Goal: Information Seeking & Learning: Learn about a topic

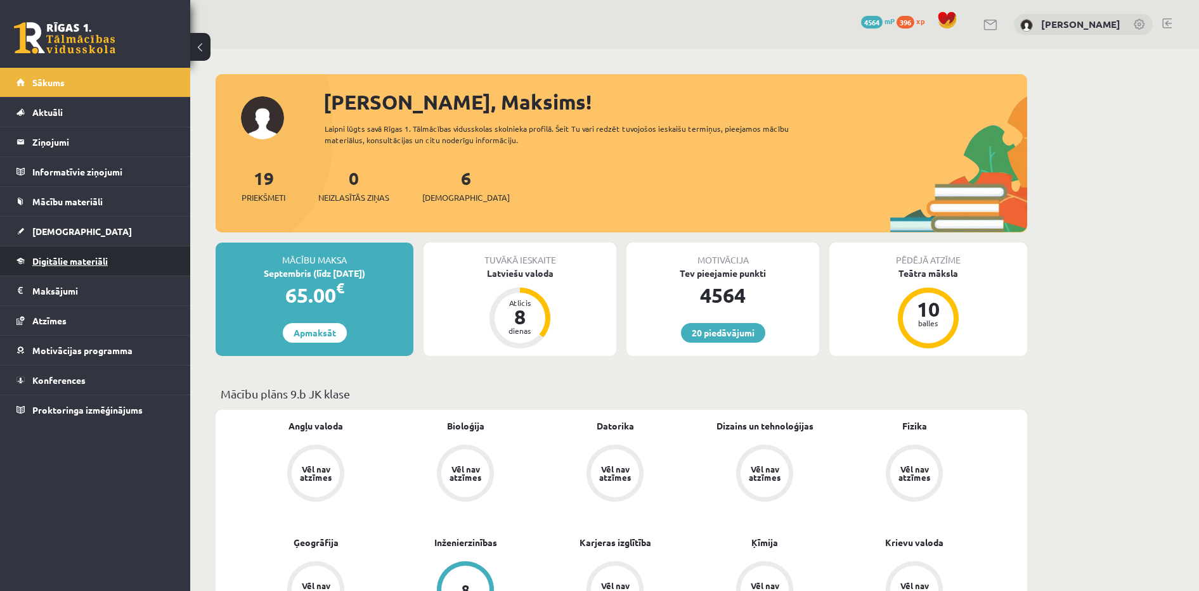
click at [93, 262] on span "Digitālie materiāli" at bounding box center [69, 260] width 75 height 11
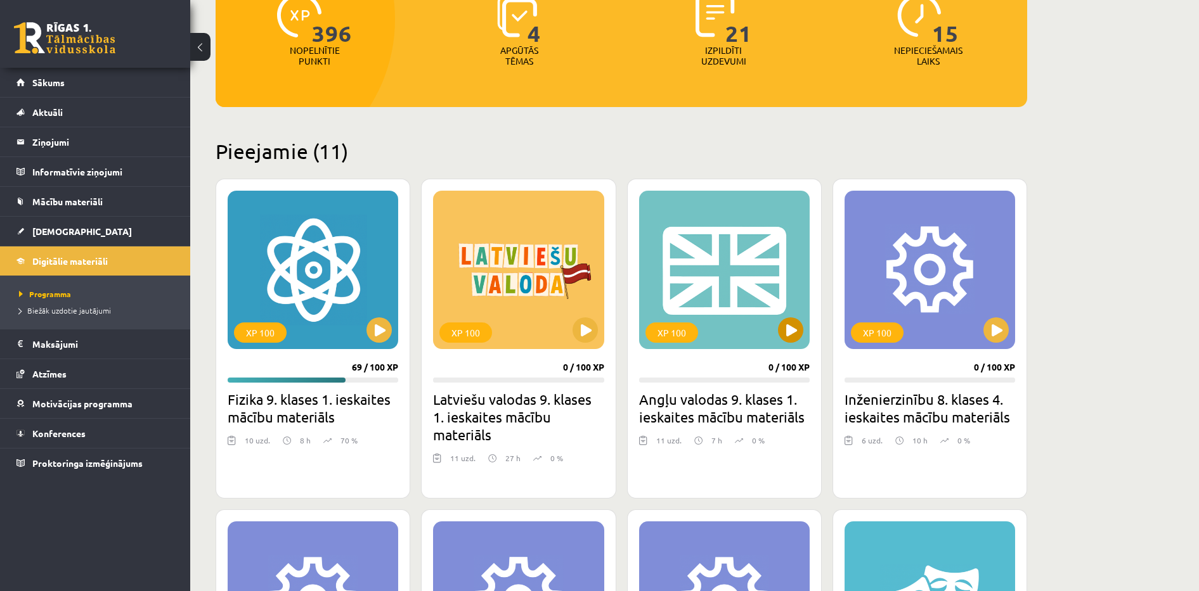
scroll to position [190, 0]
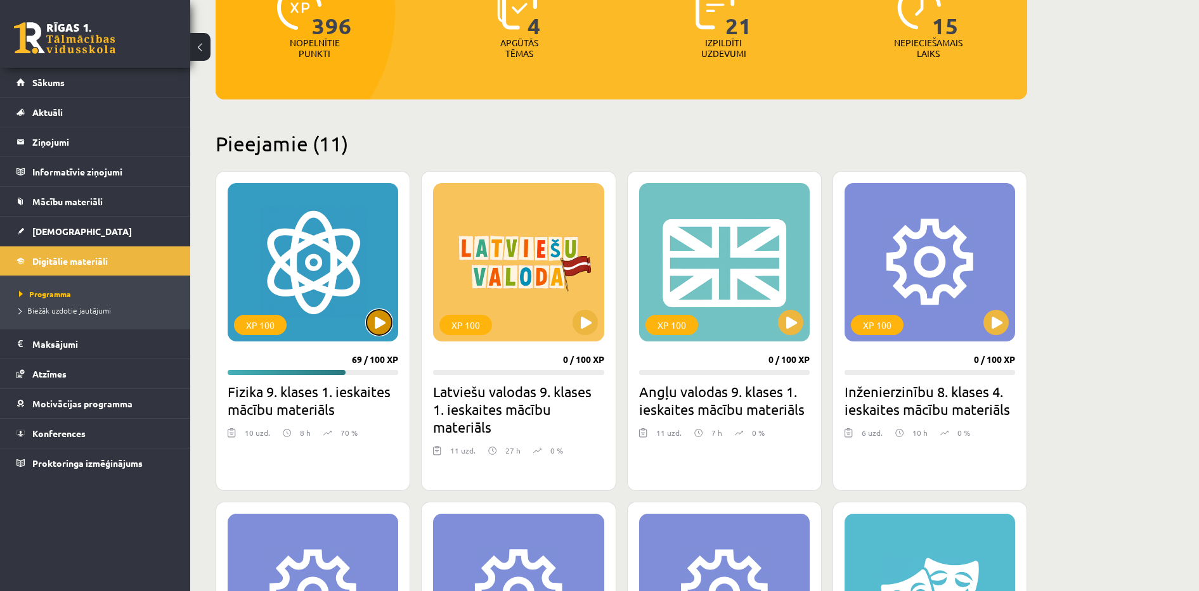
click at [375, 325] on button at bounding box center [378, 322] width 25 height 25
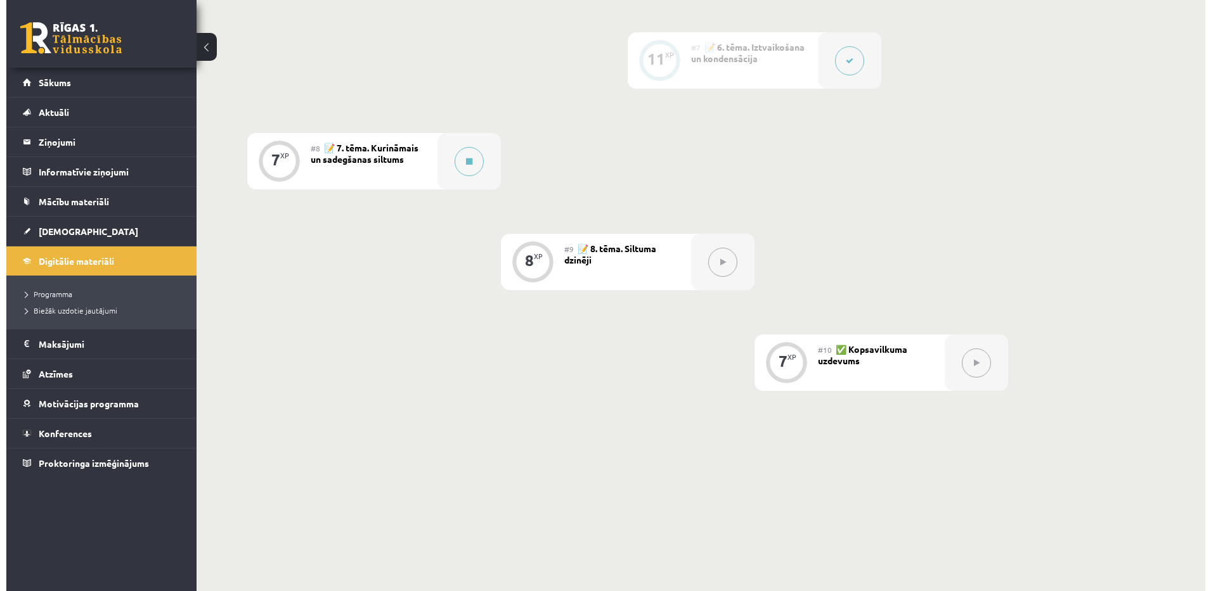
scroll to position [936, 0]
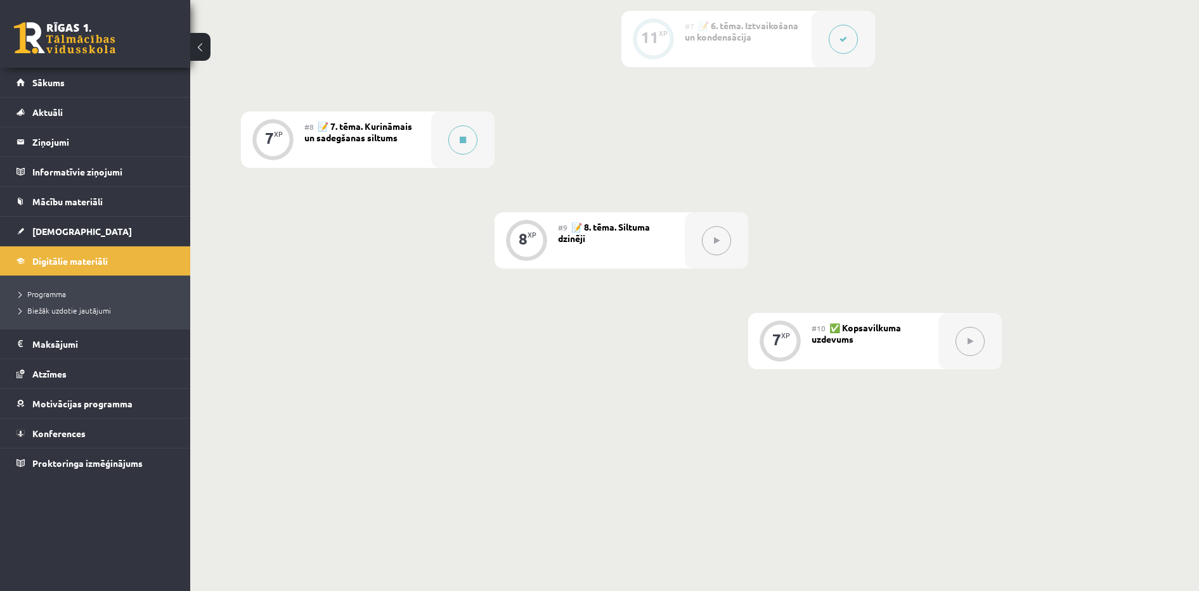
click at [420, 145] on div "#8 📝 7. tēma. Kurināmais un sadegšanas siltums" at bounding box center [367, 140] width 127 height 56
click at [445, 136] on div at bounding box center [462, 140] width 63 height 56
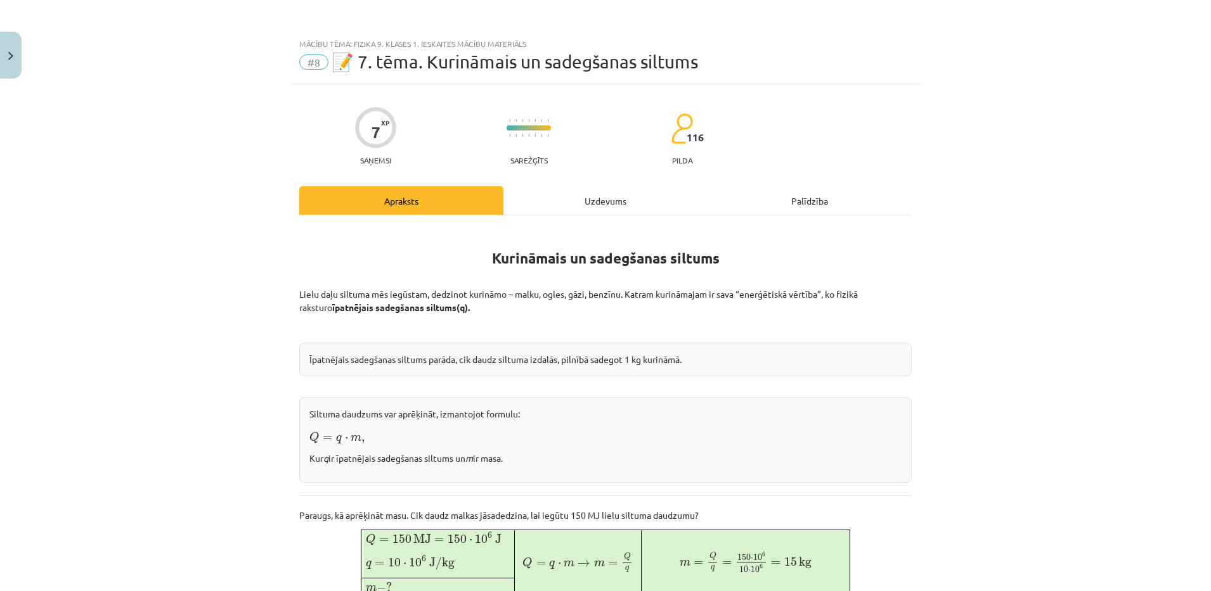
click at [224, 347] on div "Mācību tēma: Fizika 9. klases 1. ieskaites mācību materiāls #8 📝 7. tēma. Kurin…" at bounding box center [605, 295] width 1211 height 591
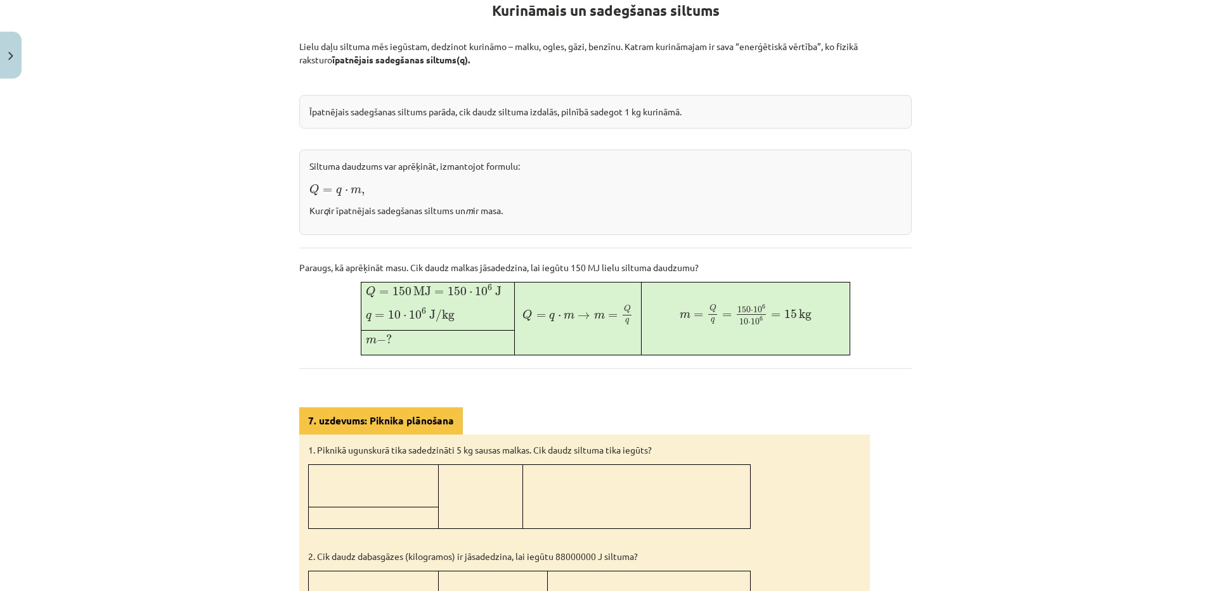
scroll to position [600, 0]
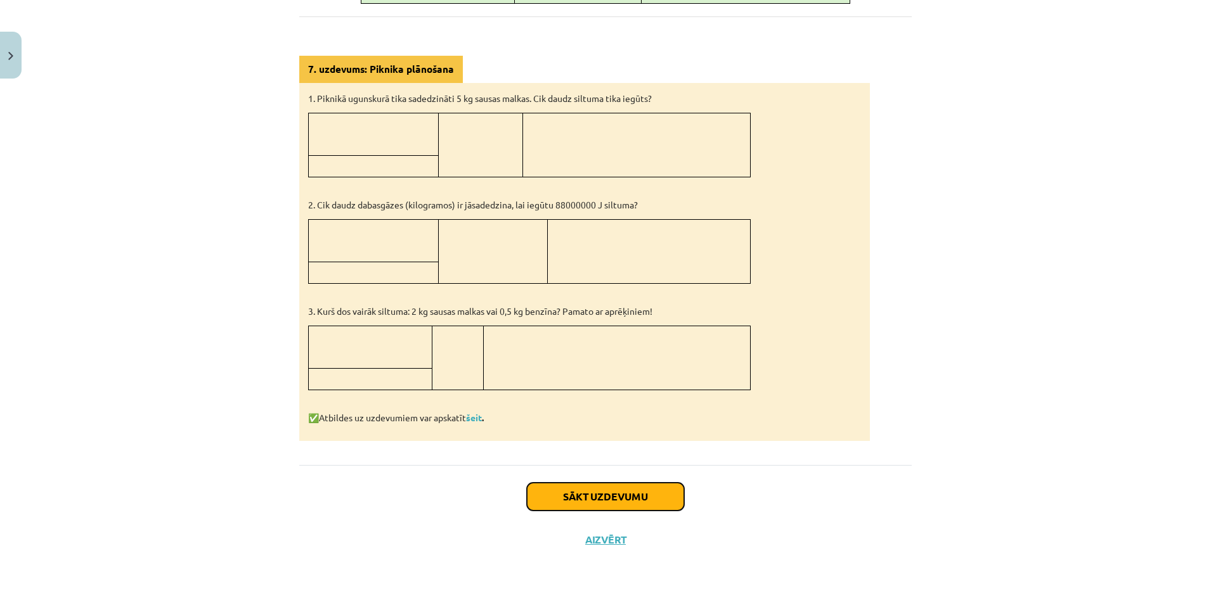
click at [562, 498] on button "Sākt uzdevumu" at bounding box center [605, 497] width 157 height 28
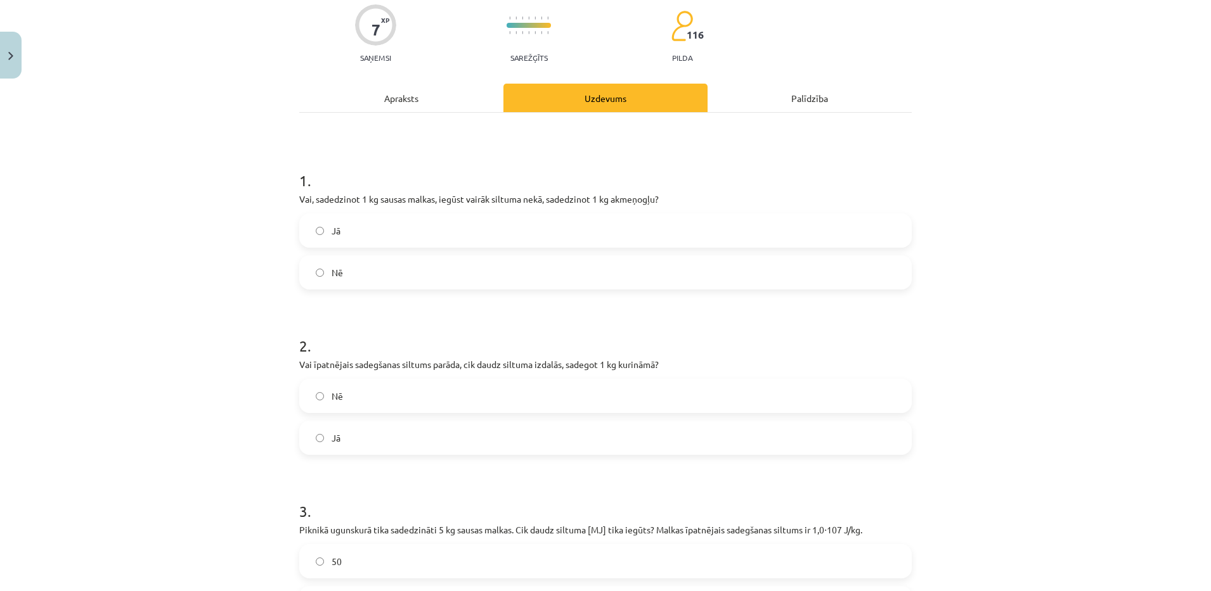
scroll to position [32, 0]
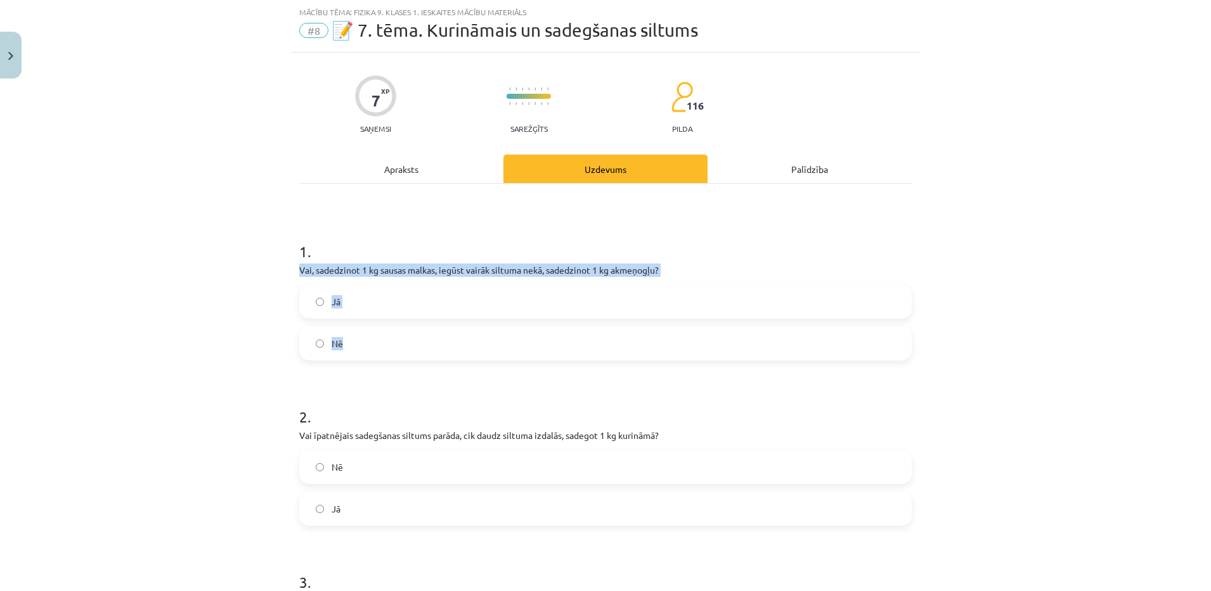
drag, startPoint x: 276, startPoint y: 268, endPoint x: 426, endPoint y: 343, distance: 167.8
click at [426, 343] on div "Mācību tēma: Fizika 9. klases 1. ieskaites mācību materiāls #8 📝 7. tēma. Kurin…" at bounding box center [605, 295] width 1211 height 591
copy div "Vai, sadedzinot 1 kg sausas malkas, iegūst vairāk siltuma nekā, sadedzinot 1 kg…"
click at [189, 290] on div "Mācību tēma: Fizika 9. klases 1. ieskaites mācību materiāls #8 📝 7. tēma. Kurin…" at bounding box center [605, 295] width 1211 height 591
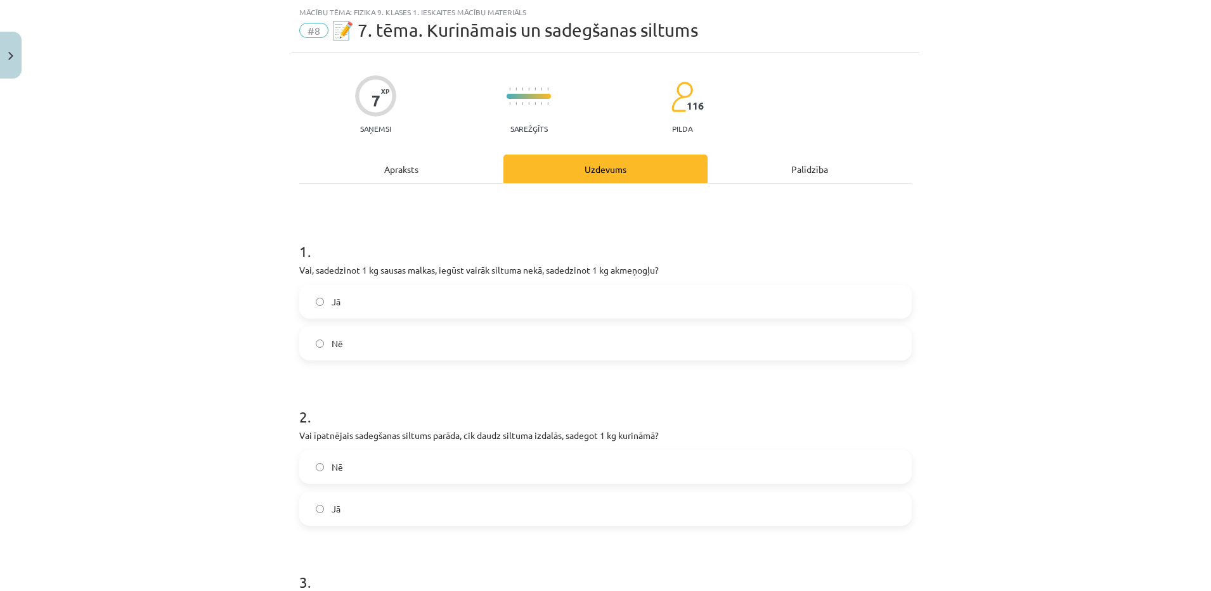
click at [355, 347] on label "Nē" at bounding box center [605, 344] width 610 height 32
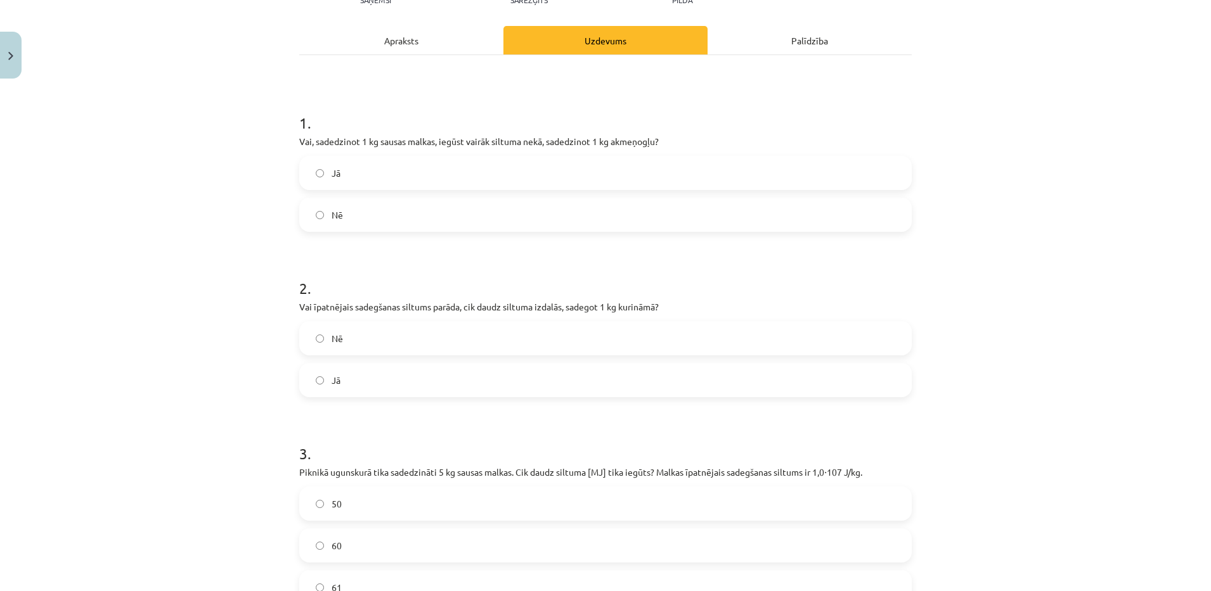
scroll to position [171, 0]
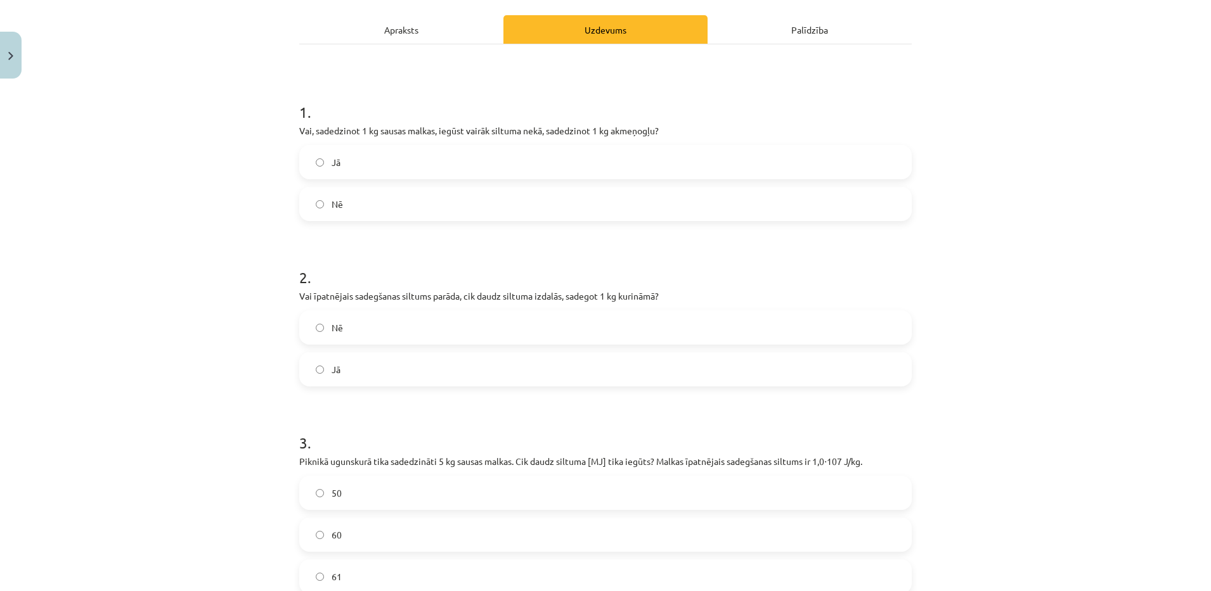
click at [346, 328] on label "Nē" at bounding box center [605, 328] width 610 height 32
click at [336, 368] on label "Jā" at bounding box center [605, 370] width 610 height 32
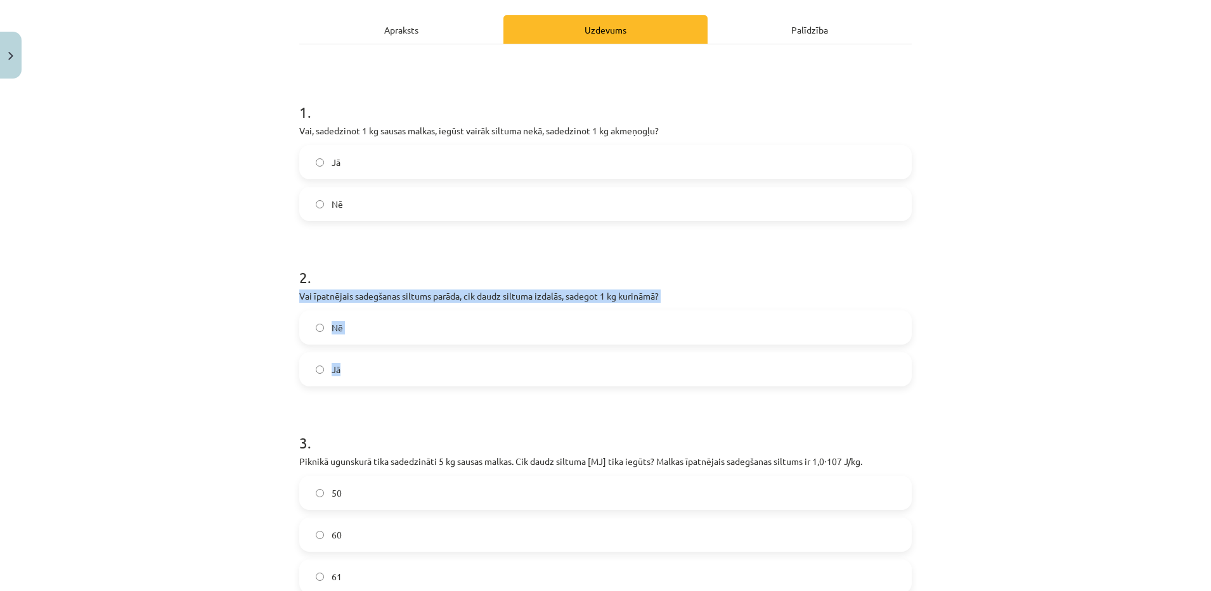
drag, startPoint x: 292, startPoint y: 290, endPoint x: 397, endPoint y: 370, distance: 132.5
click at [397, 370] on div "7 XP Saņemsi Sarežģīts 116 pilda Apraksts Uzdevums Palīdzība 1 . Vai, sadedzino…" at bounding box center [606, 311] width 628 height 796
copy div "Vai īpatnējais sadegšanas siltums parāda, cik daudz siltuma izdalās, sadegot 1 …"
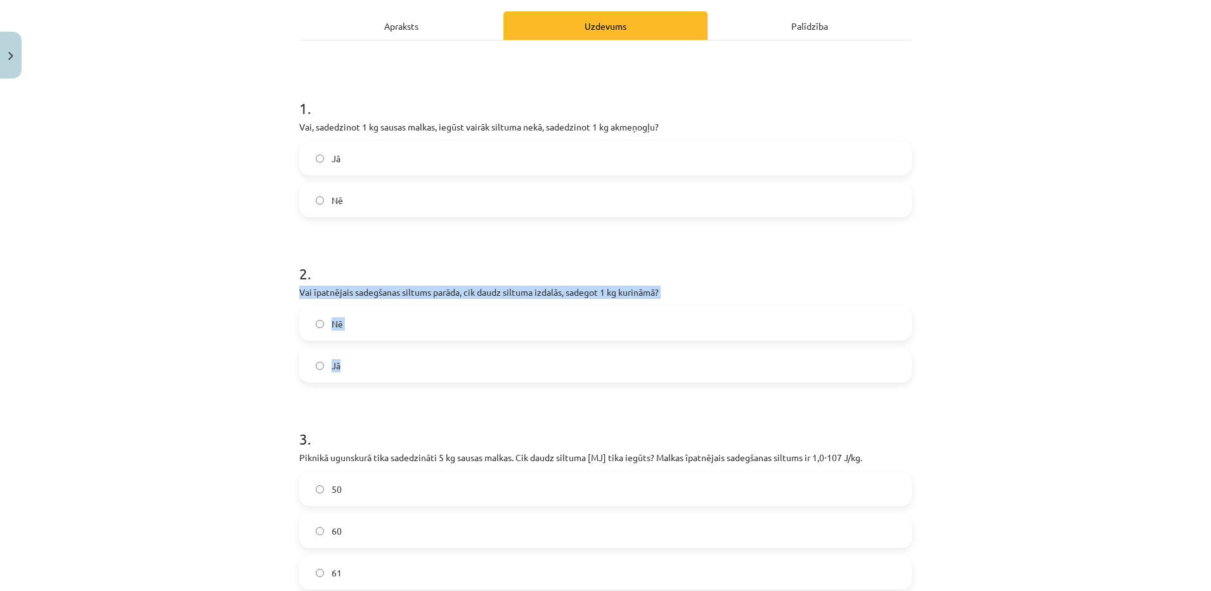
scroll to position [321, 0]
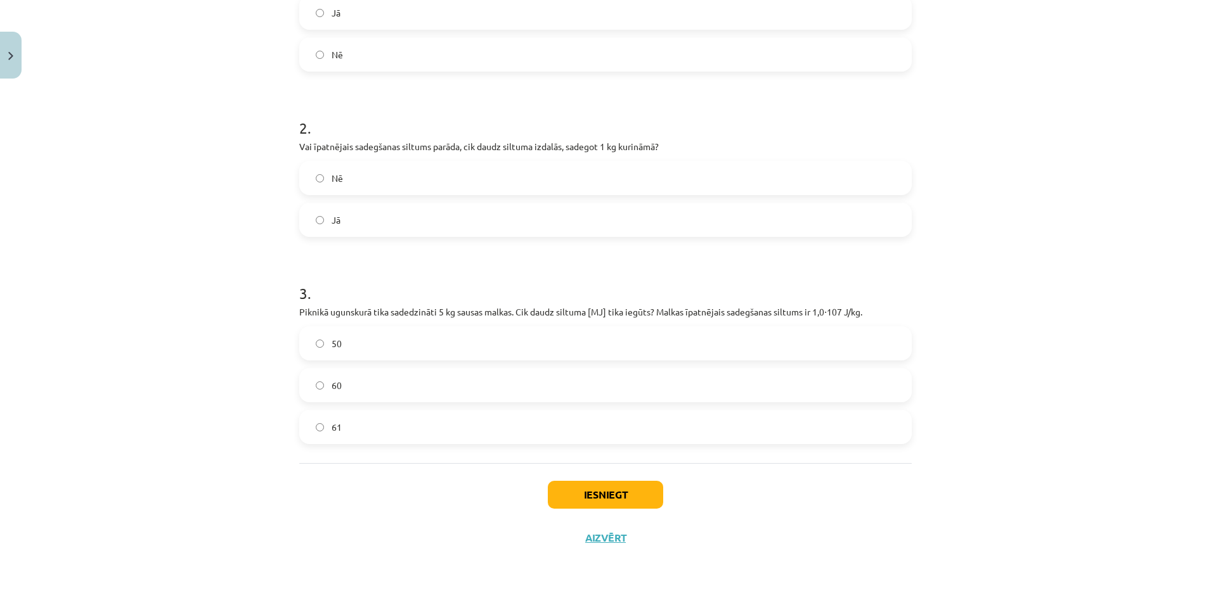
click at [1119, 313] on div "Mācību tēma: Fizika 9. klases 1. ieskaites mācību materiāls #8 📝 7. tēma. Kurin…" at bounding box center [605, 295] width 1211 height 591
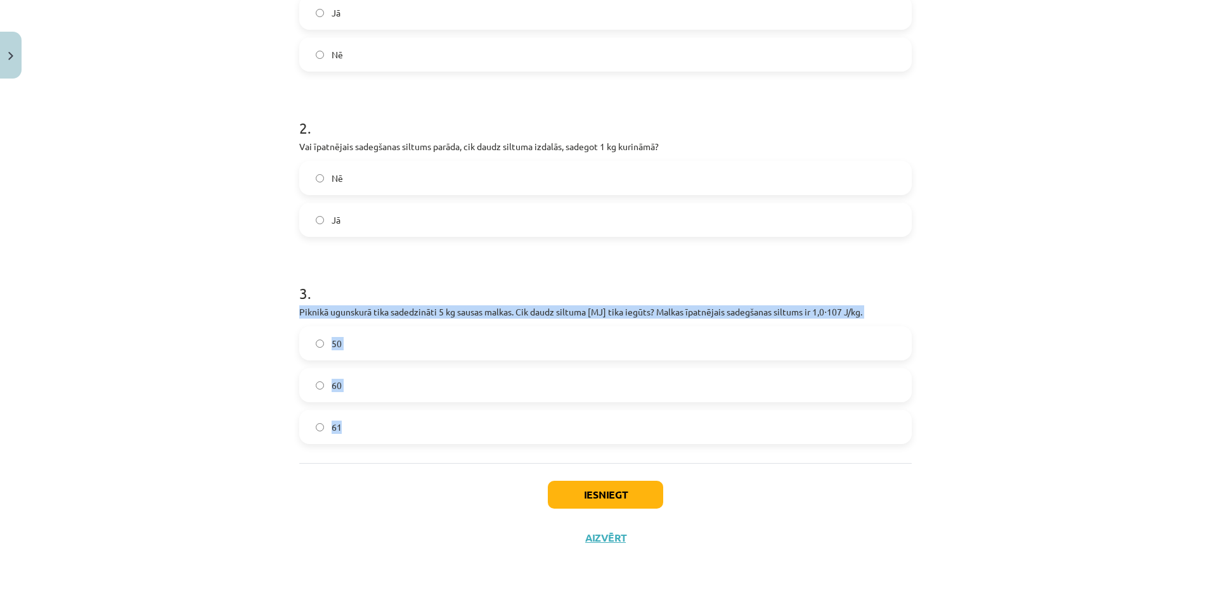
drag, startPoint x: 281, startPoint y: 308, endPoint x: 414, endPoint y: 416, distance: 171.7
click at [414, 416] on div "Mācību tēma: Fizika 9. klases 1. ieskaites mācību materiāls #8 📝 7. tēma. Kurin…" at bounding box center [605, 295] width 1211 height 591
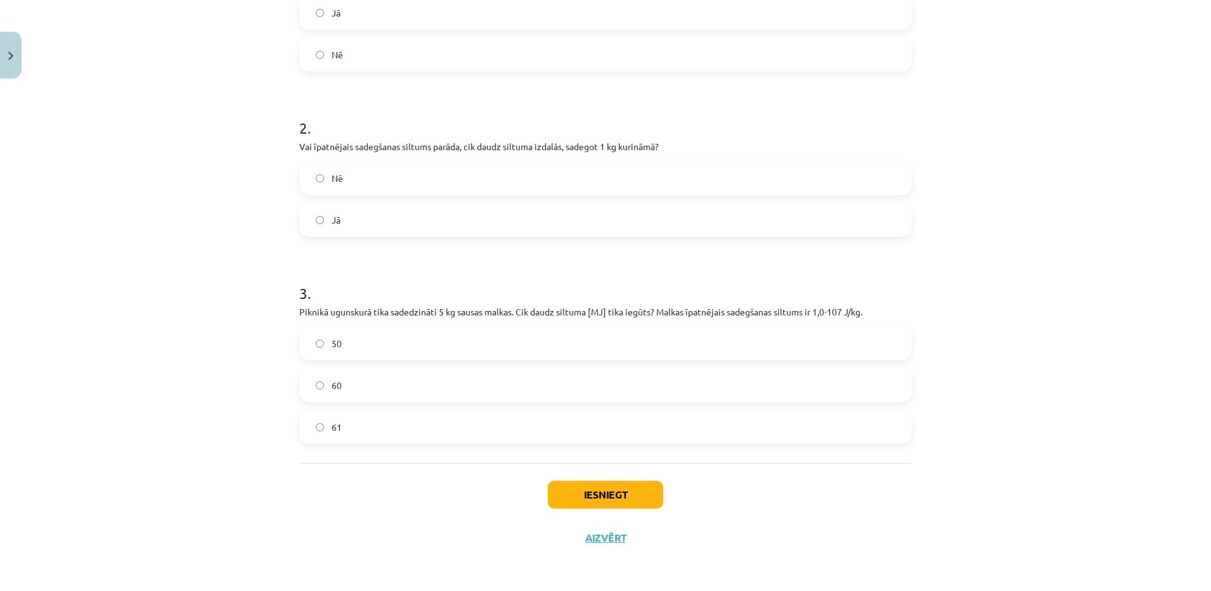
click at [203, 470] on div "Mācību tēma: Fizika 9. klases 1. ieskaites mācību materiāls #8 📝 7. tēma. Kurin…" at bounding box center [605, 295] width 1211 height 591
click at [200, 527] on div "Mācību tēma: Fizika 9. klases 1. ieskaites mācību materiāls #8 📝 7. tēma. Kurin…" at bounding box center [605, 295] width 1211 height 591
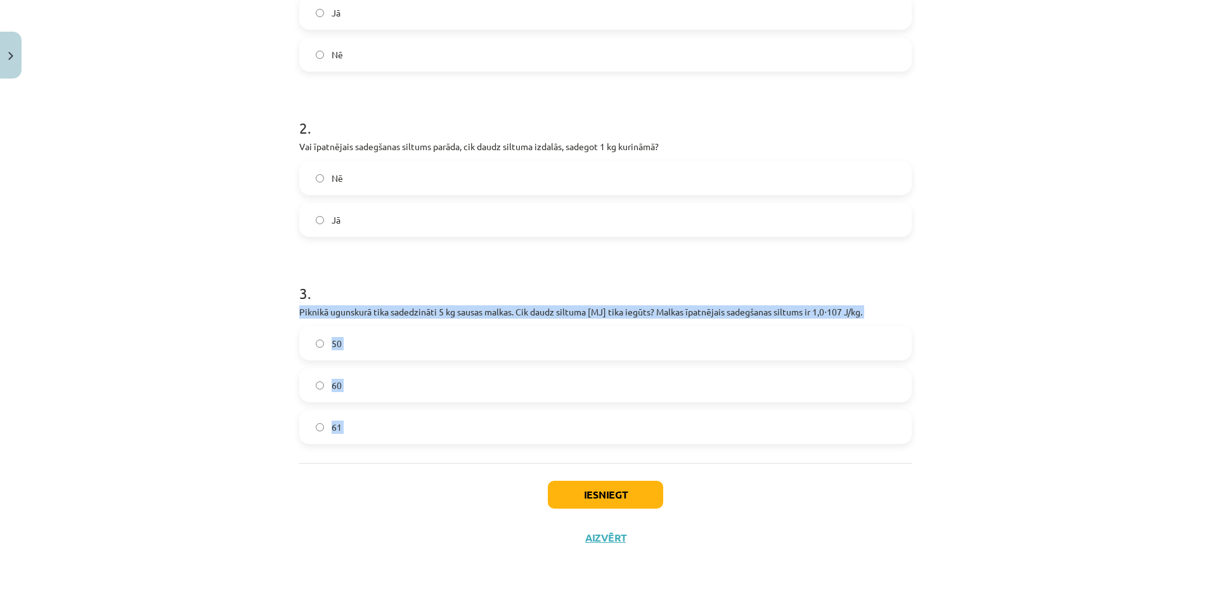
drag, startPoint x: 288, startPoint y: 310, endPoint x: 396, endPoint y: 468, distance: 192.0
click at [396, 468] on div "7 XP Saņemsi Sarežģīts 116 pilda Apraksts Uzdevums Palīdzība 1 . Vai, sadedzino…" at bounding box center [606, 162] width 628 height 796
copy div "Piknikā ugunskurā tika sadedzināti 5 kg sausas malkas. Cik daudz siltuma [MJ] t…"
click at [177, 388] on div "Mācību tēma: Fizika 9. klases 1. ieskaites mācību materiāls #8 📝 7. tēma. Kurin…" at bounding box center [605, 295] width 1211 height 591
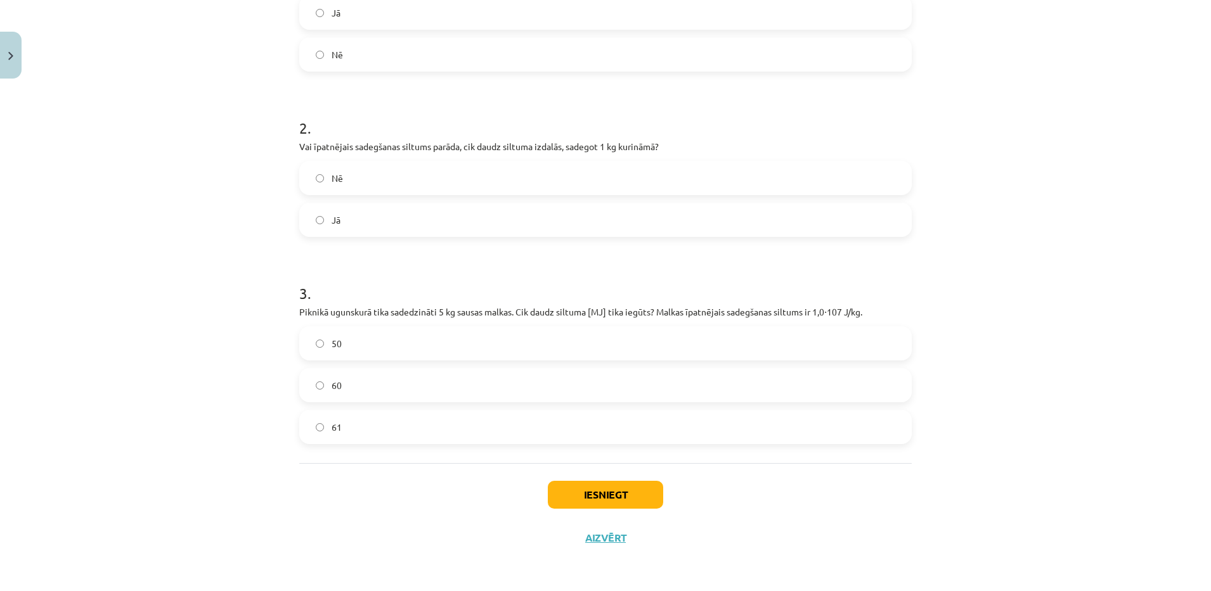
click at [332, 345] on span "50" at bounding box center [337, 343] width 10 height 13
click at [562, 498] on button "Iesniegt" at bounding box center [605, 495] width 115 height 28
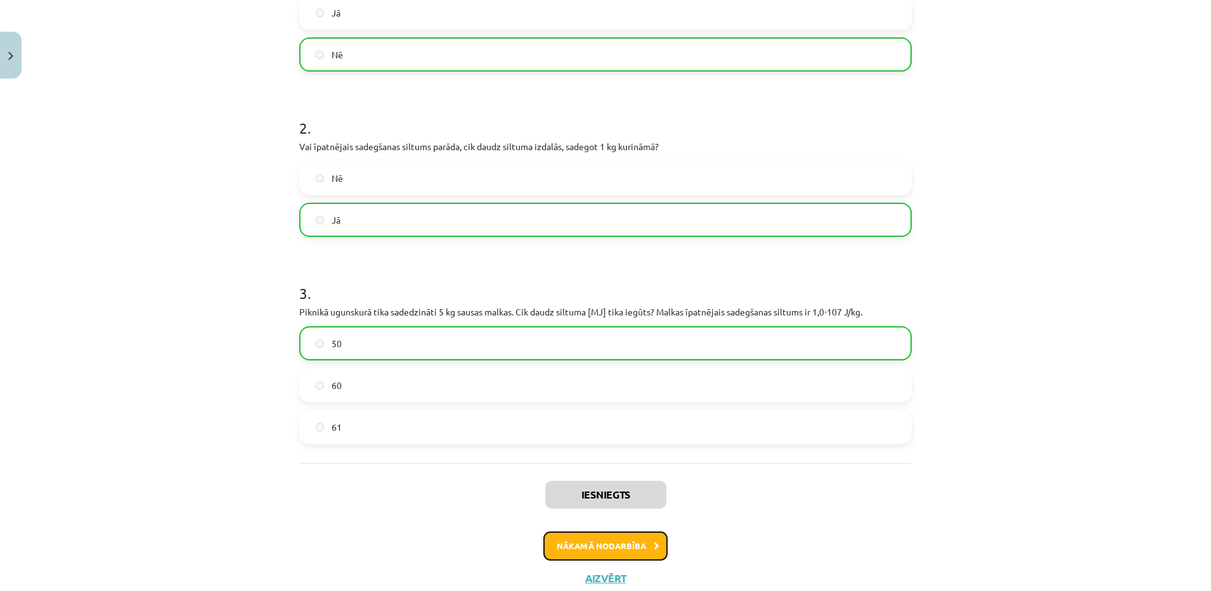
drag, startPoint x: 614, startPoint y: 541, endPoint x: 560, endPoint y: 544, distance: 54.6
drag, startPoint x: 560, startPoint y: 544, endPoint x: 414, endPoint y: 465, distance: 165.9
click at [414, 465] on div "Iesniegts Nākamā nodarbība Aizvērt" at bounding box center [605, 527] width 612 height 129
click at [585, 536] on button "Nākamā nodarbība" at bounding box center [605, 546] width 124 height 29
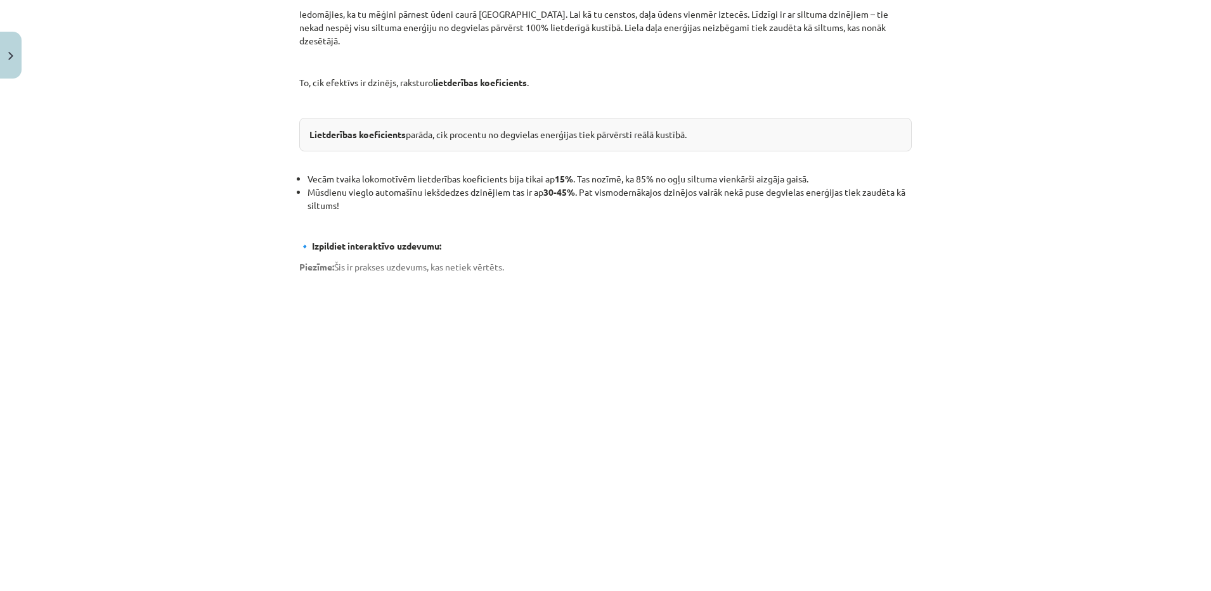
scroll to position [504, 0]
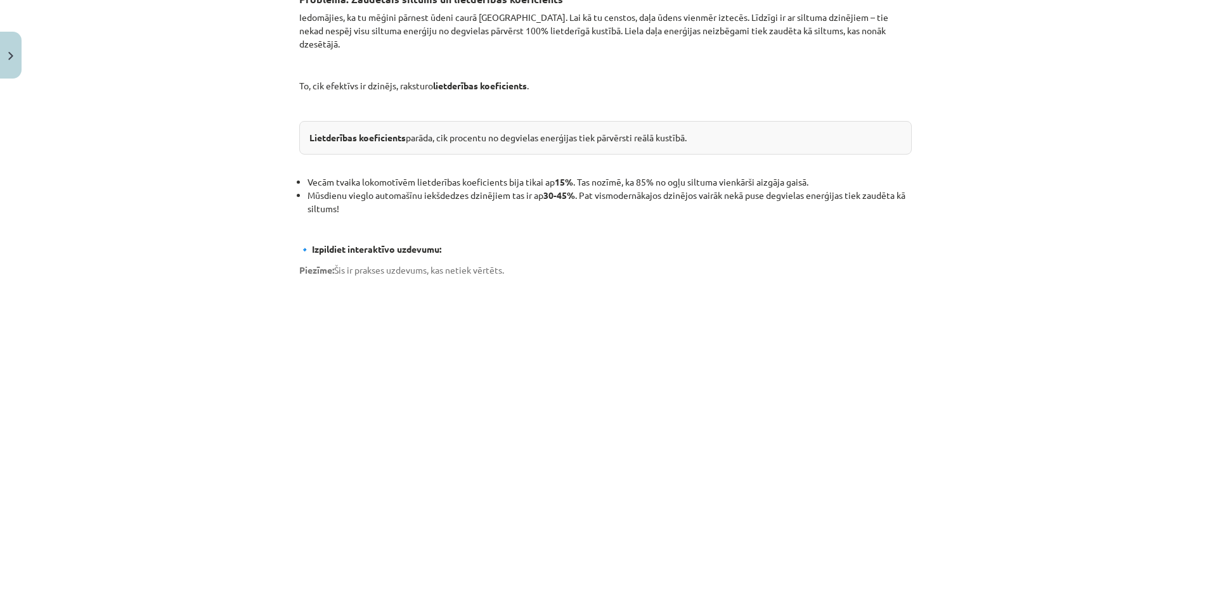
drag, startPoint x: 1195, startPoint y: 381, endPoint x: 1097, endPoint y: 486, distance: 143.1
click at [1097, 486] on div "Mācību tēma: Fizika 9. klases 1. ieskaites mācību materiāls #9 📝 8. tēma. Siltu…" at bounding box center [605, 295] width 1211 height 591
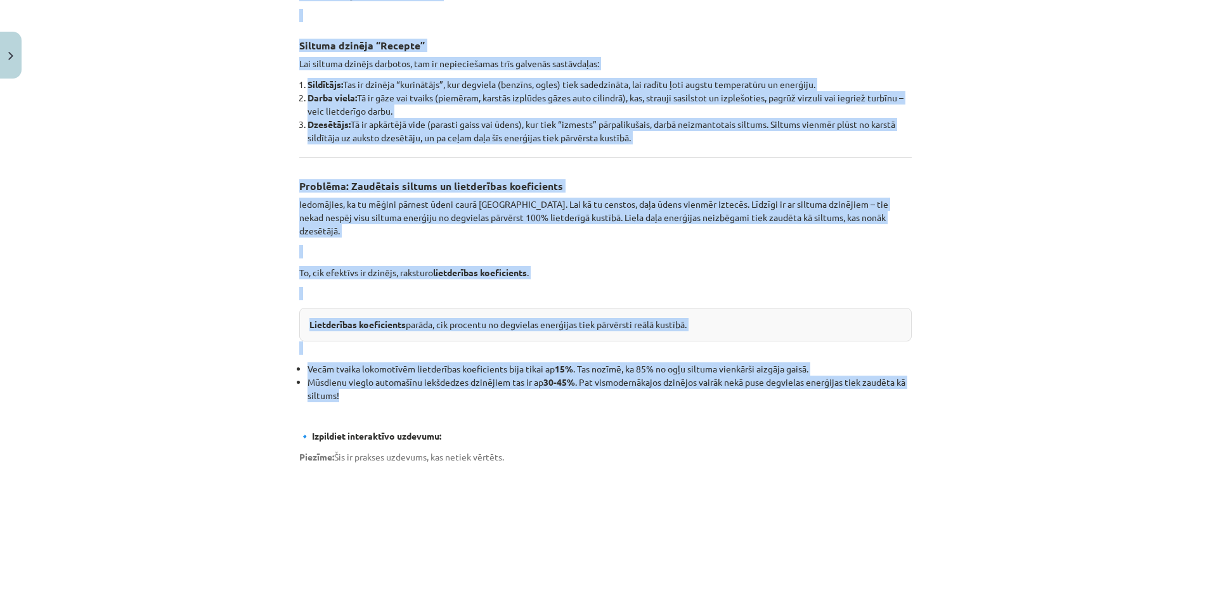
scroll to position [335, 0]
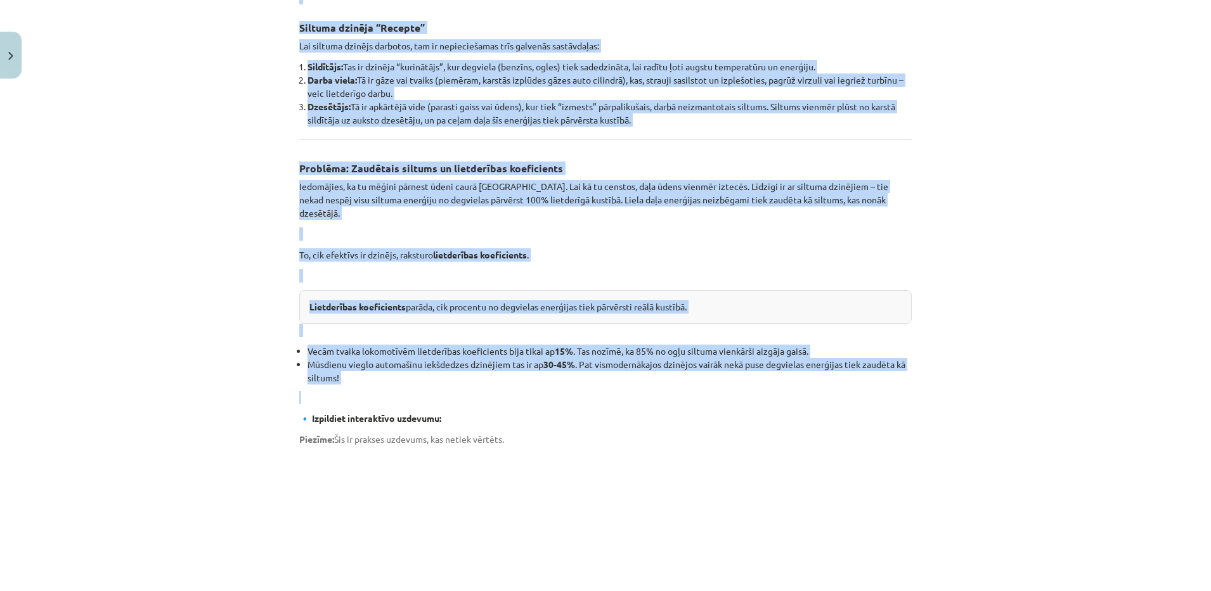
drag, startPoint x: 290, startPoint y: 294, endPoint x: 427, endPoint y: 375, distance: 158.8
click at [427, 375] on div "8 XP Saņemsi Sarežģīts 115 pilda Apraksts Uzdevums Palīdzība Siltuma dzinēji Kā…" at bounding box center [606, 381] width 628 height 1262
copy div "Lo ipsumdol sitametcons adip elit seddoeiu temporinc? Ut labor etdo magnaaliq e…"
click at [244, 386] on div "Mācību tēma: Fizika 9. klases 1. ieskaites mācību materiāls #9 📝 8. tēma. Siltu…" at bounding box center [605, 295] width 1211 height 591
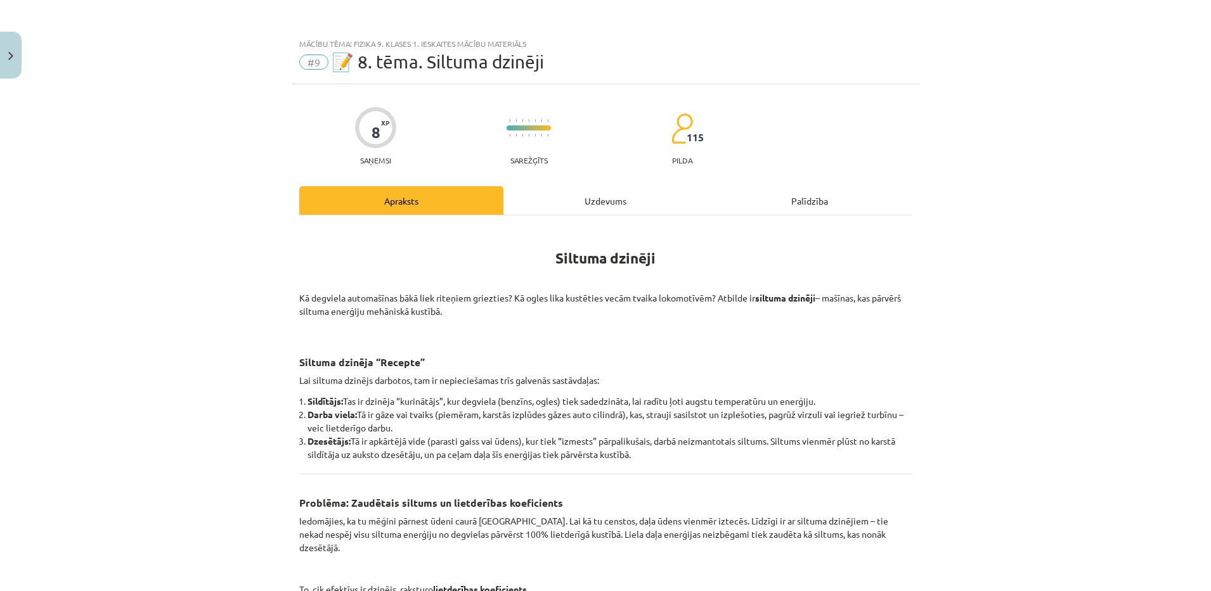
scroll to position [772, 0]
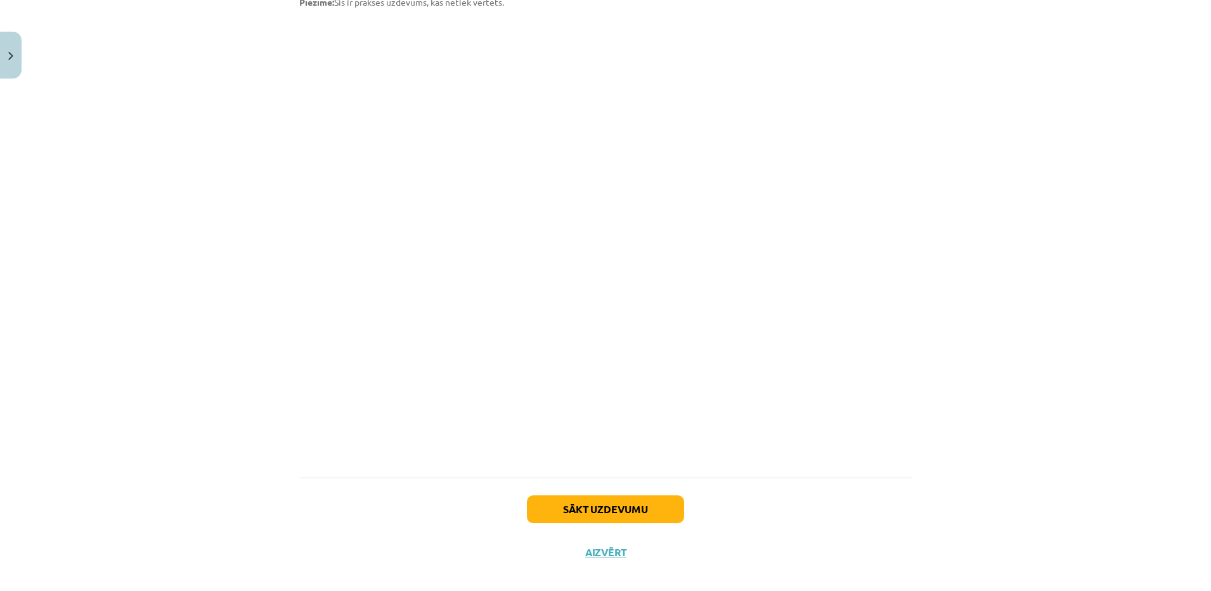
click at [210, 294] on div "Mācību tēma: Fizika 9. klases 1. ieskaites mācību materiāls #9 📝 8. tēma. Siltu…" at bounding box center [605, 295] width 1211 height 591
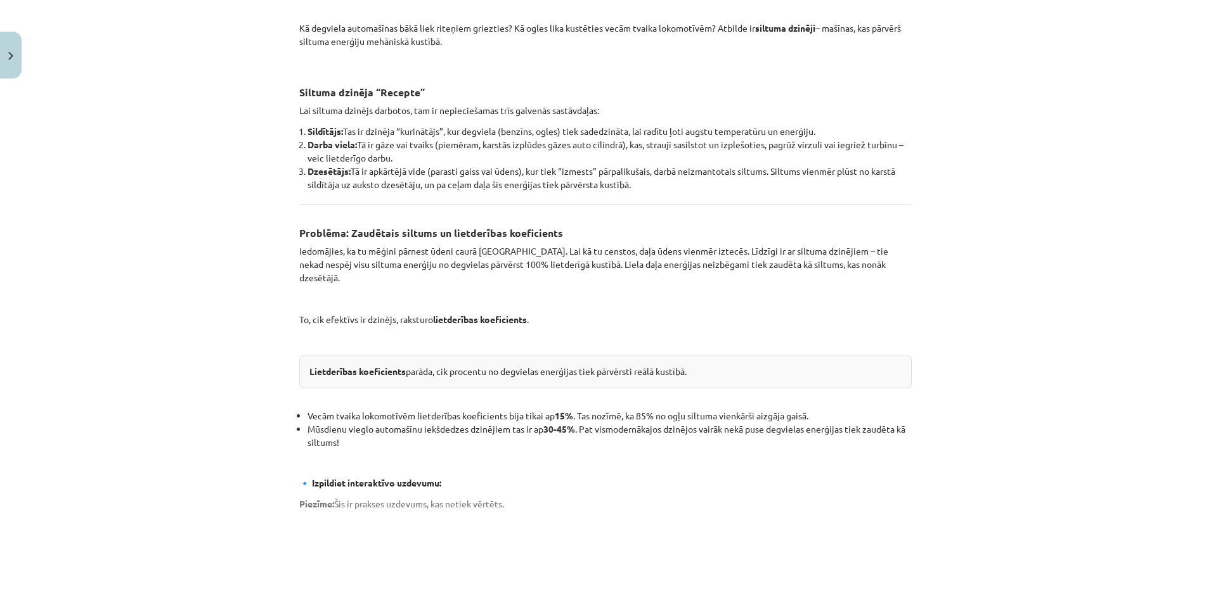
scroll to position [273, 0]
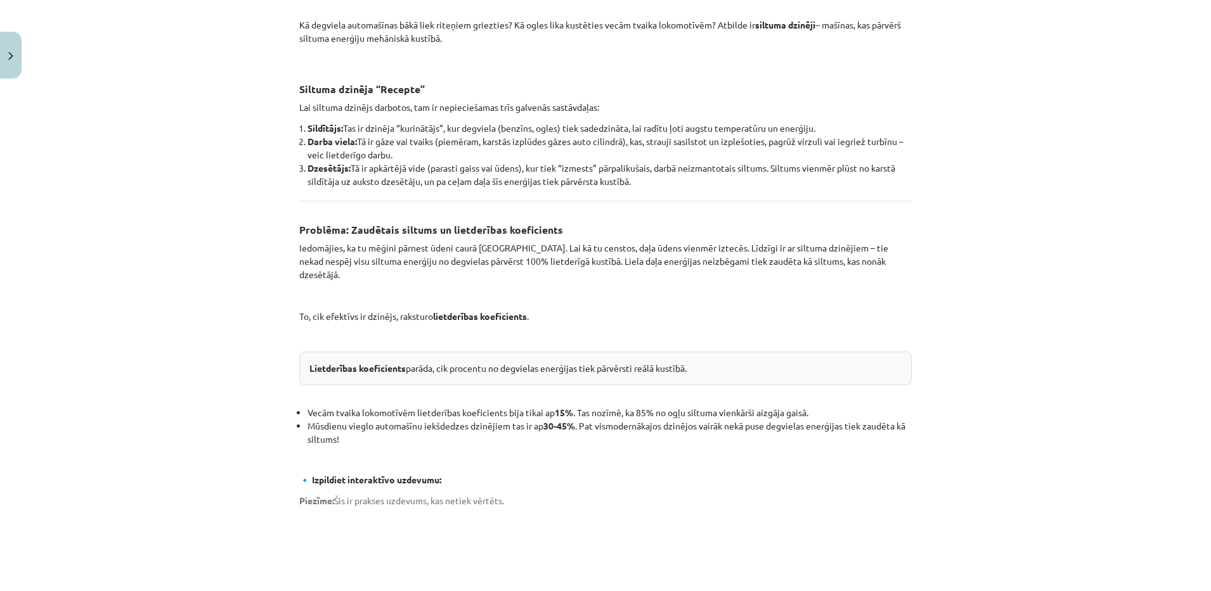
click at [143, 242] on div "Mācību tēma: Fizika 9. klases 1. ieskaites mācību materiāls #9 📝 8. tēma. Siltu…" at bounding box center [605, 295] width 1211 height 591
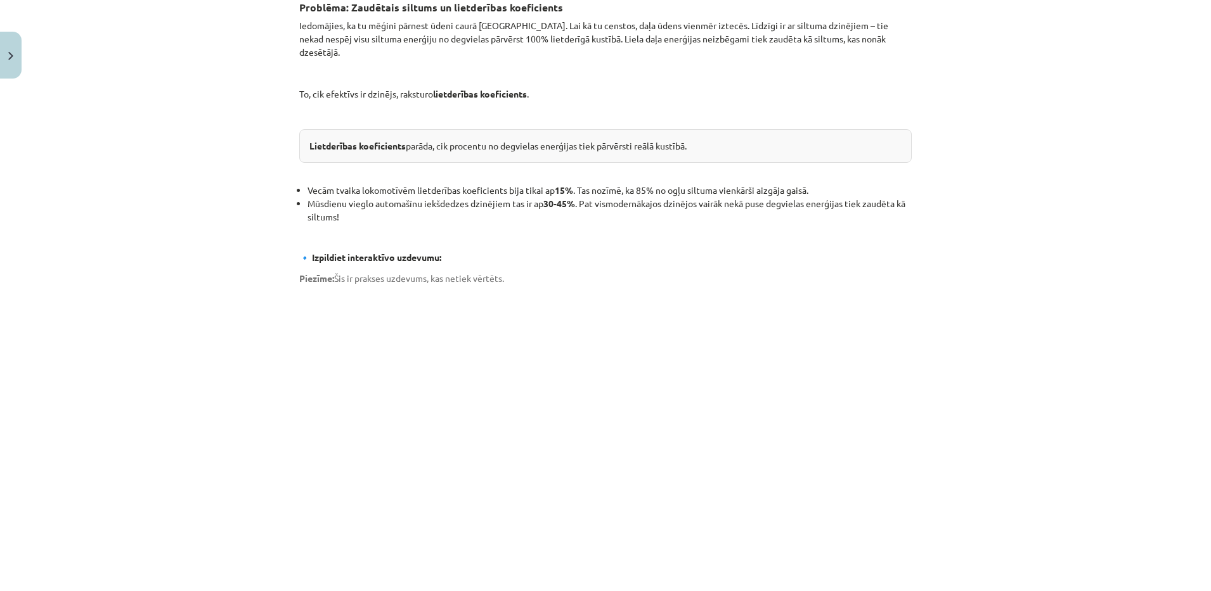
scroll to position [508, 0]
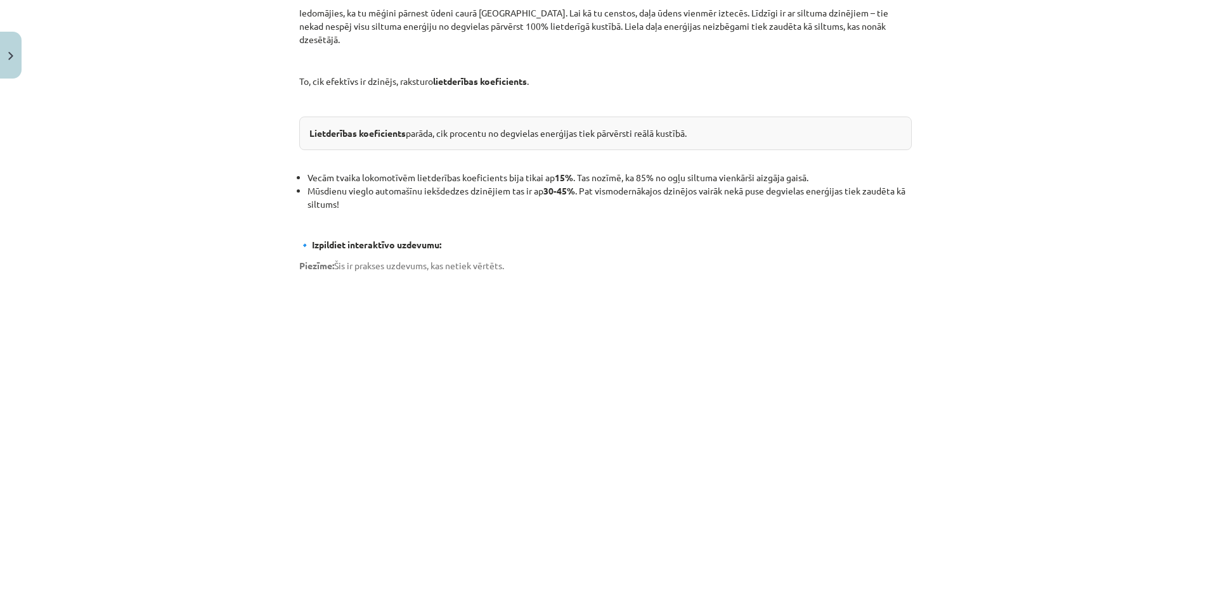
click at [172, 287] on div "Mācību tēma: Fizika 9. klases 1. ieskaites mācību materiāls #9 📝 8. tēma. Siltu…" at bounding box center [605, 295] width 1211 height 591
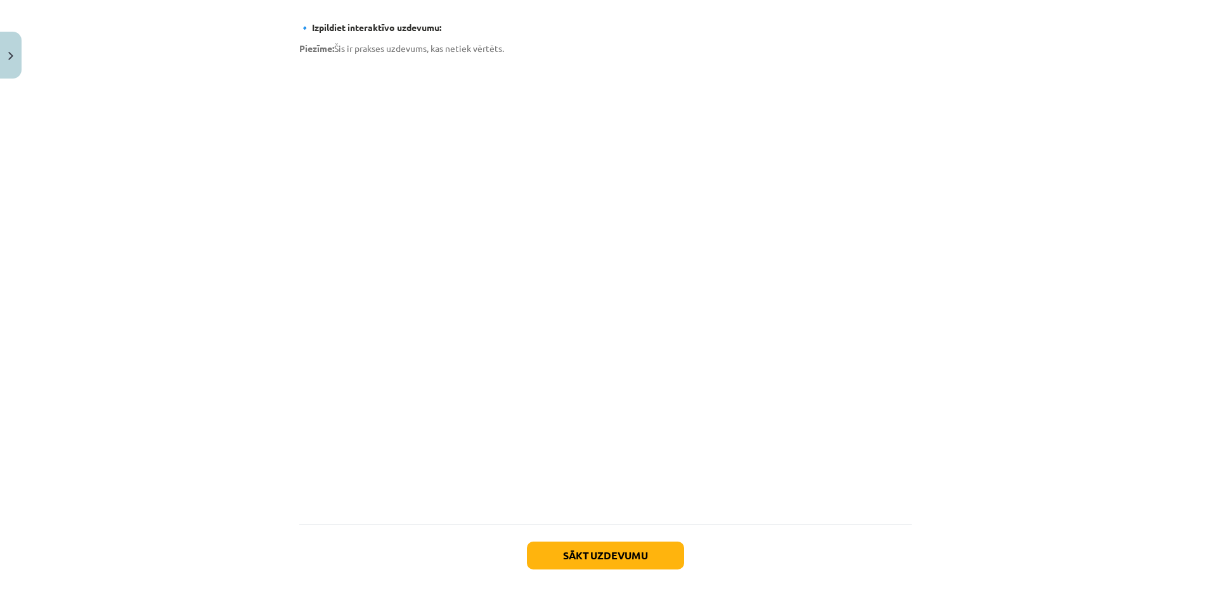
scroll to position [772, 0]
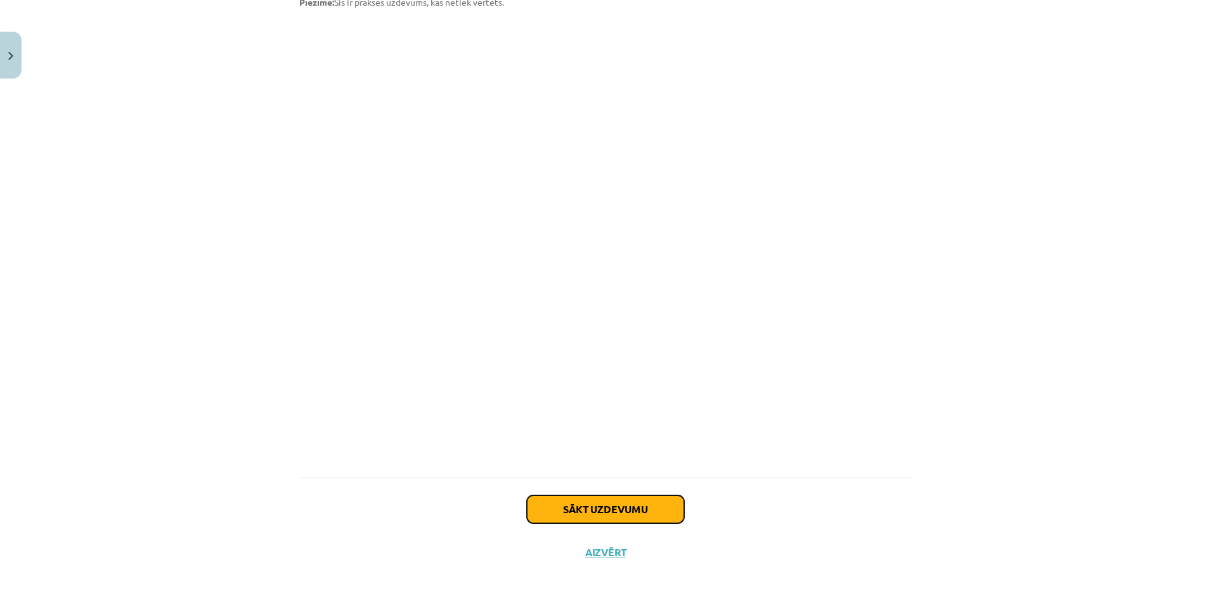
click at [615, 505] on button "Sākt uzdevumu" at bounding box center [605, 510] width 157 height 28
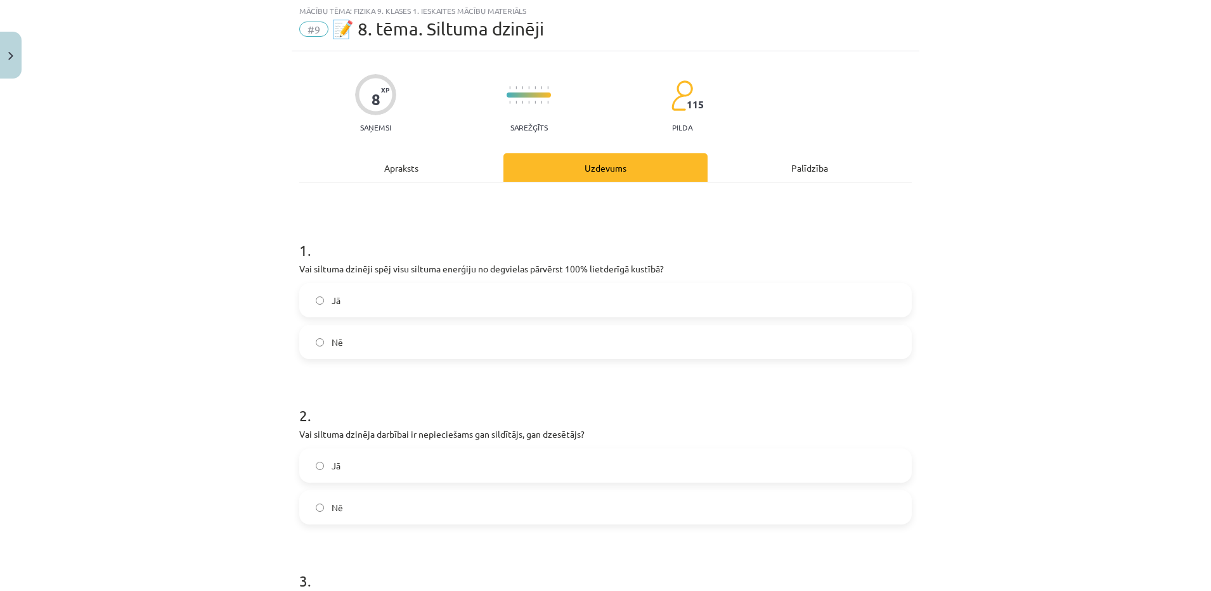
scroll to position [0, 0]
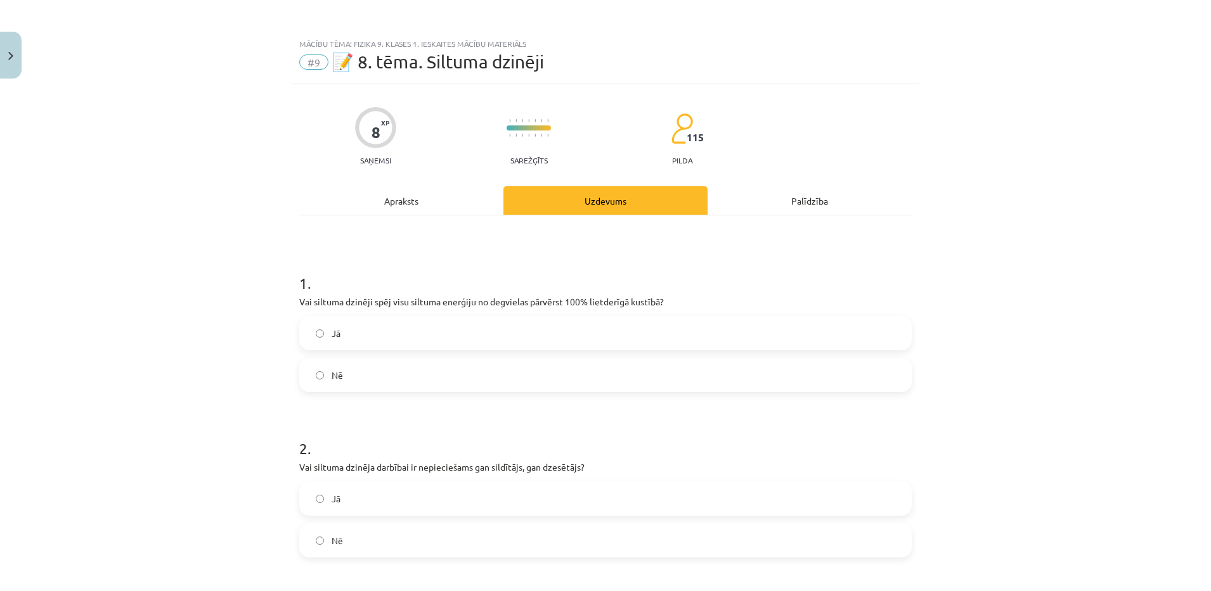
click at [399, 373] on label "Nē" at bounding box center [605, 375] width 610 height 32
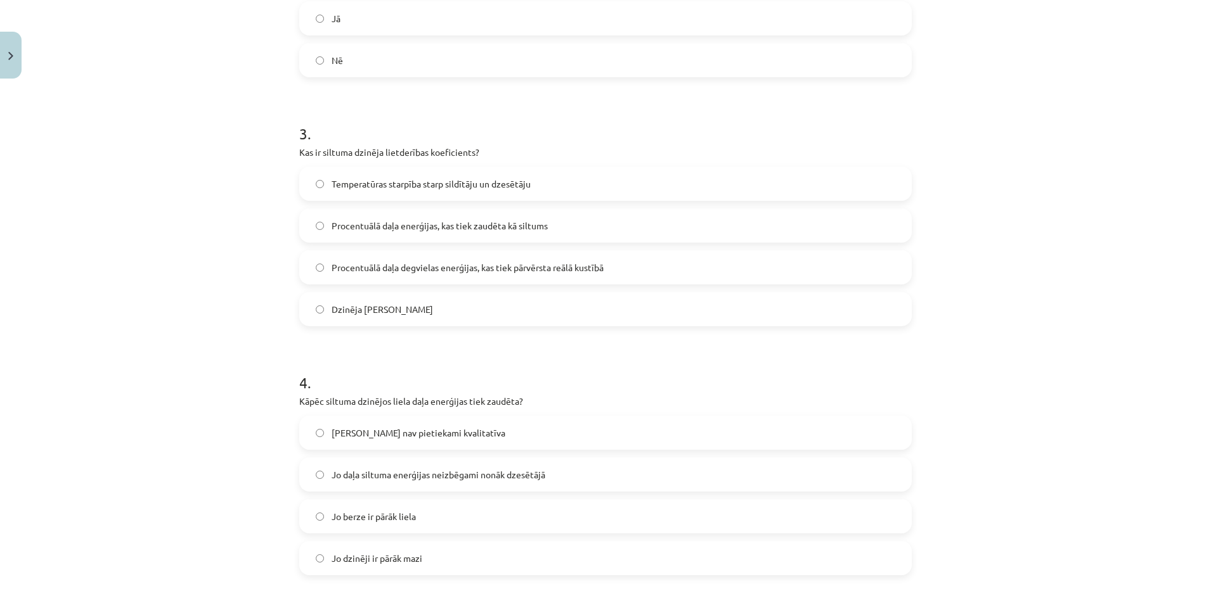
scroll to position [482, 0]
click at [477, 231] on label "Procentuālā daļa enerģijas, kas tiek zaudēta kā siltums" at bounding box center [605, 225] width 610 height 32
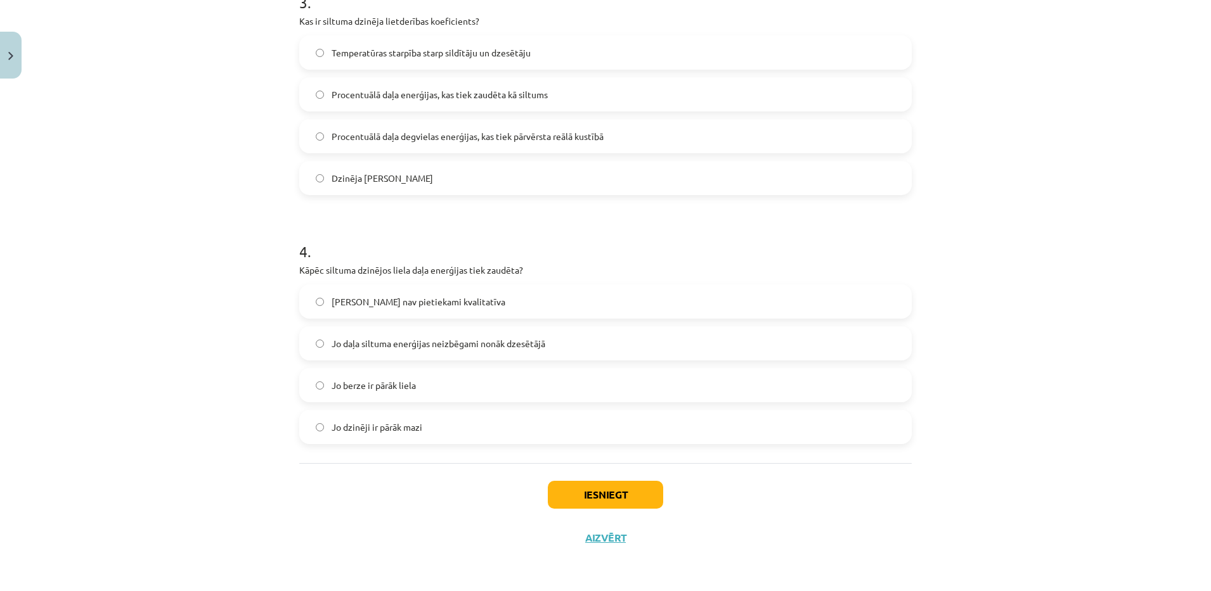
click at [512, 344] on span "Jo daļa siltuma enerģijas neizbēgami nonāk dzesētājā" at bounding box center [439, 343] width 214 height 13
click at [597, 498] on button "Iesniegt" at bounding box center [605, 495] width 115 height 28
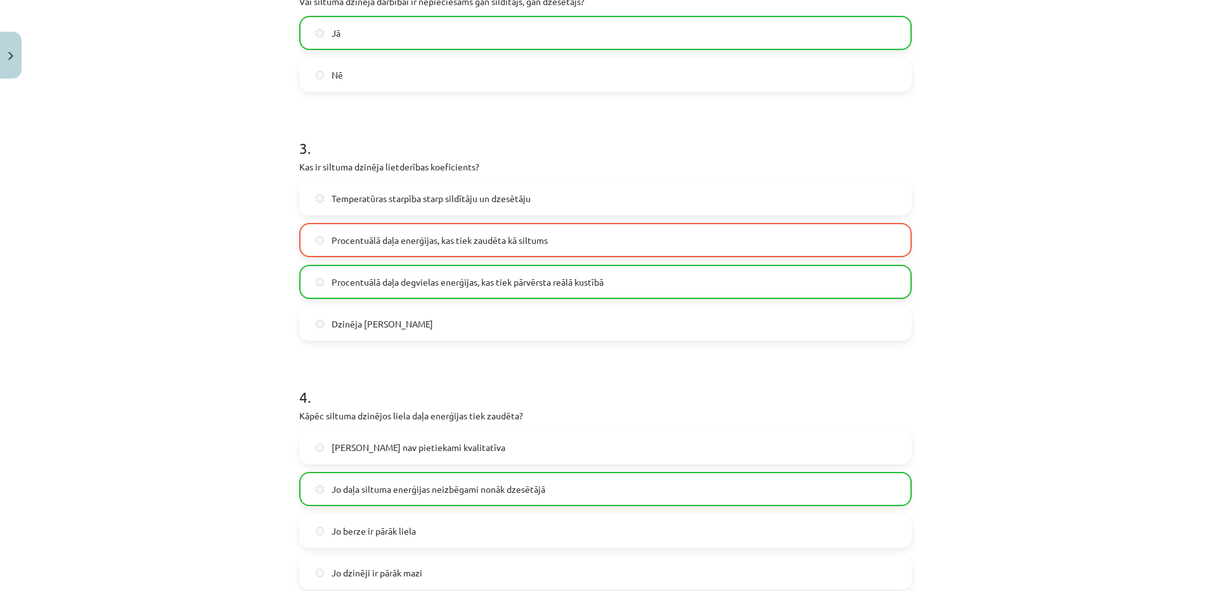
scroll to position [652, 0]
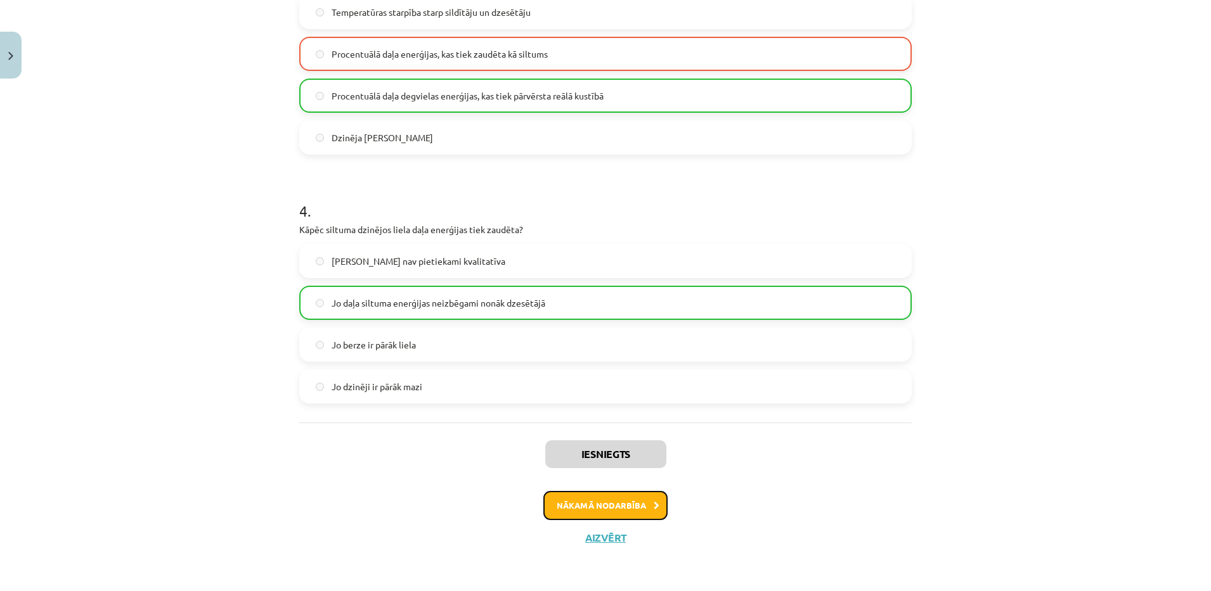
click at [582, 519] on button "Nākamā nodarbība" at bounding box center [605, 505] width 124 height 29
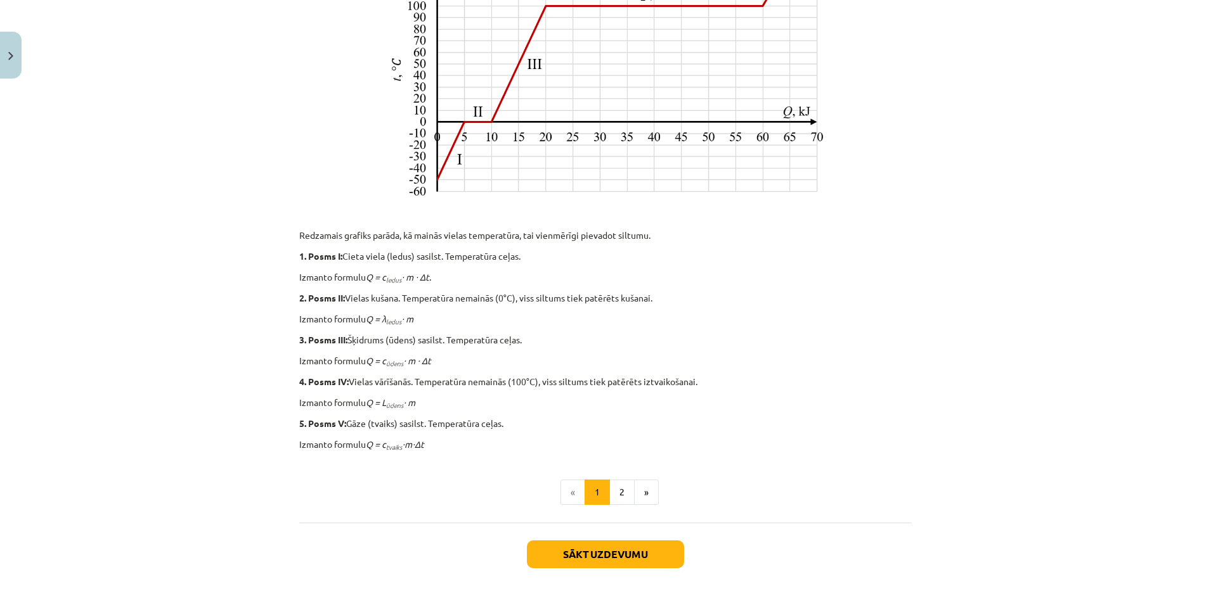
scroll to position [428, 0]
click at [616, 494] on button "2" at bounding box center [621, 491] width 25 height 25
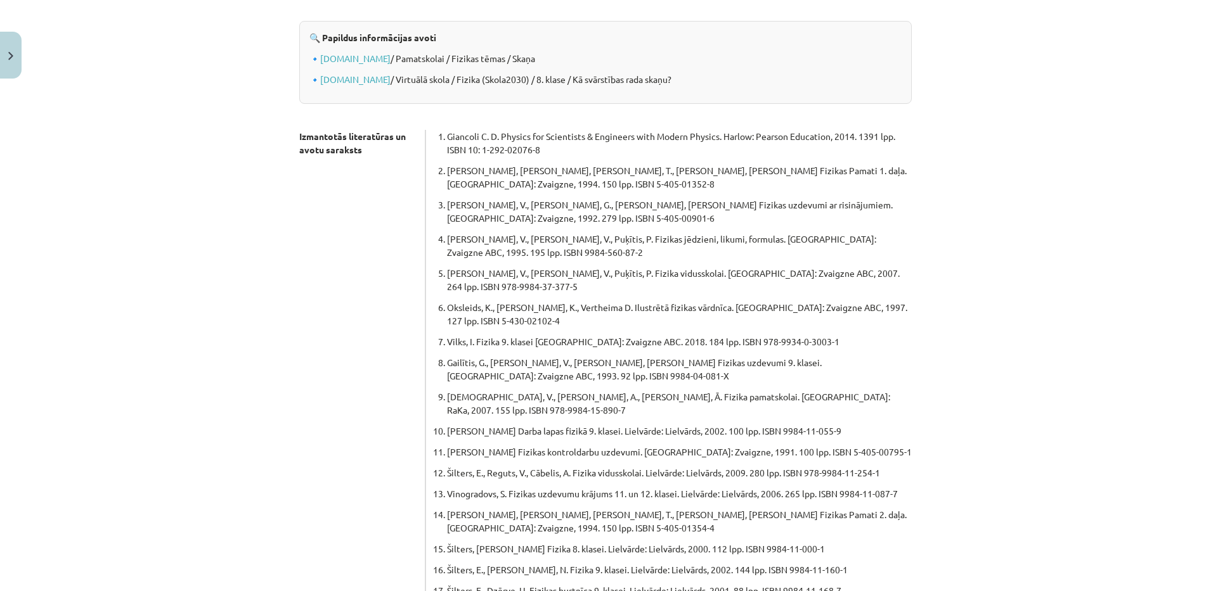
scroll to position [582, 0]
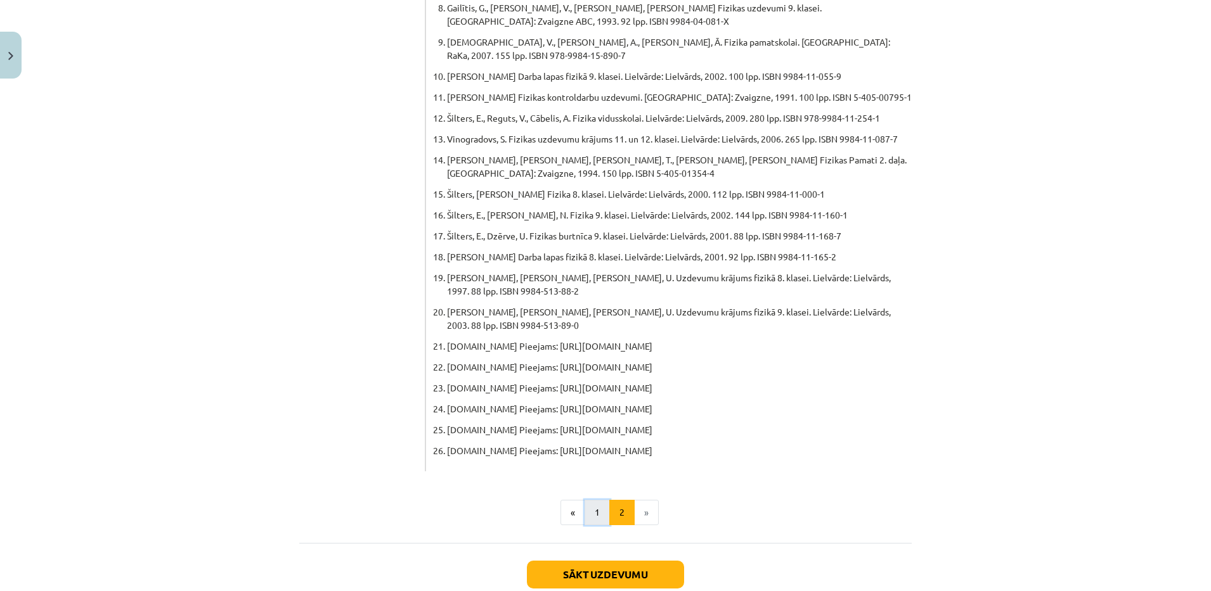
click at [592, 500] on button "1" at bounding box center [596, 512] width 25 height 25
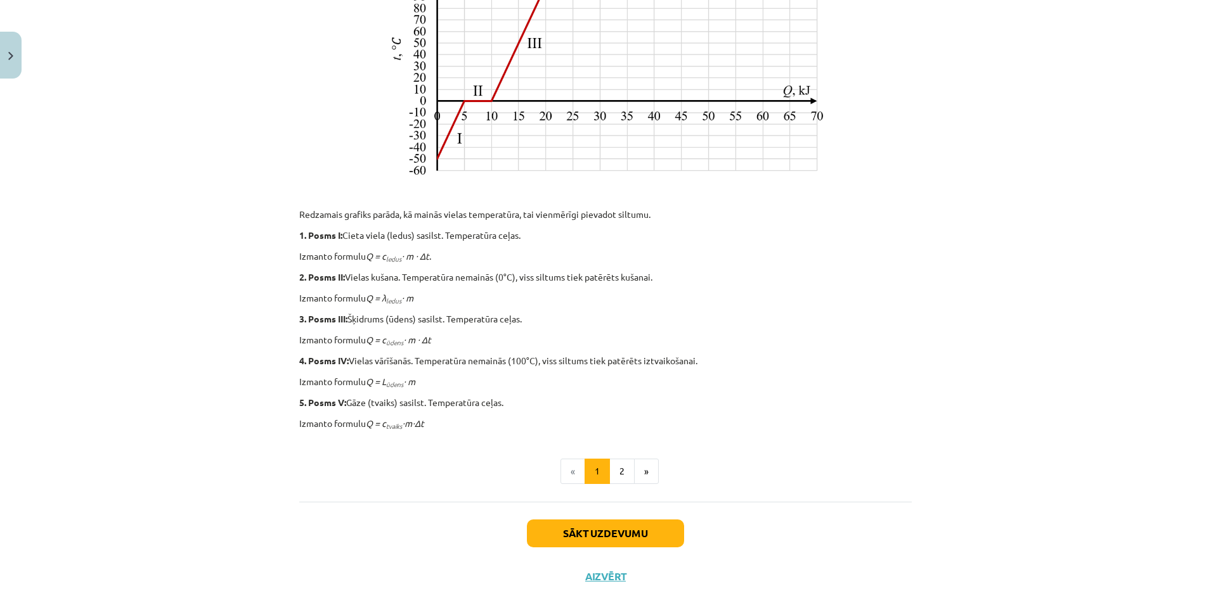
scroll to position [449, 0]
click at [561, 529] on button "Sākt uzdevumu" at bounding box center [605, 533] width 157 height 28
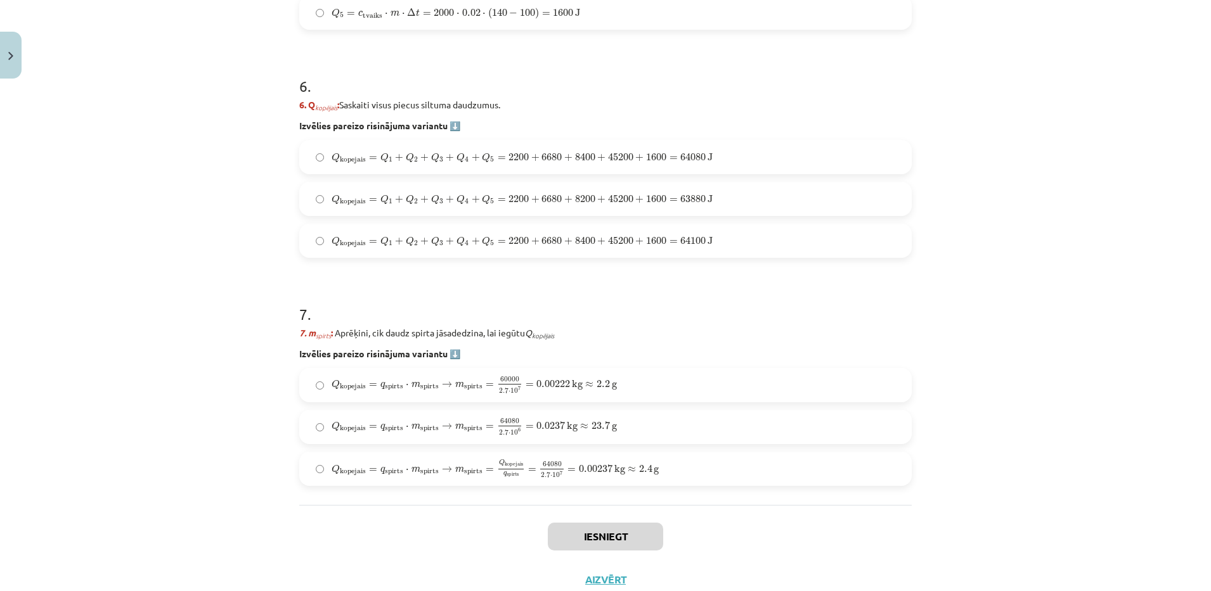
scroll to position [1672, 0]
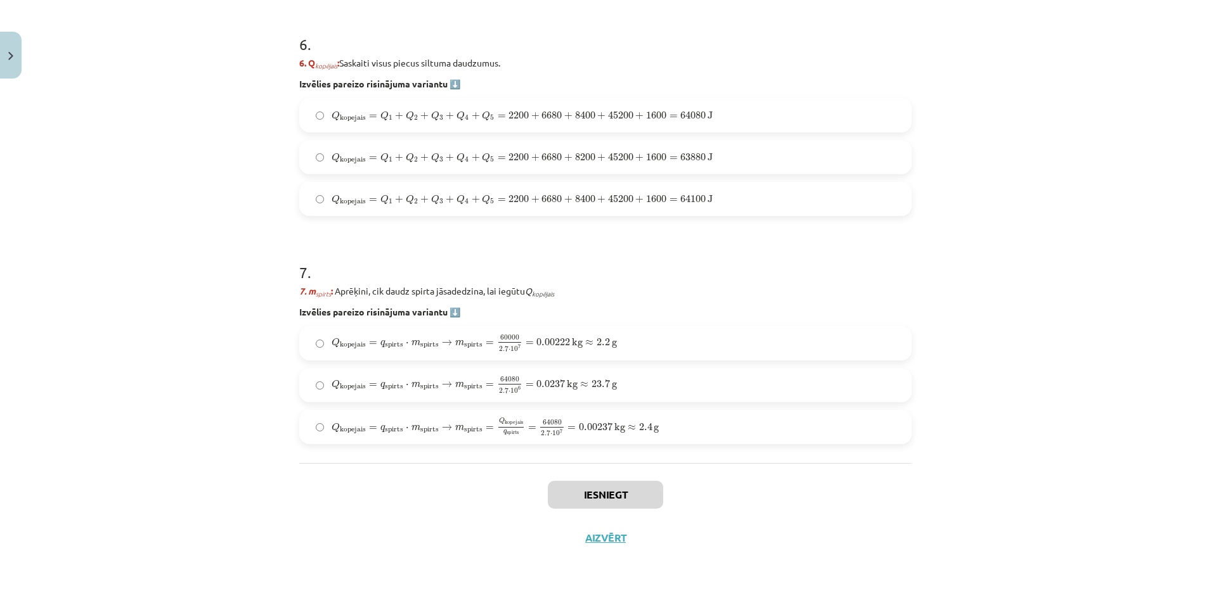
drag, startPoint x: 1196, startPoint y: 527, endPoint x: 1204, endPoint y: 522, distance: 9.5
click at [1198, 522] on div "Mācību tēma: Fizika 9. klases 1. ieskaites mācību materiāls #10 ✅ Kopsavilkuma …" at bounding box center [605, 295] width 1211 height 591
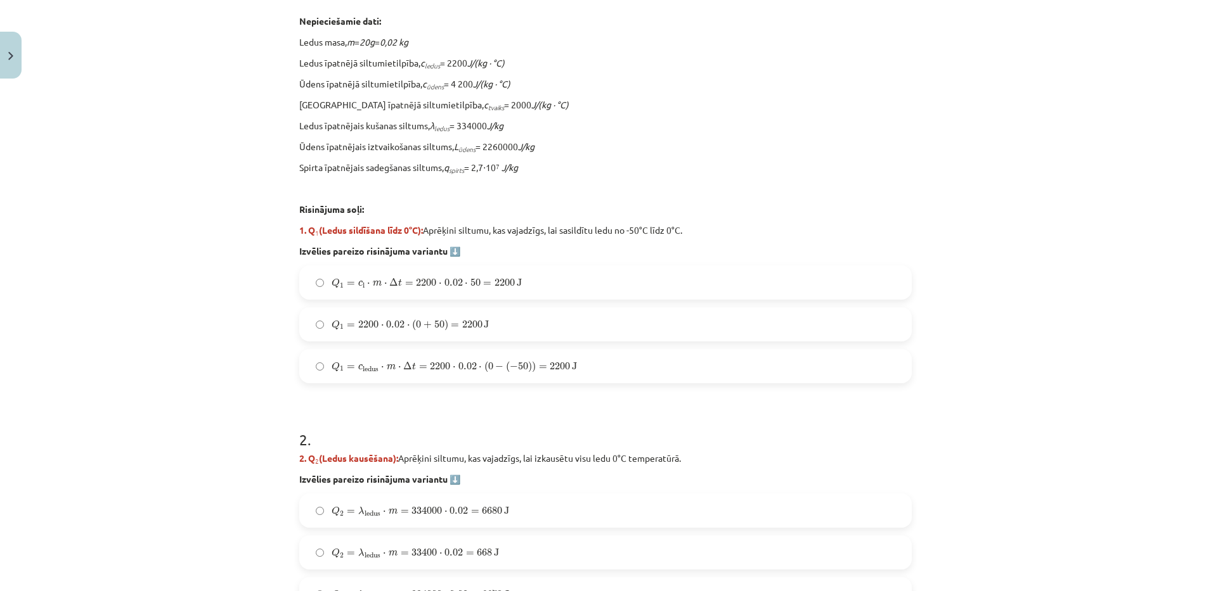
scroll to position [359, 0]
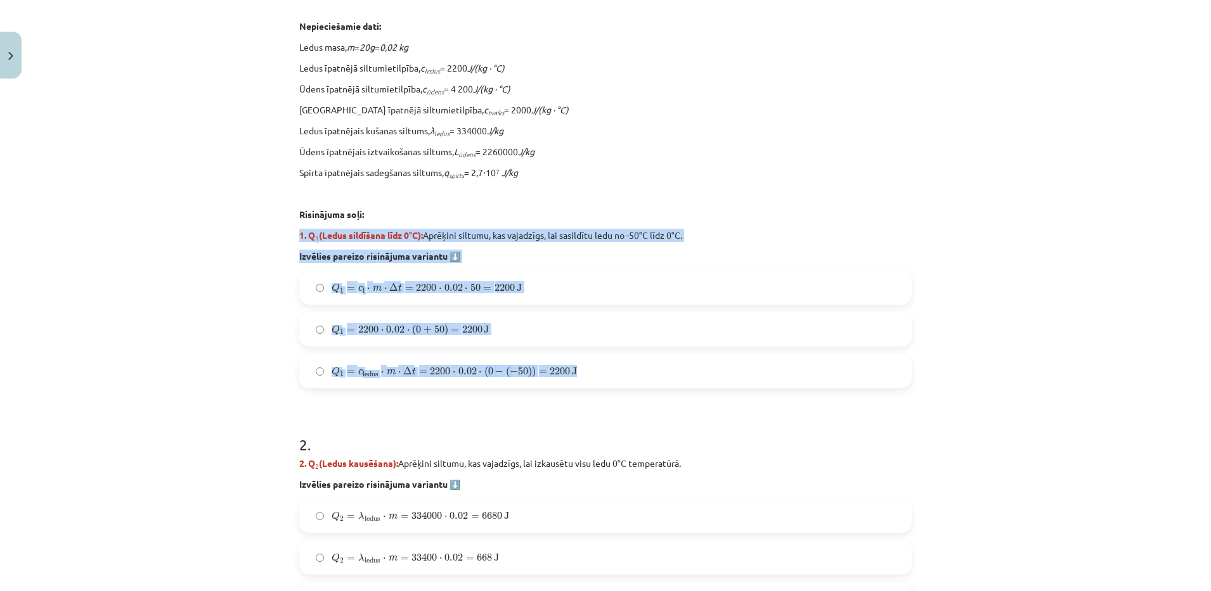
drag, startPoint x: 294, startPoint y: 233, endPoint x: 583, endPoint y: 360, distance: 316.5
click at [583, 360] on div "1 . Uzdevums: No ledus līdz tvaikam Aprēķini, cik daudz spirta jāsadedzina spir…" at bounding box center [605, 141] width 612 height 495
copy div "1. Q 1 (Ledus sildīšana līdz 0°C): Aprēķini siltumu, kas vajadzīgs, lai sasildī…"
click at [193, 359] on div "Mācību tēma: Fizika 9. klases 1. ieskaites mācību materiāls #10 ✅ Kopsavilkuma …" at bounding box center [605, 295] width 1211 height 591
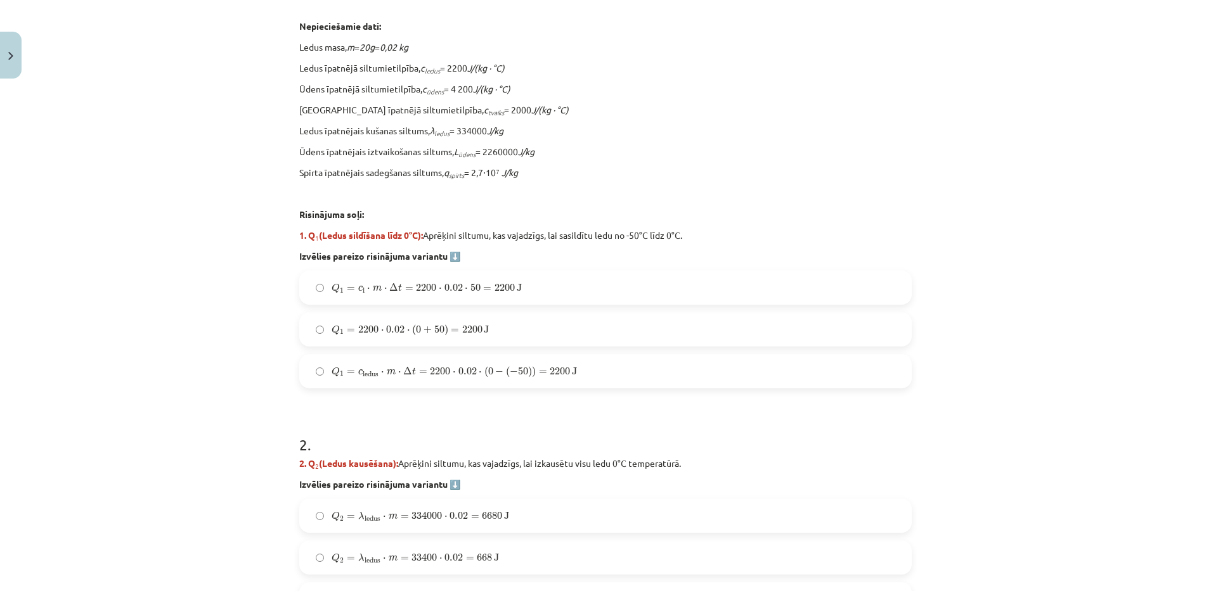
click at [387, 328] on span "0.02" at bounding box center [395, 330] width 18 height 8
click at [364, 364] on span "Q 1 = c ledus ⋅ m ⋅ Δ t = 2200 ⋅ 0.02 ⋅ ( 0 − ( − 50 ) ) = 2200 J Q 1 = c ledus…" at bounding box center [454, 371] width 245 height 14
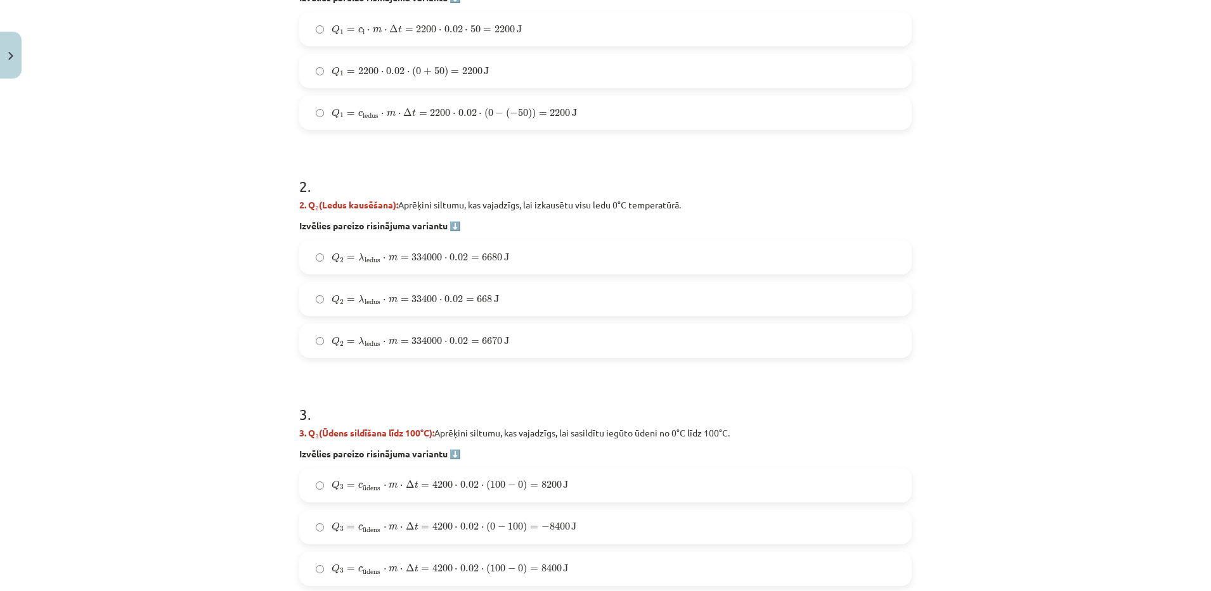
scroll to position [636, 0]
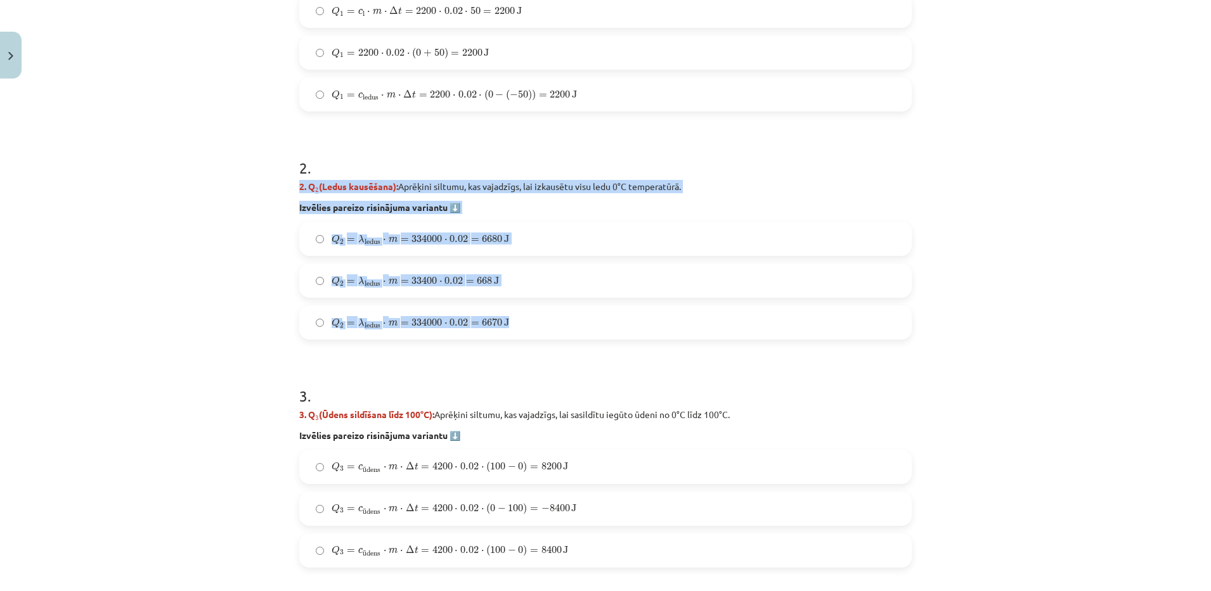
drag, startPoint x: 290, startPoint y: 184, endPoint x: 553, endPoint y: 314, distance: 293.7
click at [553, 314] on div "7 XP Saņemsi Sarežģīts 115 pilda Apraksts Uzdevums Palīdzība 1 . Uzdevums: No l…" at bounding box center [606, 522] width 628 height 2148
copy div "2. Q 2 (Ledus kausēšana): Aprēķini siltumu, kas vajadzīgs, lai izkausētu visu l…"
click at [150, 223] on div "Mācību tēma: Fizika 9. klases 1. ieskaites mācību materiāls #10 ✅ Kopsavilkuma …" at bounding box center [605, 295] width 1211 height 591
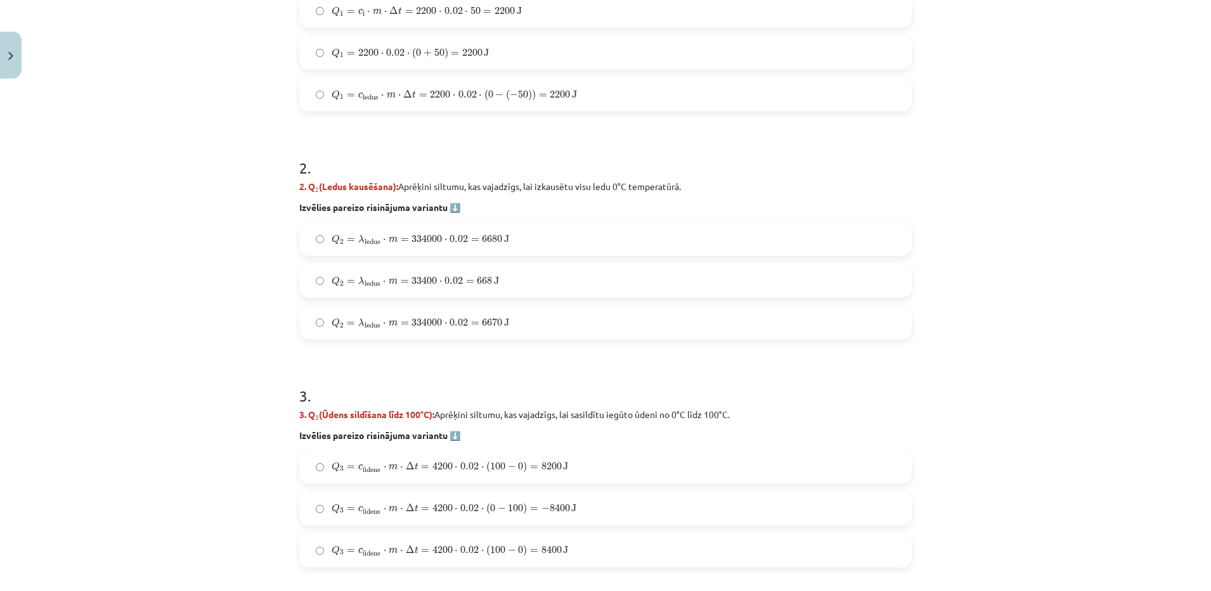
click at [489, 235] on span "6680" at bounding box center [492, 239] width 20 height 8
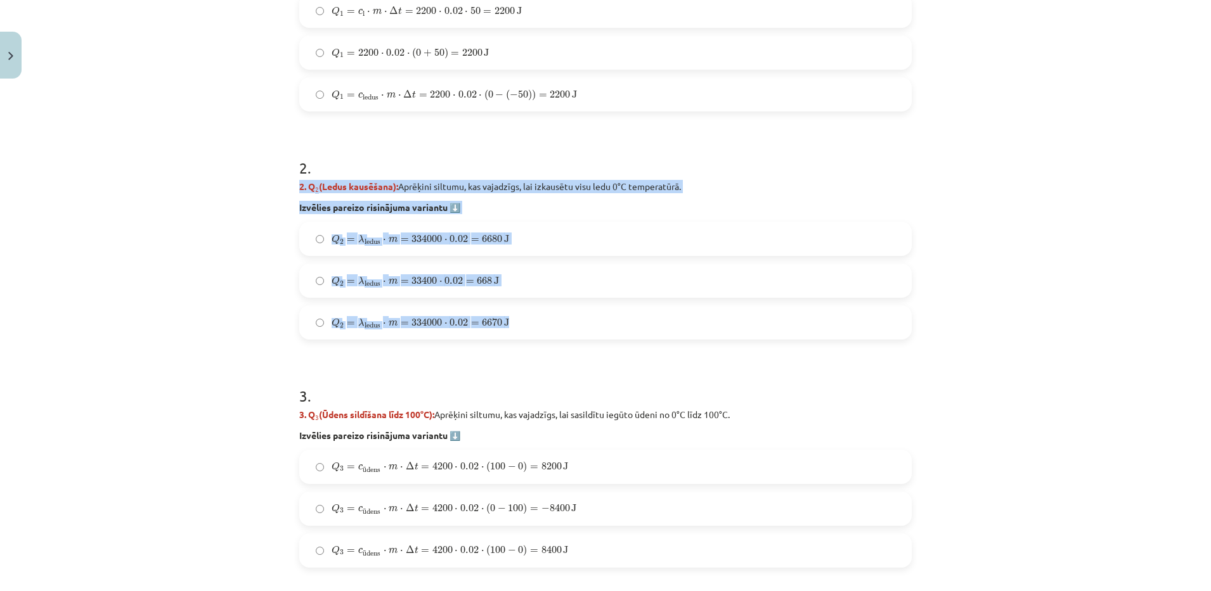
drag, startPoint x: 288, startPoint y: 184, endPoint x: 517, endPoint y: 319, distance: 266.3
click at [517, 319] on div "7 XP Saņemsi Sarežģīts 115 pilda Apraksts Uzdevums Palīdzība 1 . Uzdevums: No l…" at bounding box center [606, 522] width 628 height 2148
copy div "2. Q 2 (Ledus kausēšana): Aprēķini siltumu, kas vajadzīgs, lai izkausētu visu l…"
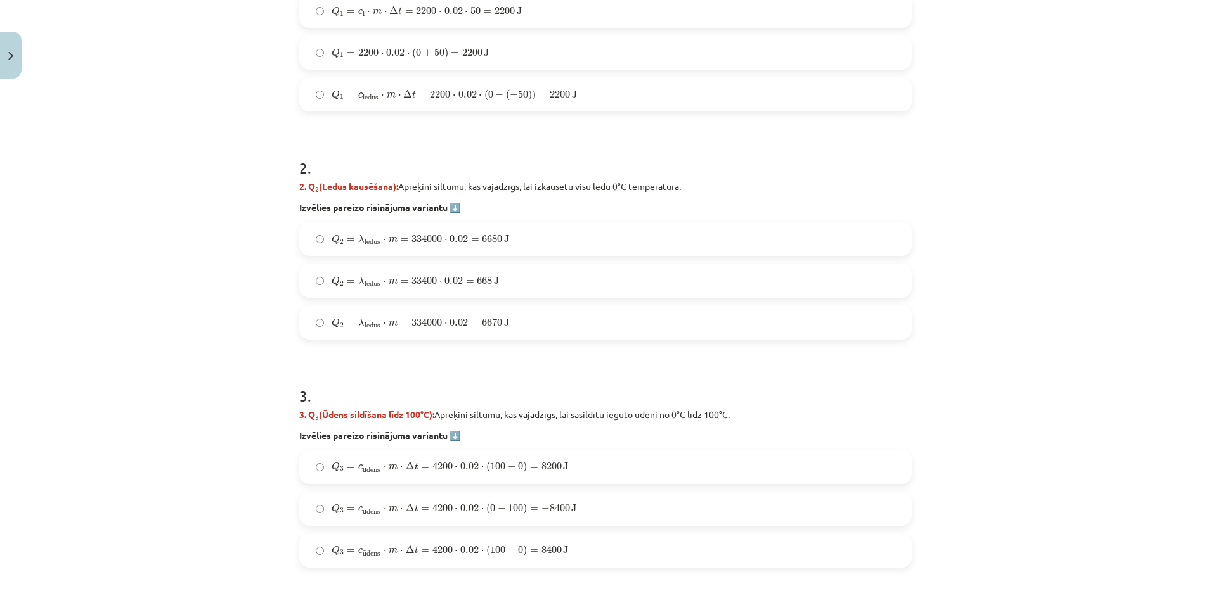
click at [231, 392] on div "Mācību tēma: Fizika 9. klases 1. ieskaites mācību materiāls #10 ✅ Kopsavilkuma …" at bounding box center [605, 295] width 1211 height 591
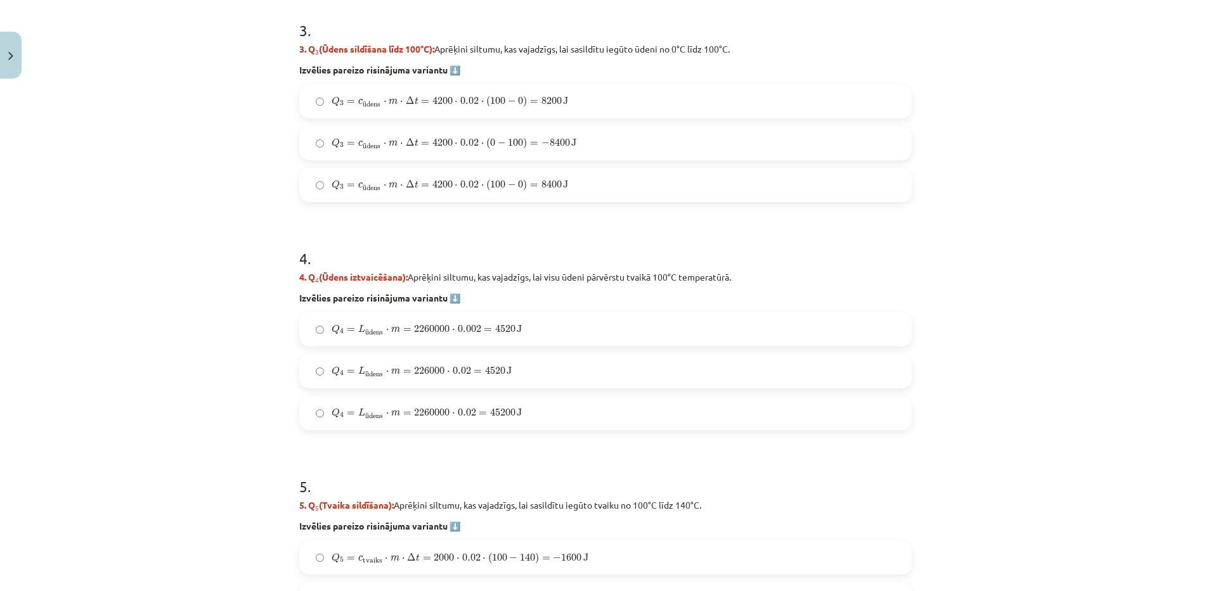
scroll to position [1010, 0]
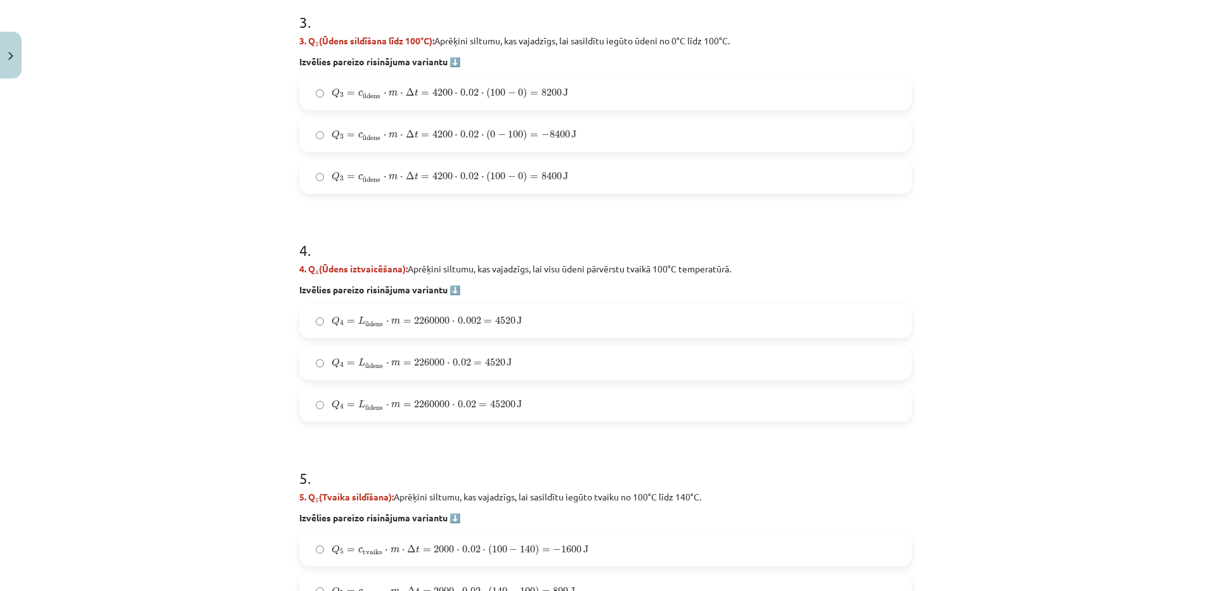
click at [358, 411] on span "L ū dens" at bounding box center [370, 406] width 25 height 12
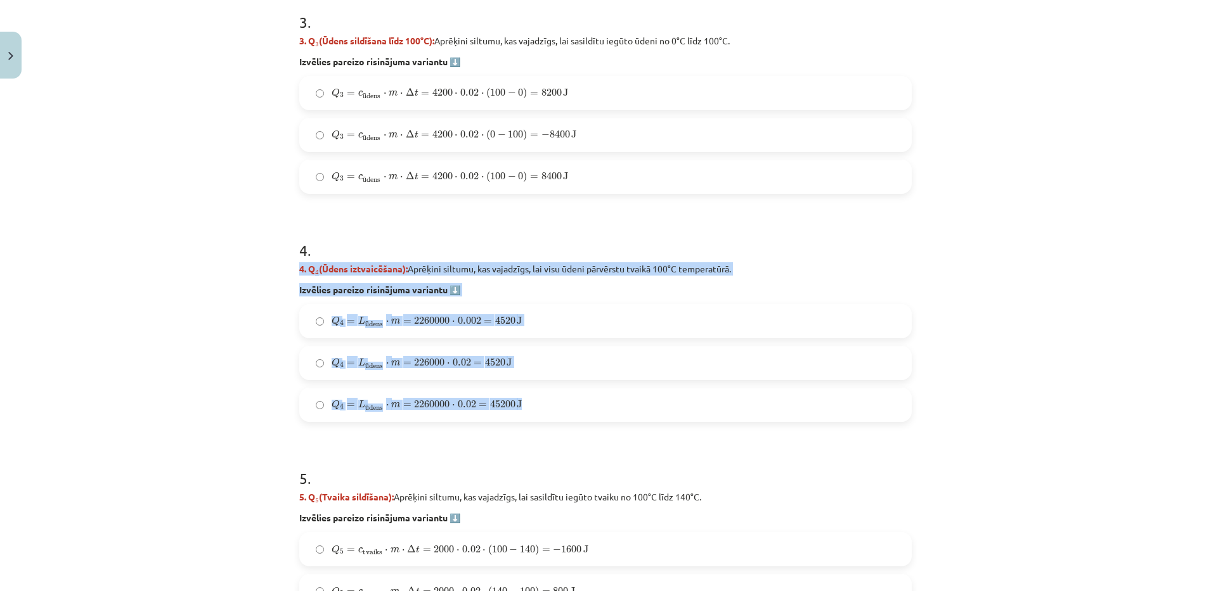
drag, startPoint x: 290, startPoint y: 262, endPoint x: 567, endPoint y: 399, distance: 309.0
click at [567, 399] on div "7 XP Saņemsi Sarežģīts 115 pilda Apraksts Uzdevums Palīdzība 1 . Uzdevums: No l…" at bounding box center [606, 148] width 628 height 2148
copy div "4. Q 4 (Ūdens iztvaicēšana): Aprēķini siltumu, kas vajadzīgs, lai visu ūdeni pā…"
click at [190, 375] on div "Mācību tēma: Fizika 9. klases 1. ieskaites mācību materiāls #10 ✅ Kopsavilkuma …" at bounding box center [605, 295] width 1211 height 591
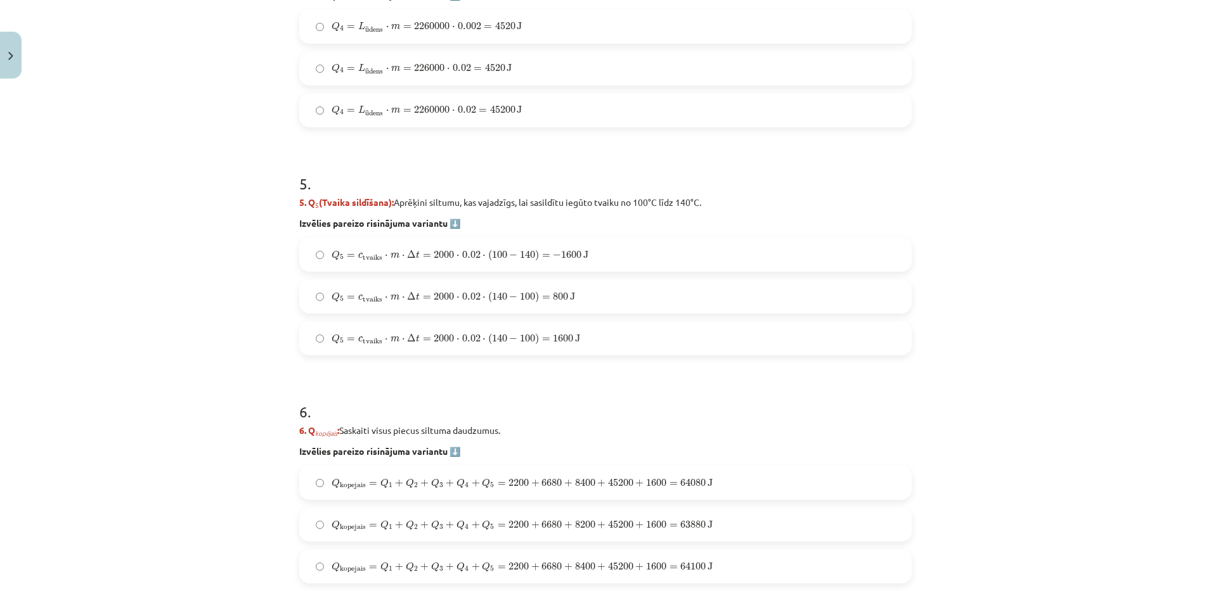
scroll to position [1318, 0]
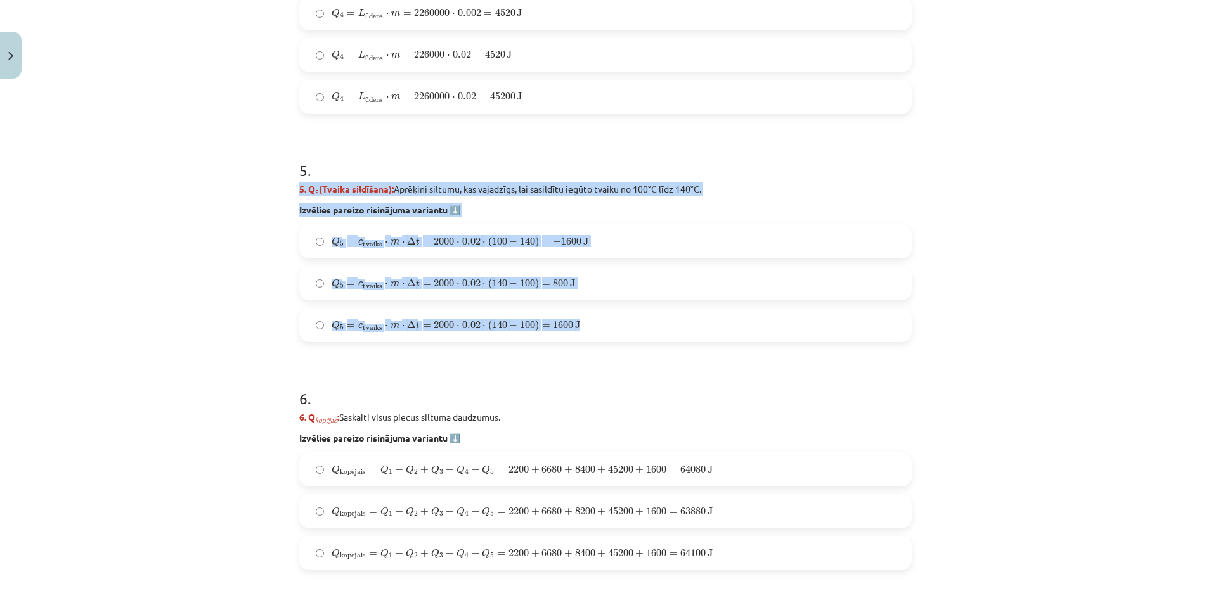
drag, startPoint x: 289, startPoint y: 184, endPoint x: 593, endPoint y: 333, distance: 337.9
copy div "5. Q 5 (Tvaika sildīšana): Aprēķini siltumu, kas vajadzīgs, lai sasildītu iegūt…"
click at [201, 300] on div "Mācību tēma: Fizika 9. klases 1. ieskaites mācību materiāls #10 ✅ Kopsavilkuma …" at bounding box center [605, 295] width 1211 height 591
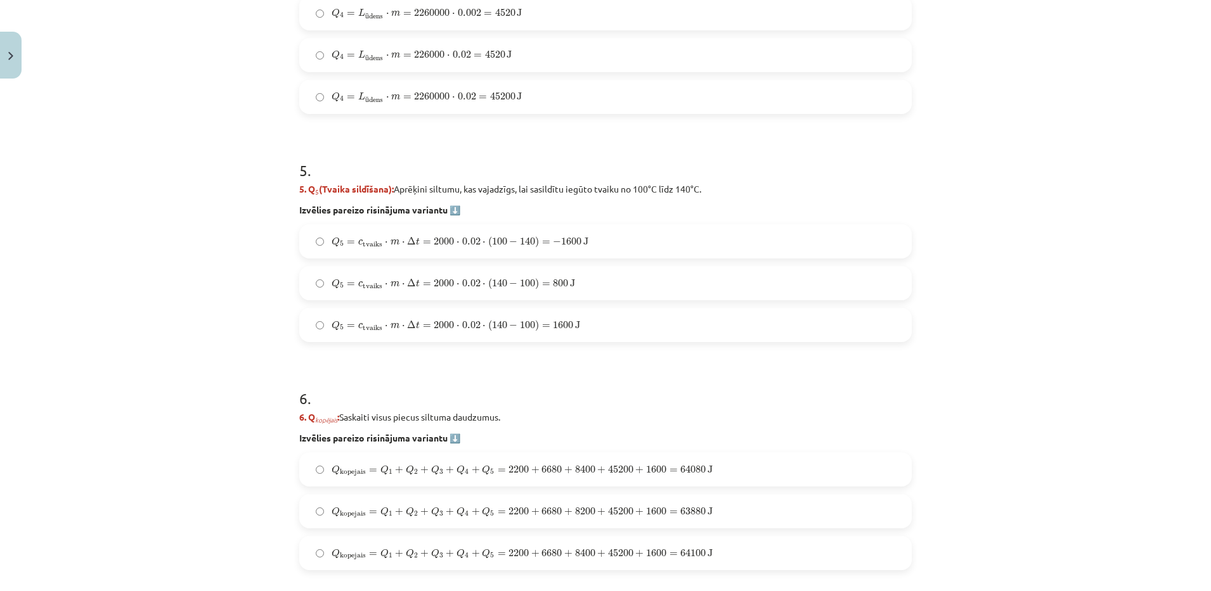
click at [494, 313] on label "Q 5 = c tvaiks ⋅ m ⋅ Δ t = 2000 ⋅ 0.02 ⋅ ( 140 − 100 ) = 1600 J Q 5 = c tvaiks …" at bounding box center [605, 325] width 610 height 32
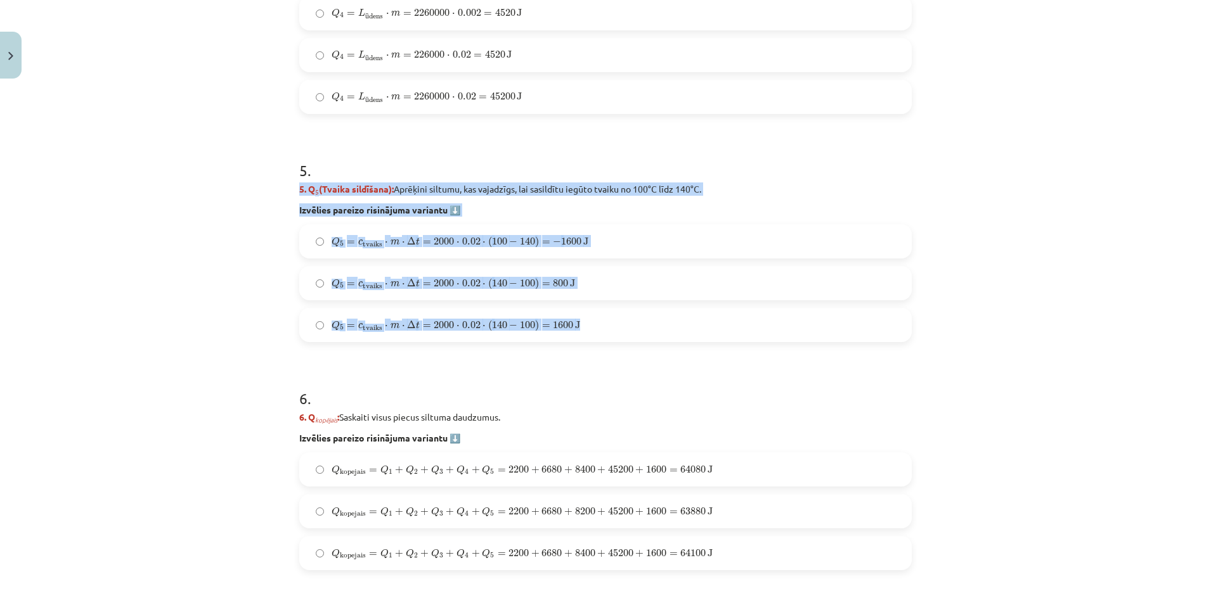
drag, startPoint x: 283, startPoint y: 184, endPoint x: 653, endPoint y: 312, distance: 391.1
click at [653, 312] on div "Mācību tēma: Fizika 9. klases 1. ieskaites mācību materiāls #10 ✅ Kopsavilkuma …" at bounding box center [605, 295] width 1211 height 591
copy div "5. Q 5 (Tvaika sildīšana): Aprēķini siltumu, kas vajadzīgs, lai sasildītu iegūt…"
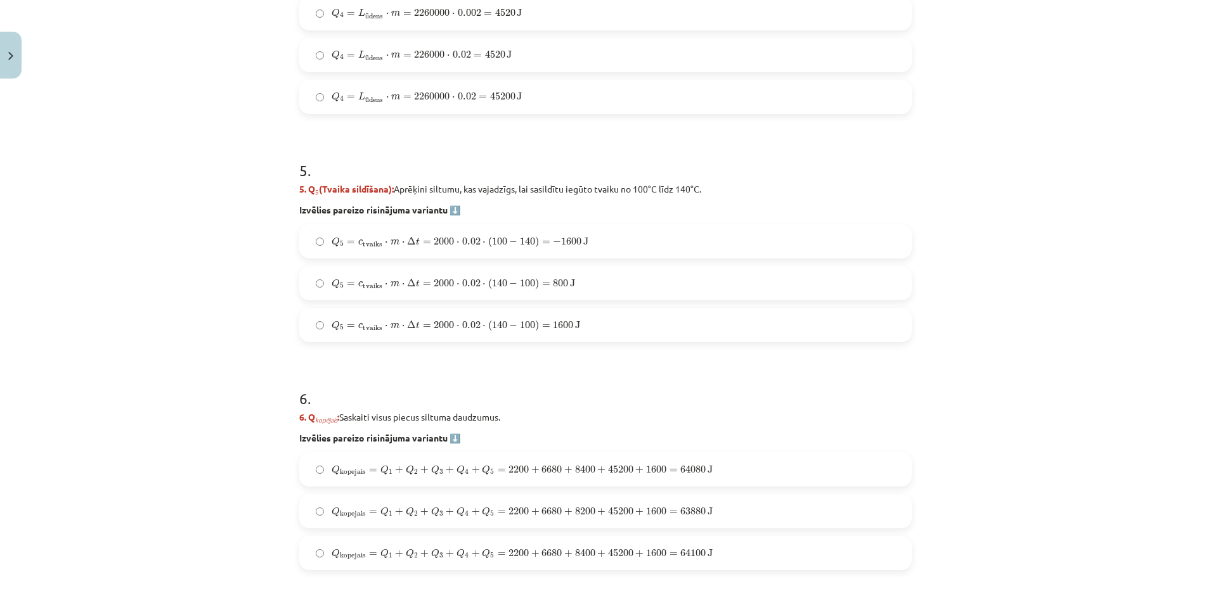
click at [282, 381] on div "Mācību tēma: Fizika 9. klases 1. ieskaites mācību materiāls #10 ✅ Kopsavilkuma …" at bounding box center [605, 295] width 1211 height 591
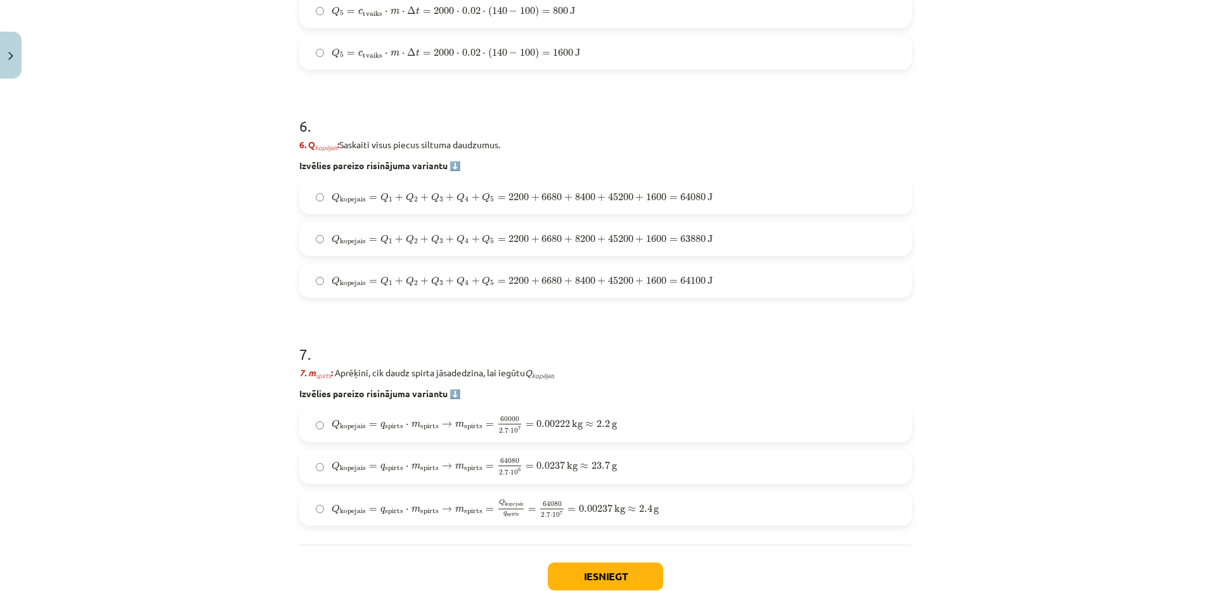
scroll to position [1599, 0]
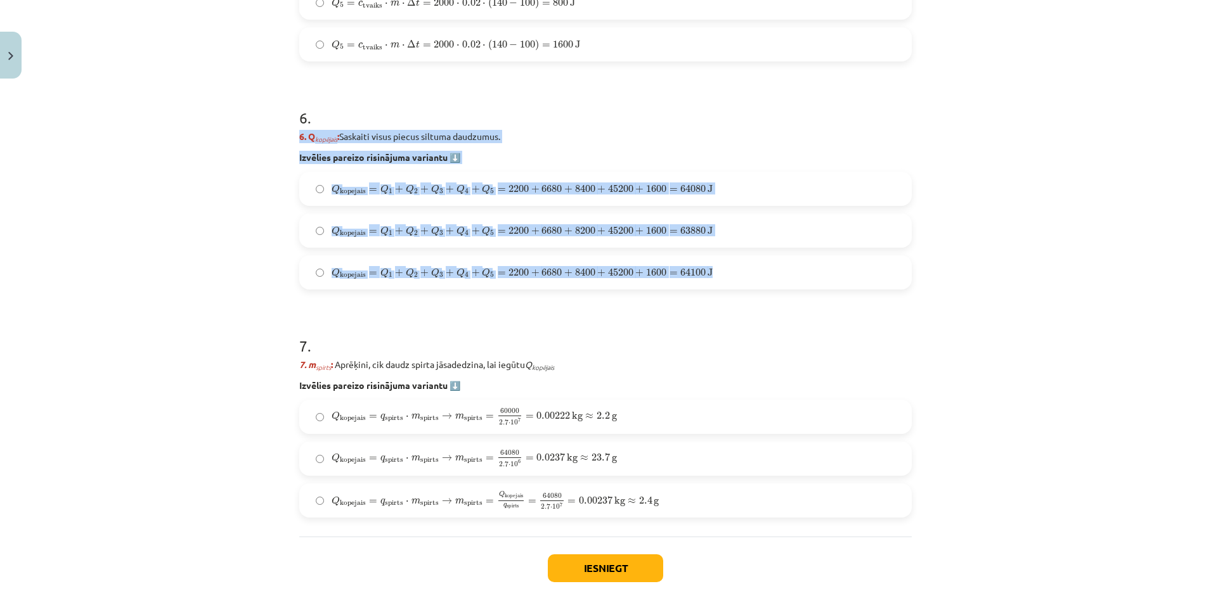
drag, startPoint x: 285, startPoint y: 138, endPoint x: 728, endPoint y: 262, distance: 460.2
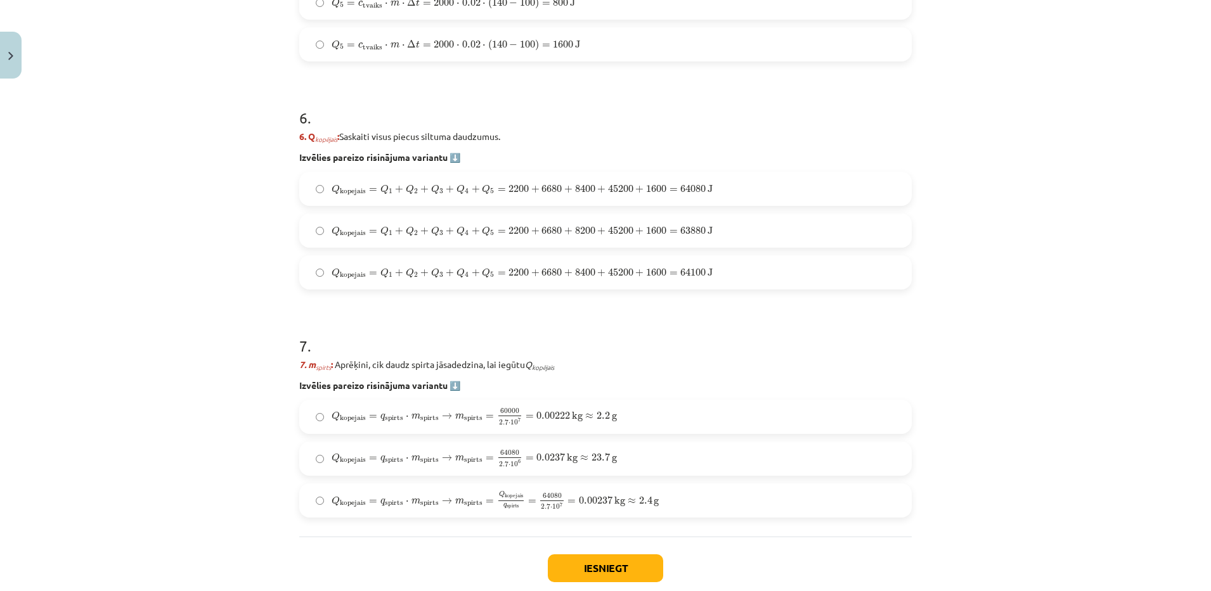
click at [139, 339] on div "Mācību tēma: Fizika 9. klases 1. ieskaites mācību materiāls #10 ✅ Kopsavilkuma …" at bounding box center [605, 295] width 1211 height 591
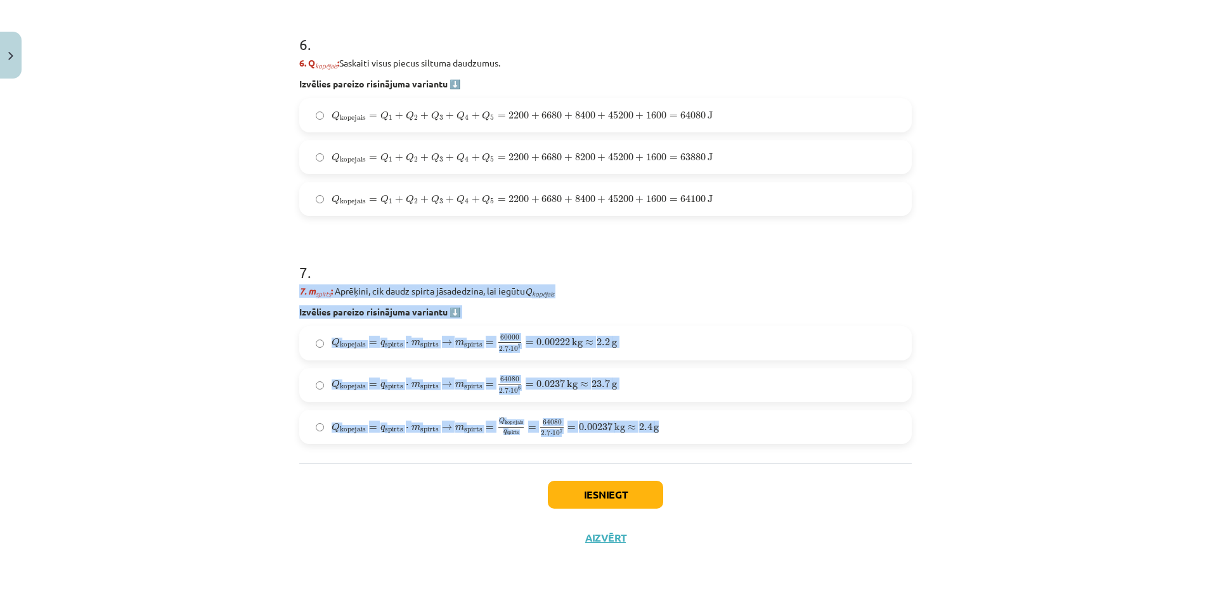
drag, startPoint x: 291, startPoint y: 290, endPoint x: 680, endPoint y: 446, distance: 419.1
click at [542, 342] on span "0.00222" at bounding box center [553, 343] width 34 height 8
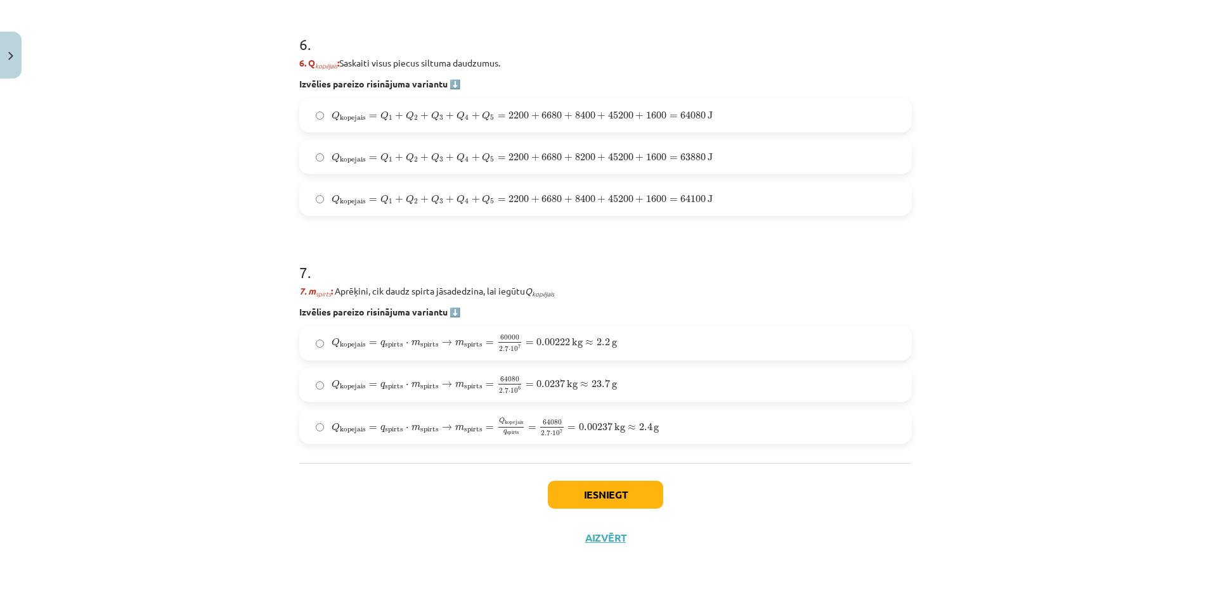
click at [567, 427] on span "=" at bounding box center [571, 429] width 8 height 4
click at [573, 489] on button "Iesniegt" at bounding box center [605, 495] width 115 height 28
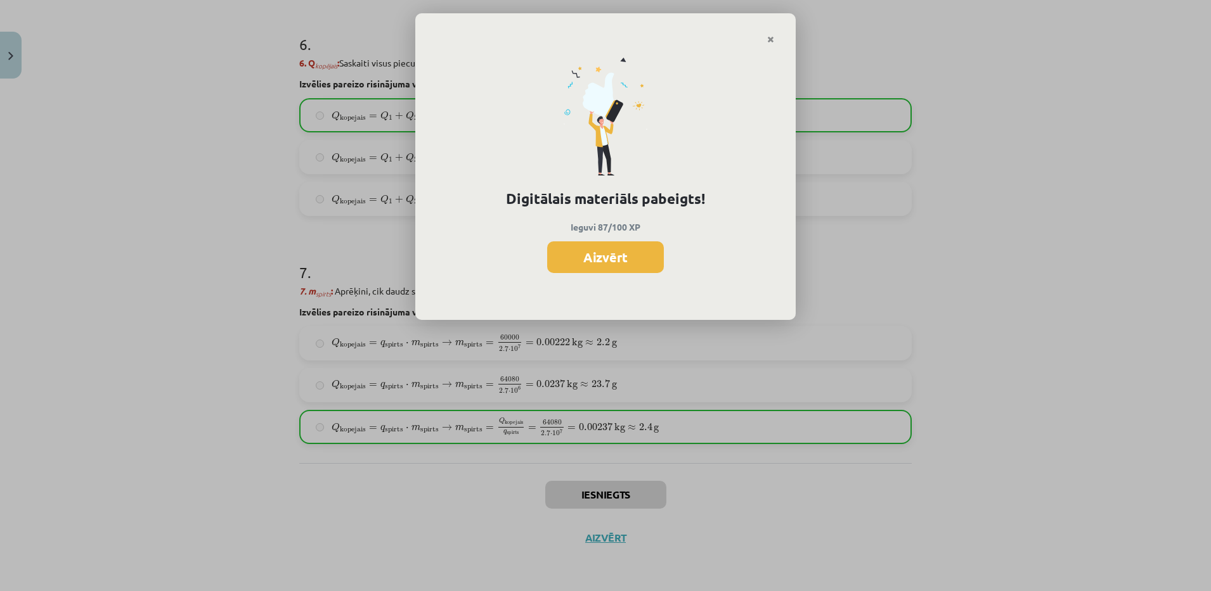
click at [624, 278] on div "Digitālais materiāls pabeigts! Ieguvi 87/100 XP Aizvērt" at bounding box center [605, 182] width 380 height 276
click at [602, 258] on button "Aizvērt" at bounding box center [605, 258] width 117 height 32
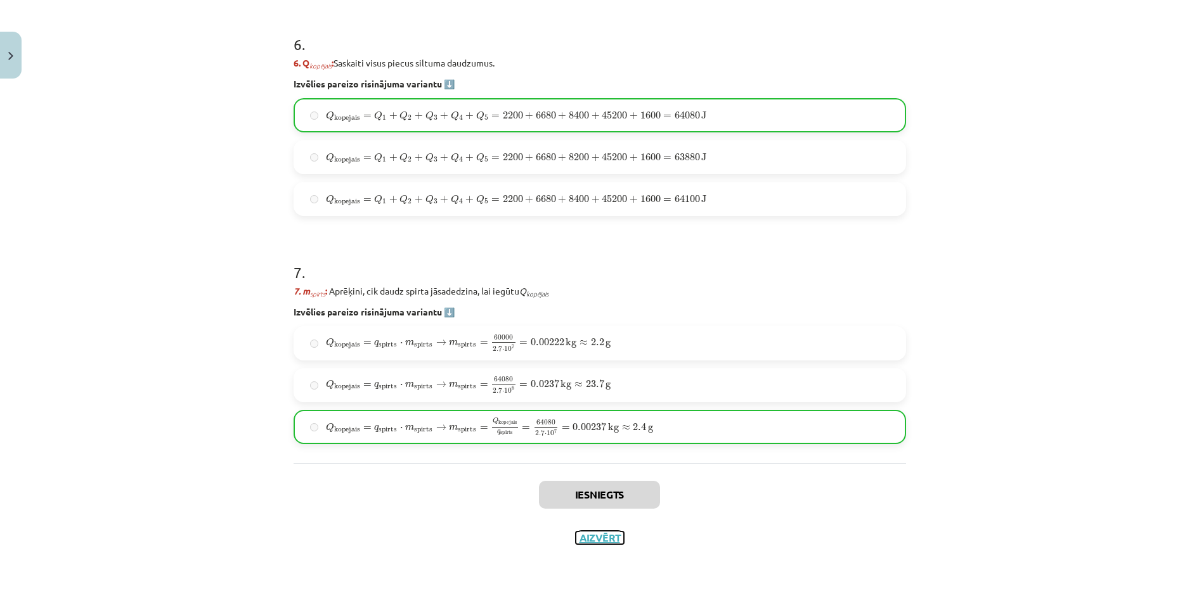
click at [587, 536] on button "Aizvērt" at bounding box center [600, 538] width 48 height 13
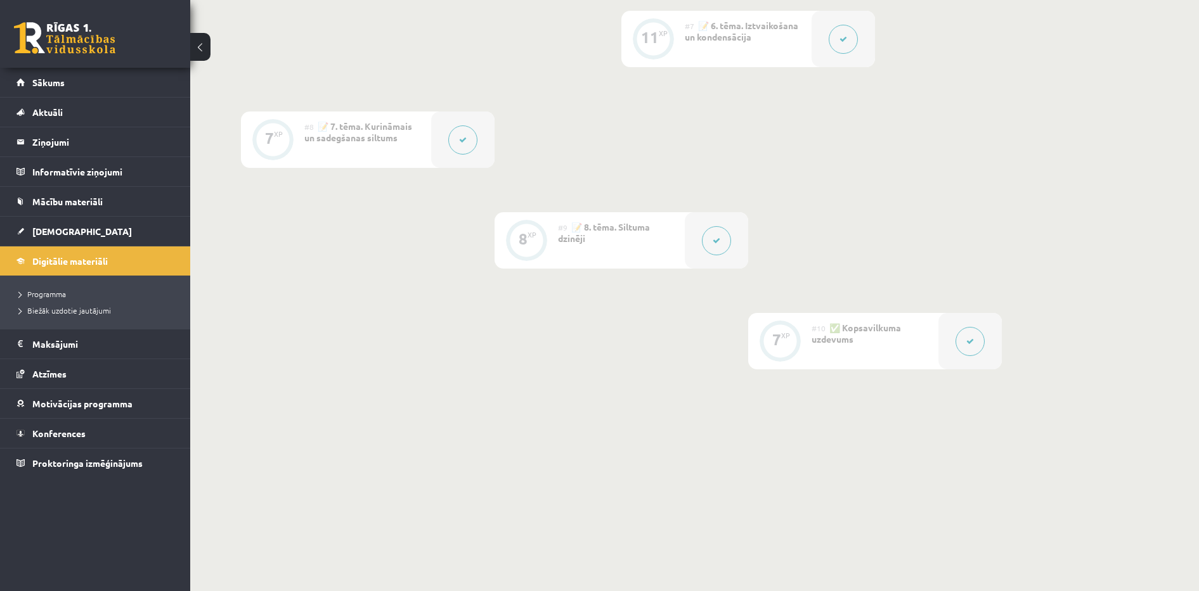
drag, startPoint x: 1180, startPoint y: 546, endPoint x: 1213, endPoint y: 506, distance: 52.7
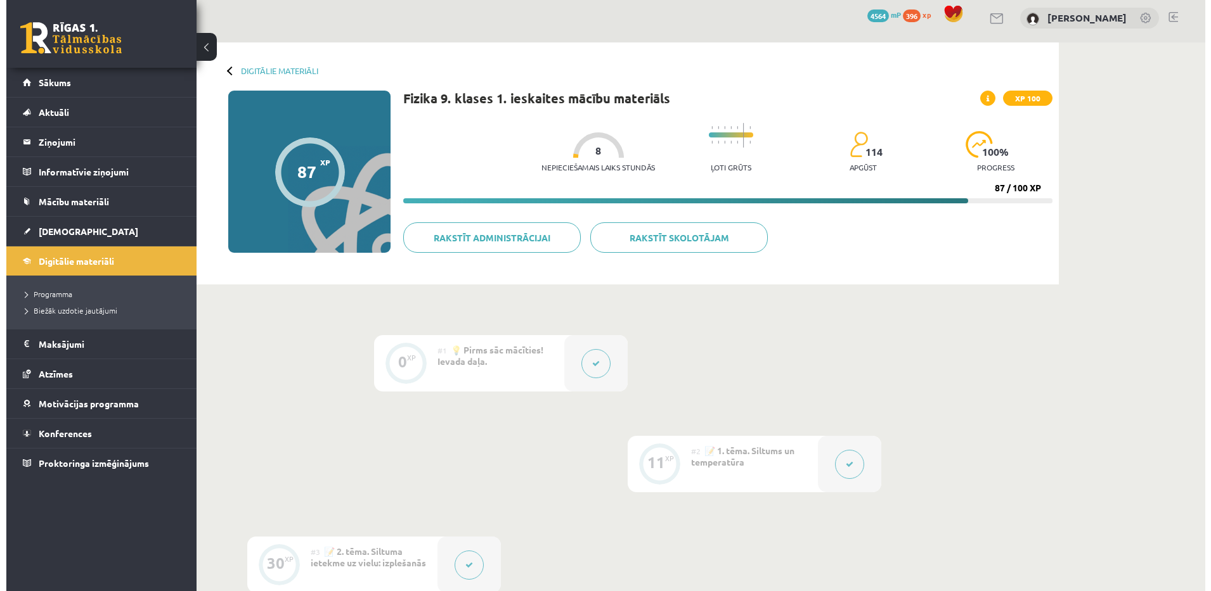
scroll to position [0, 0]
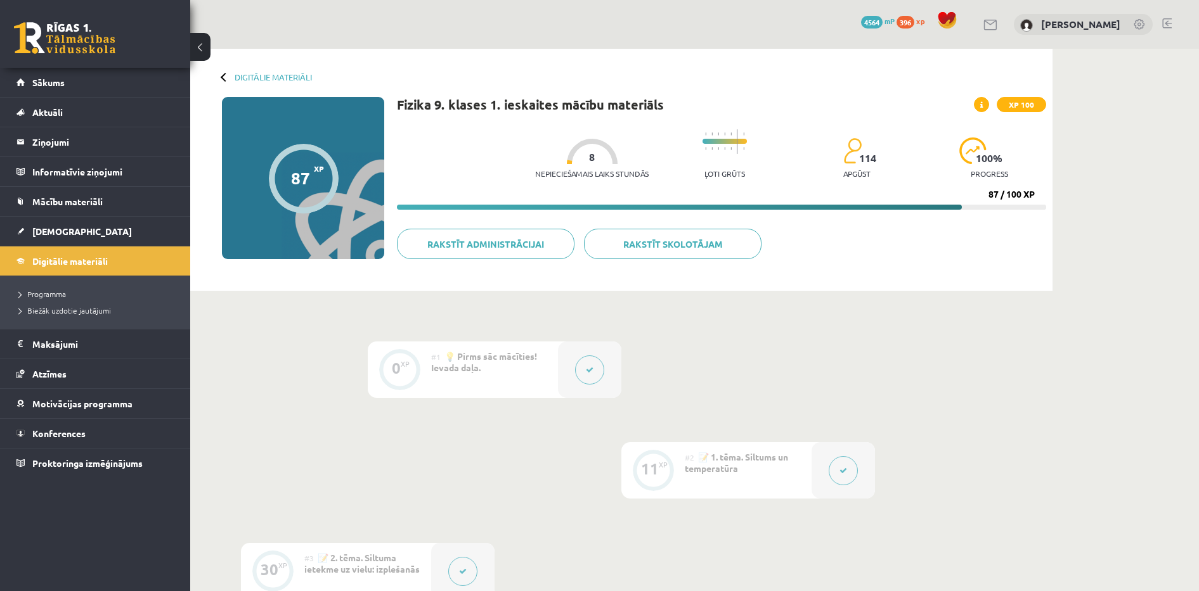
click at [585, 372] on button at bounding box center [589, 370] width 29 height 29
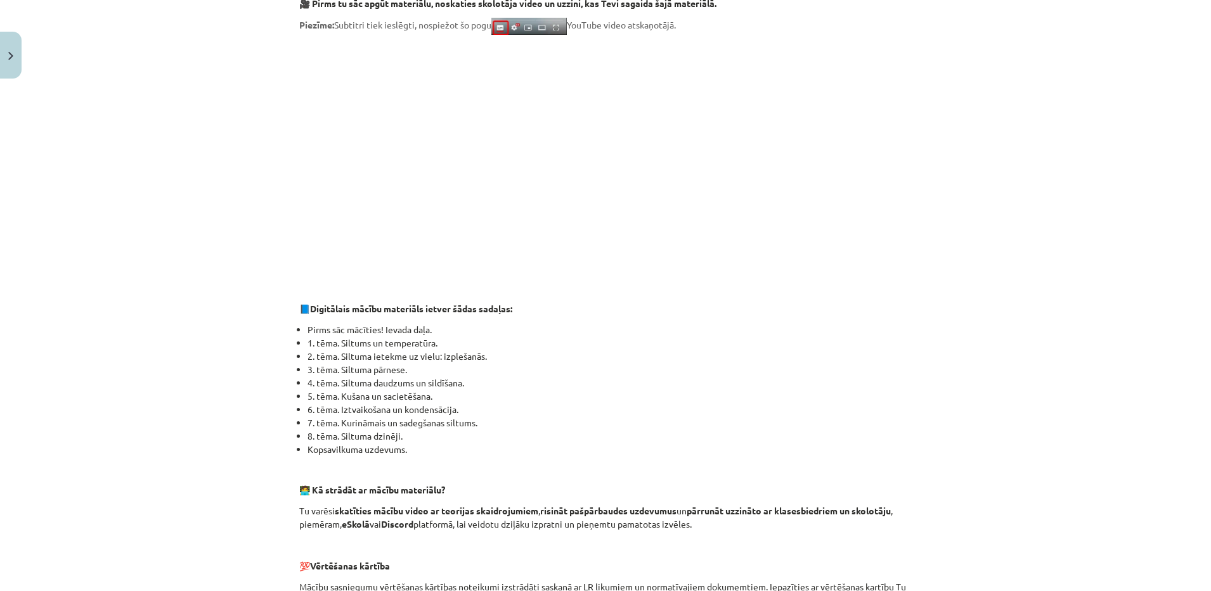
scroll to position [773, 0]
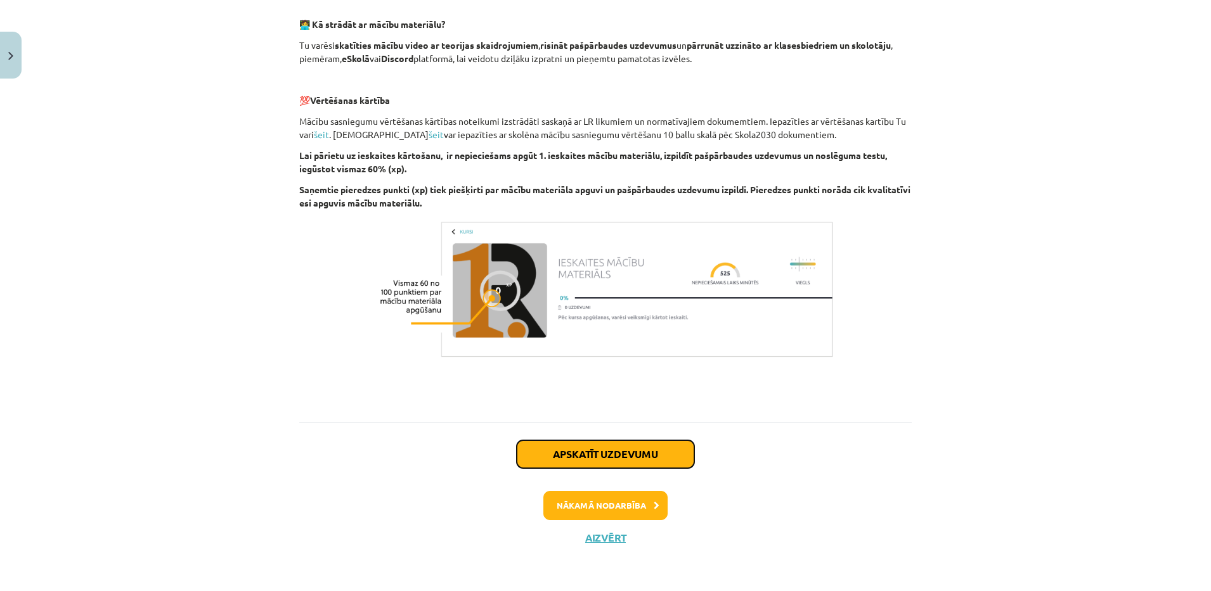
click at [645, 452] on button "Apskatīt uzdevumu" at bounding box center [605, 455] width 177 height 28
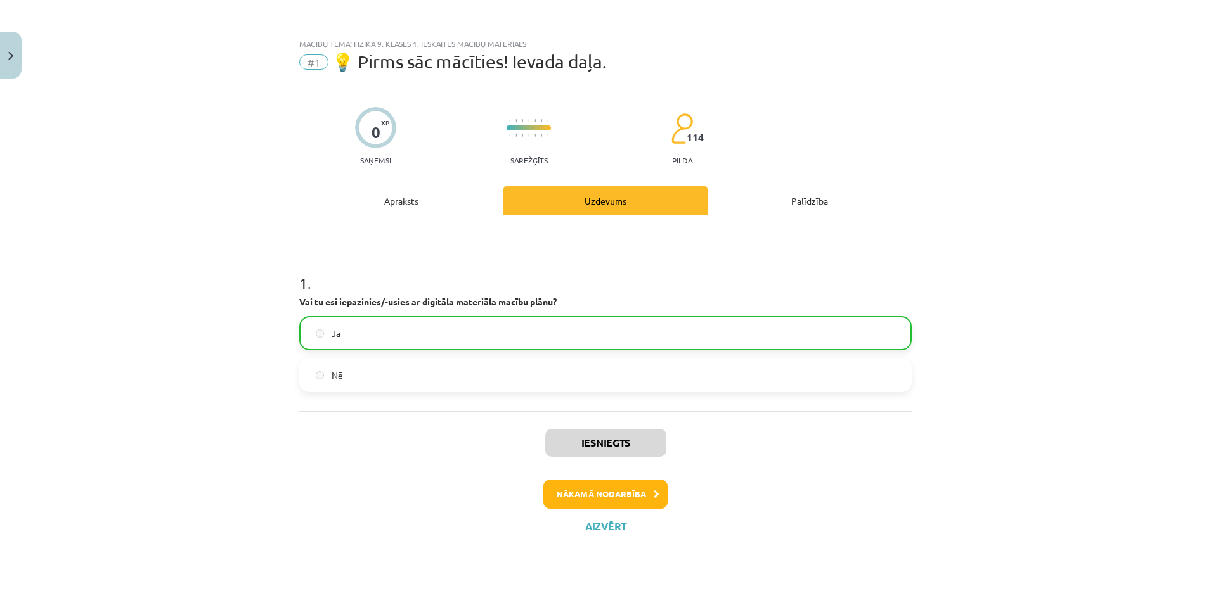
scroll to position [0, 0]
click at [634, 486] on button "Nākamā nodarbība" at bounding box center [605, 494] width 124 height 29
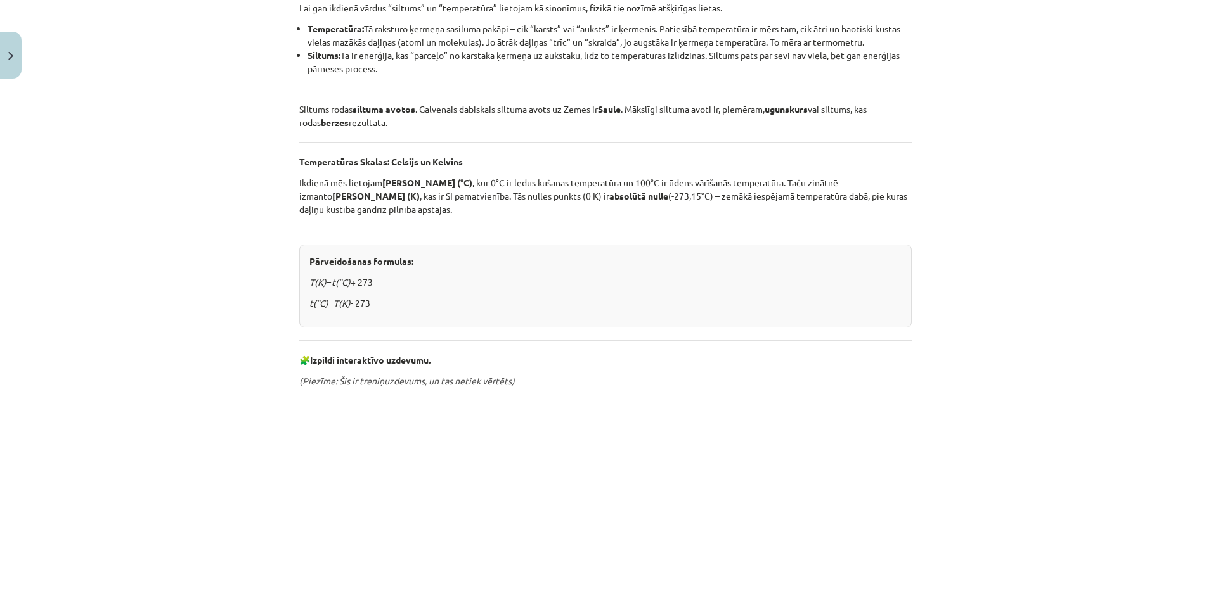
scroll to position [588, 0]
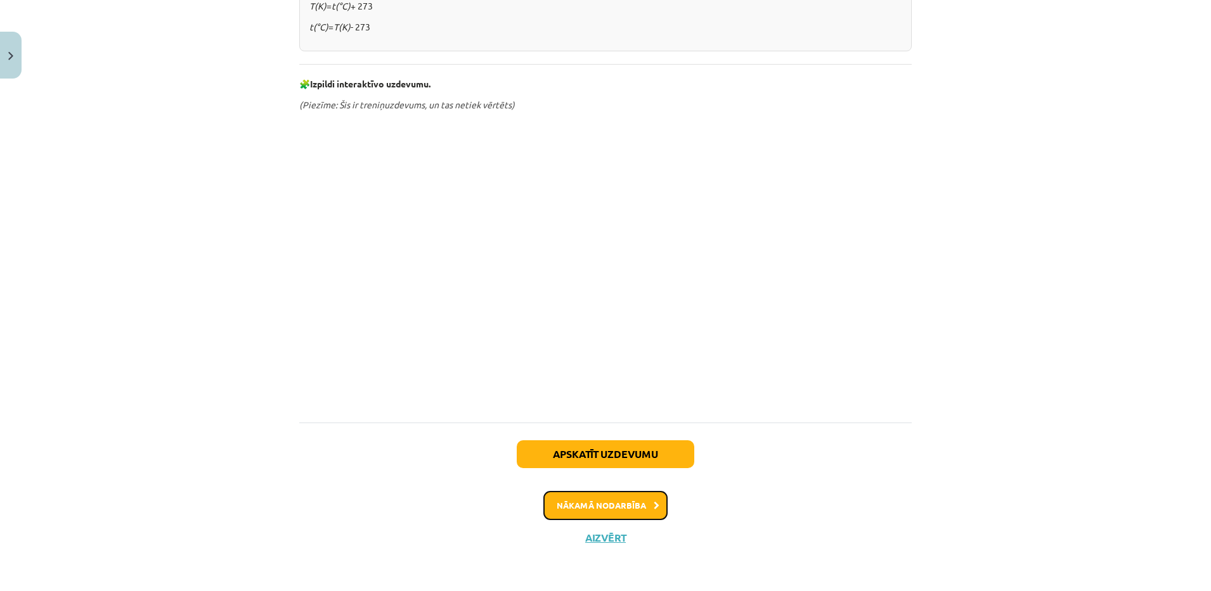
click at [567, 512] on button "Nākamā nodarbība" at bounding box center [605, 505] width 124 height 29
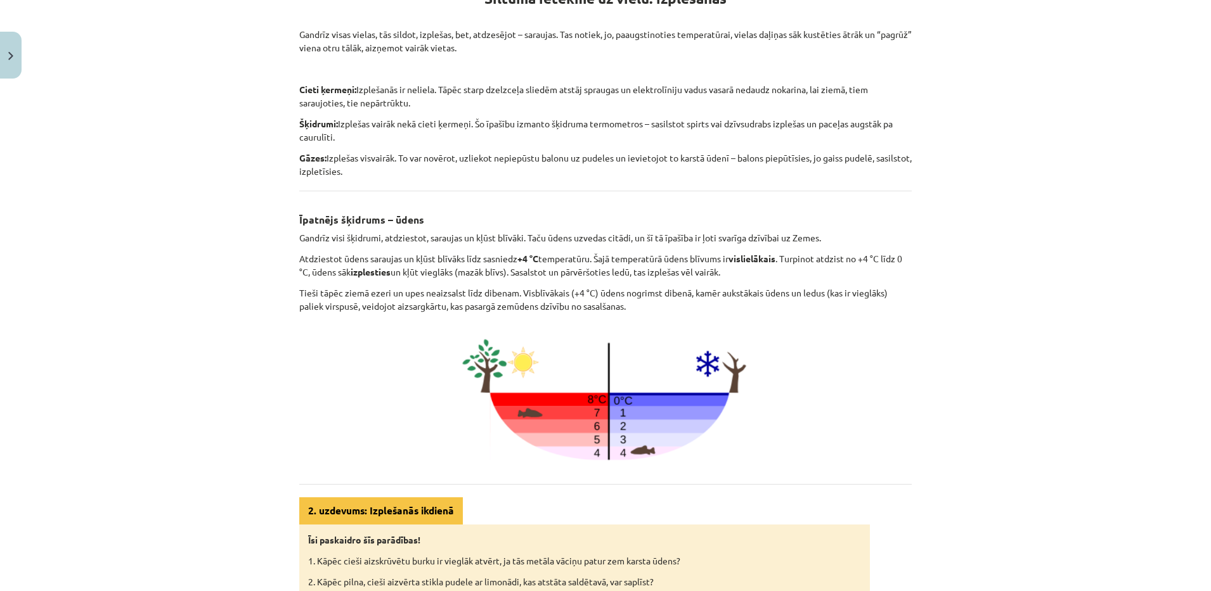
scroll to position [529, 0]
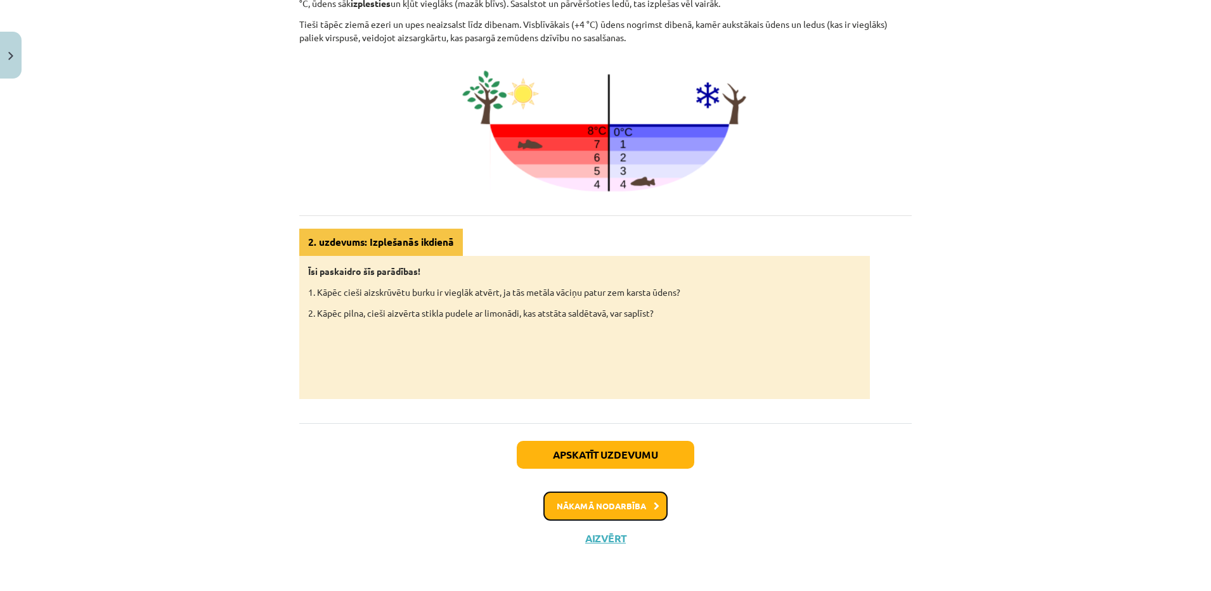
click at [608, 514] on button "Nākamā nodarbība" at bounding box center [605, 506] width 124 height 29
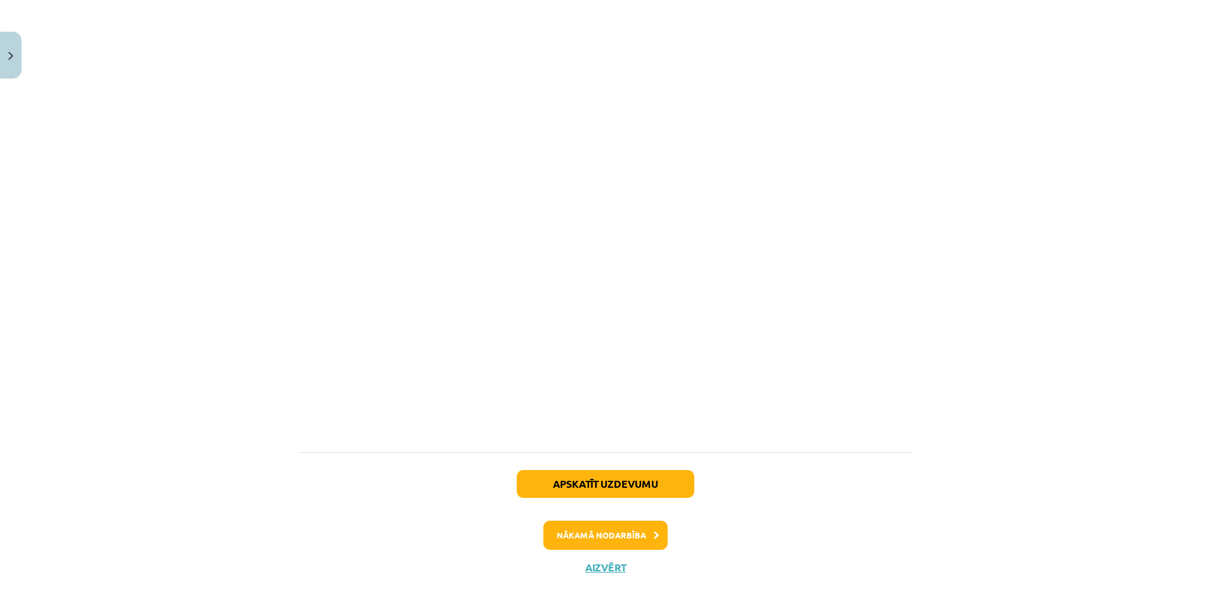
scroll to position [700, 0]
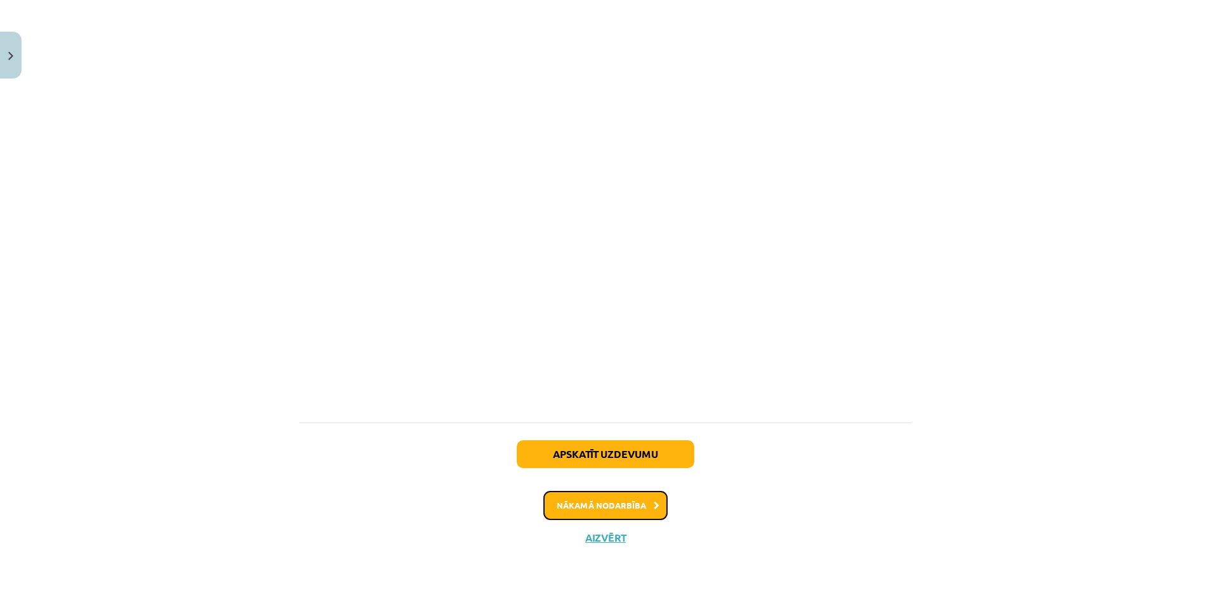
click at [617, 494] on button "Nākamā nodarbība" at bounding box center [605, 505] width 124 height 29
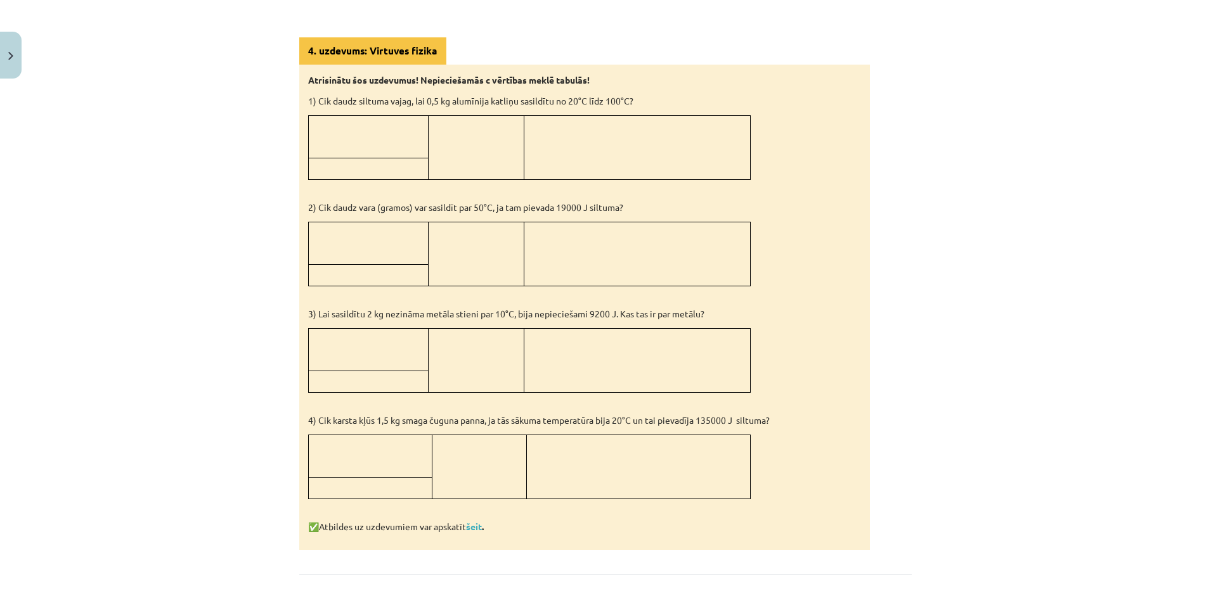
scroll to position [1166, 0]
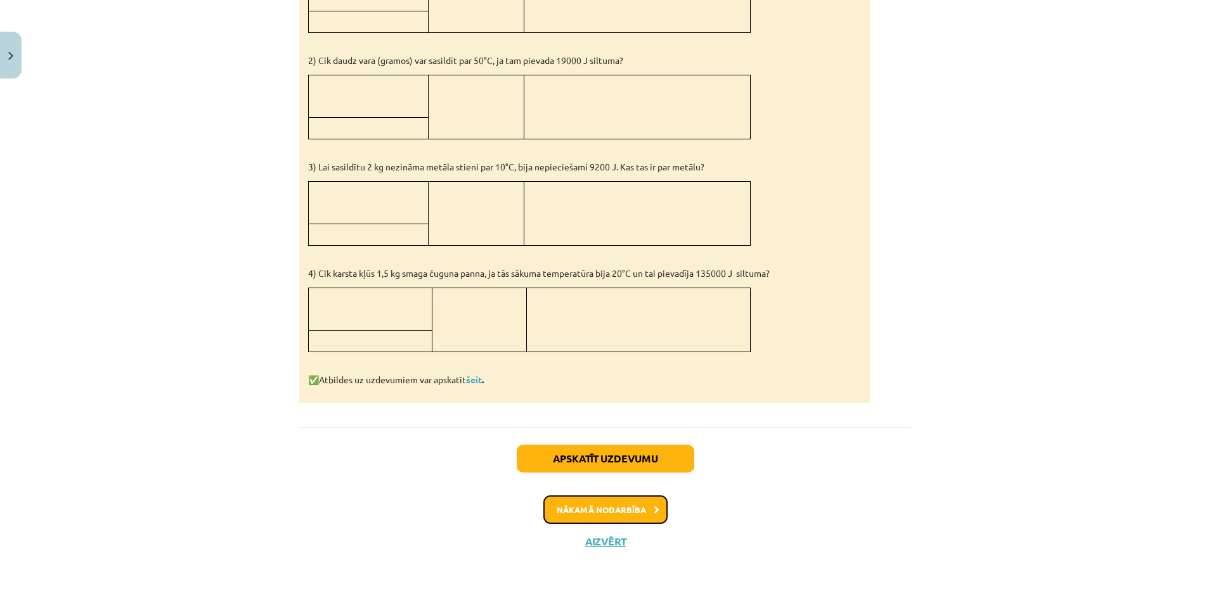
click at [618, 510] on button "Nākamā nodarbība" at bounding box center [605, 510] width 124 height 29
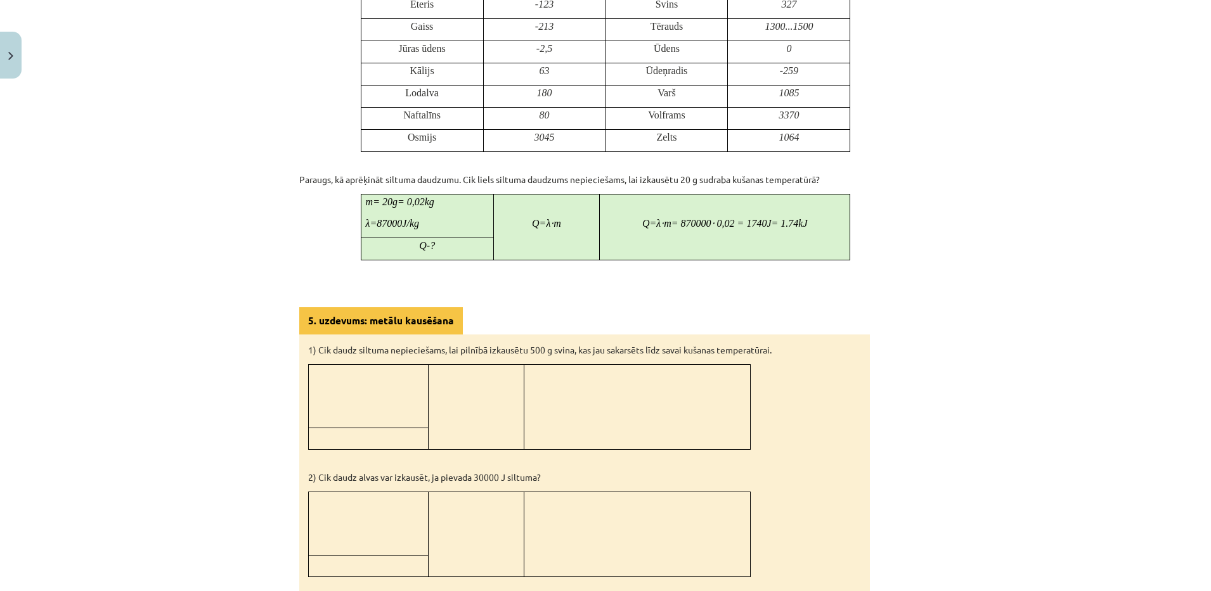
scroll to position [1121, 0]
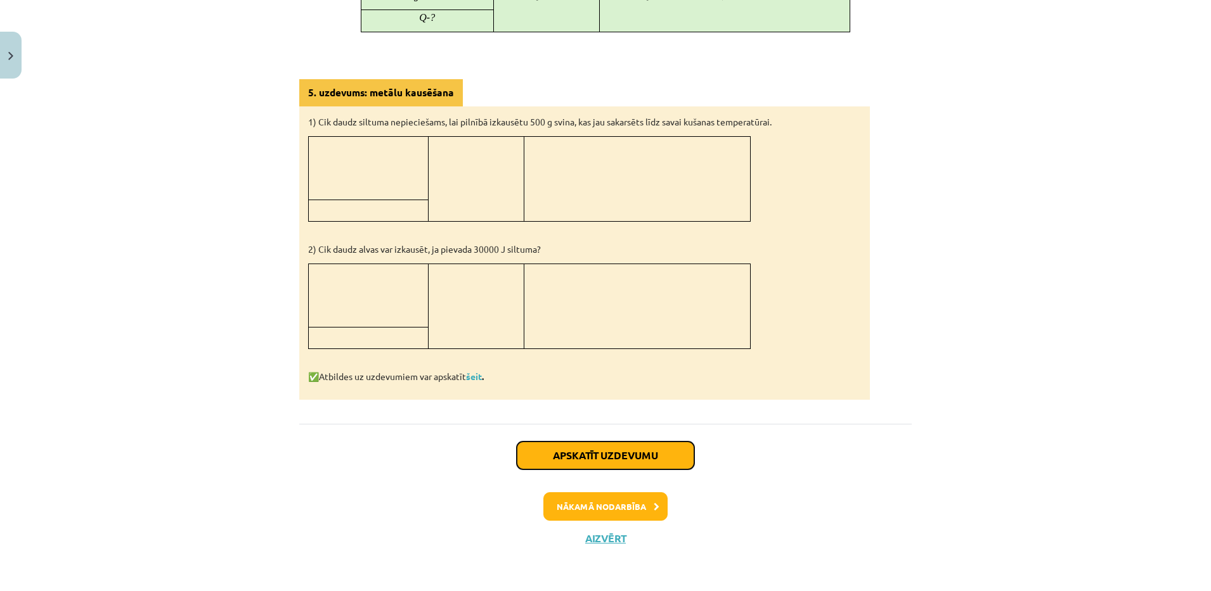
click at [591, 459] on button "Apskatīt uzdevumu" at bounding box center [605, 456] width 177 height 28
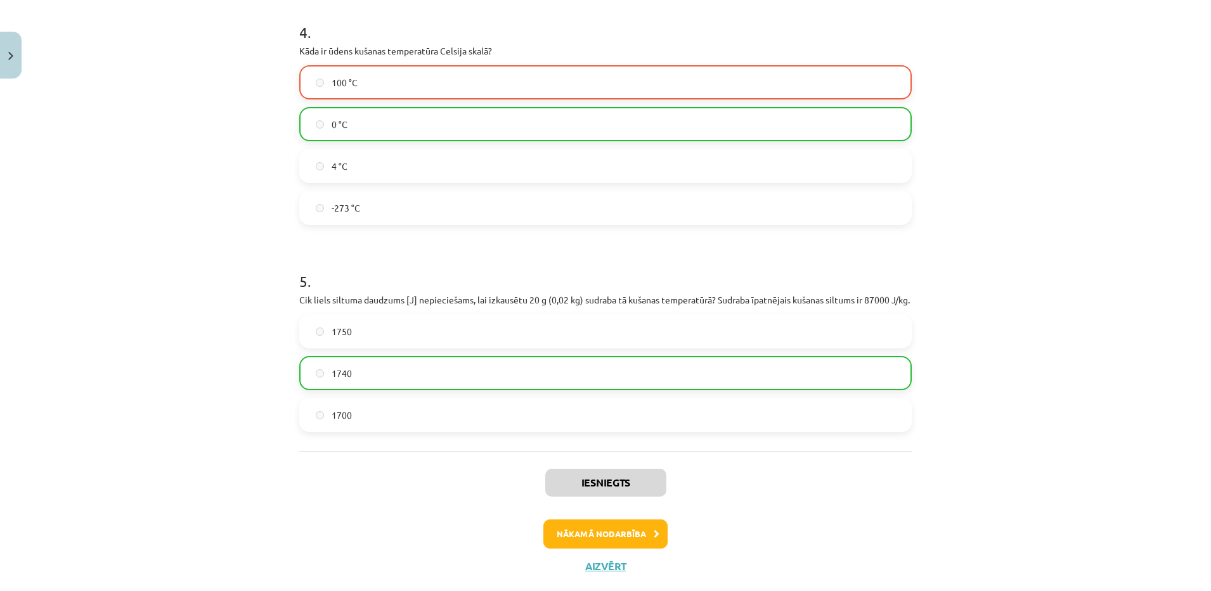
scroll to position [873, 0]
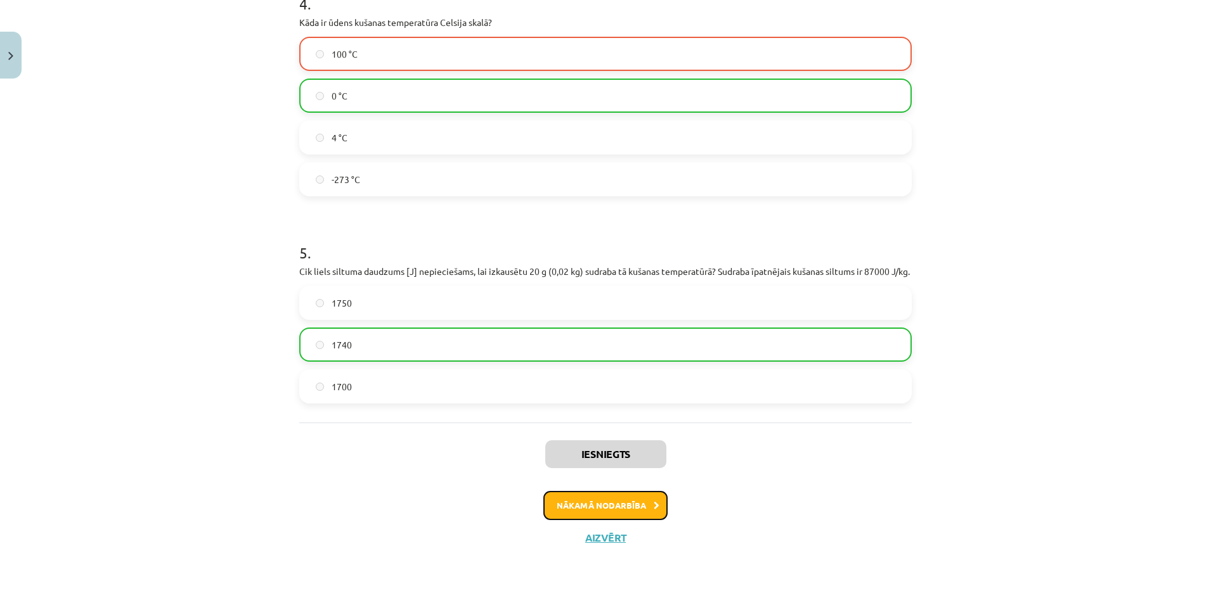
click at [600, 514] on button "Nākamā nodarbība" at bounding box center [605, 505] width 124 height 29
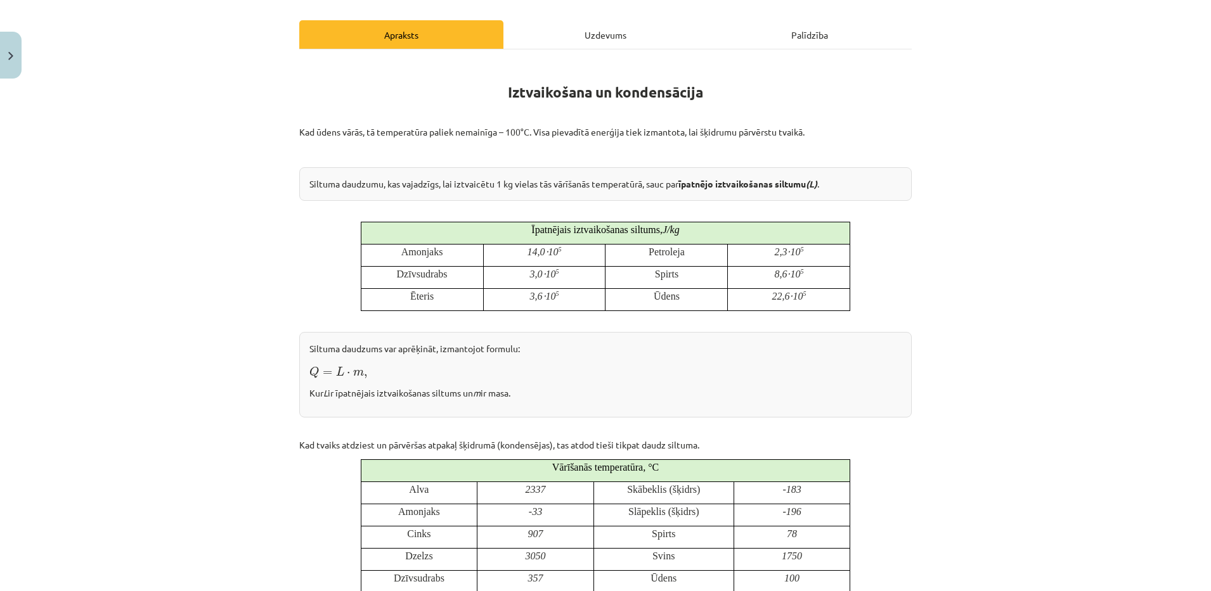
scroll to position [951, 0]
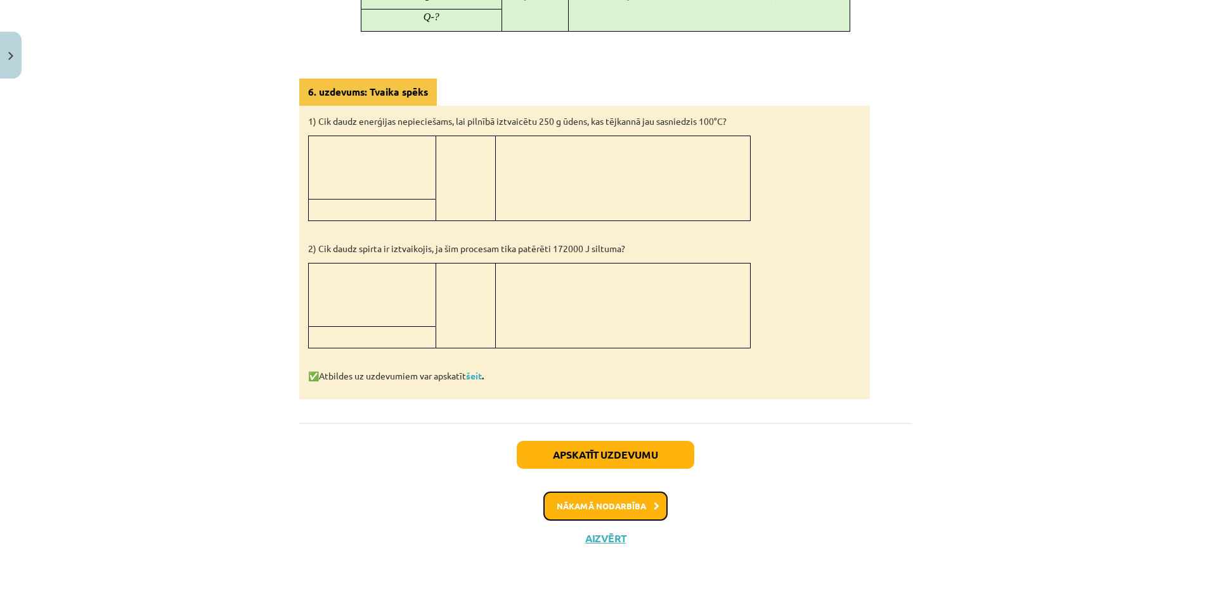
click at [600, 512] on button "Nākamā nodarbība" at bounding box center [605, 506] width 124 height 29
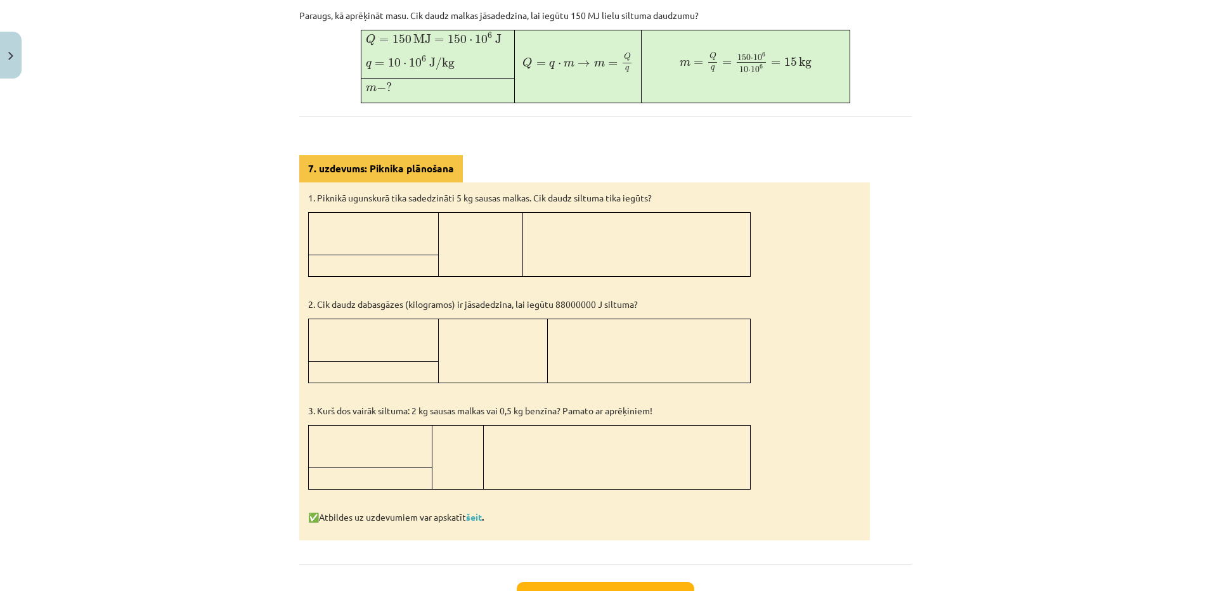
scroll to position [640, 0]
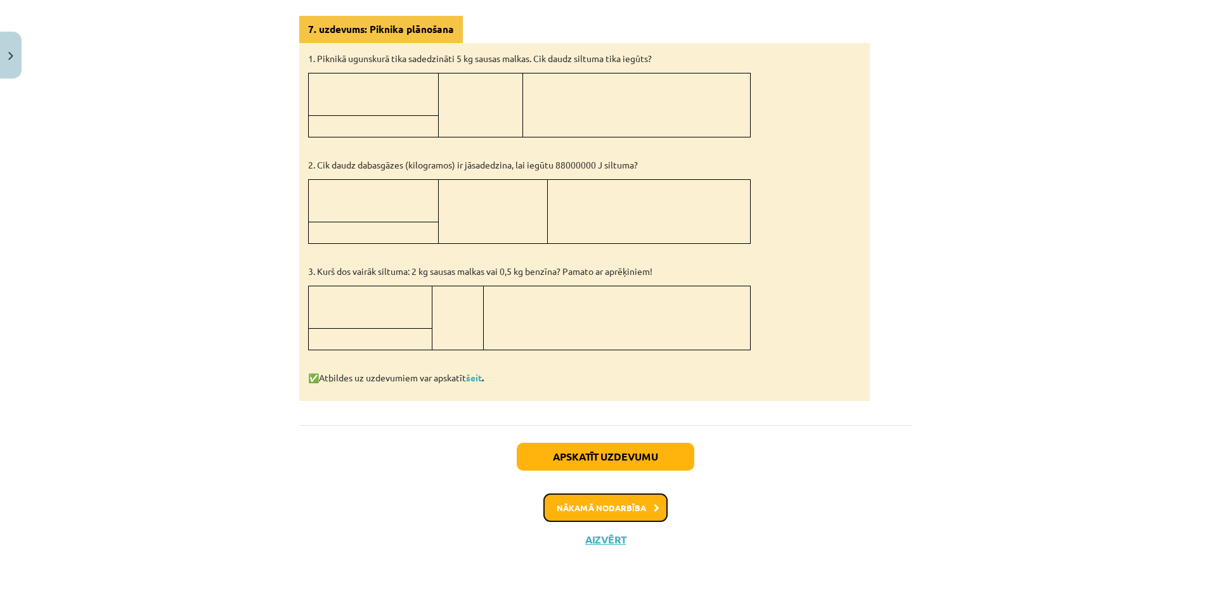
click at [625, 502] on button "Nākamā nodarbība" at bounding box center [605, 508] width 124 height 29
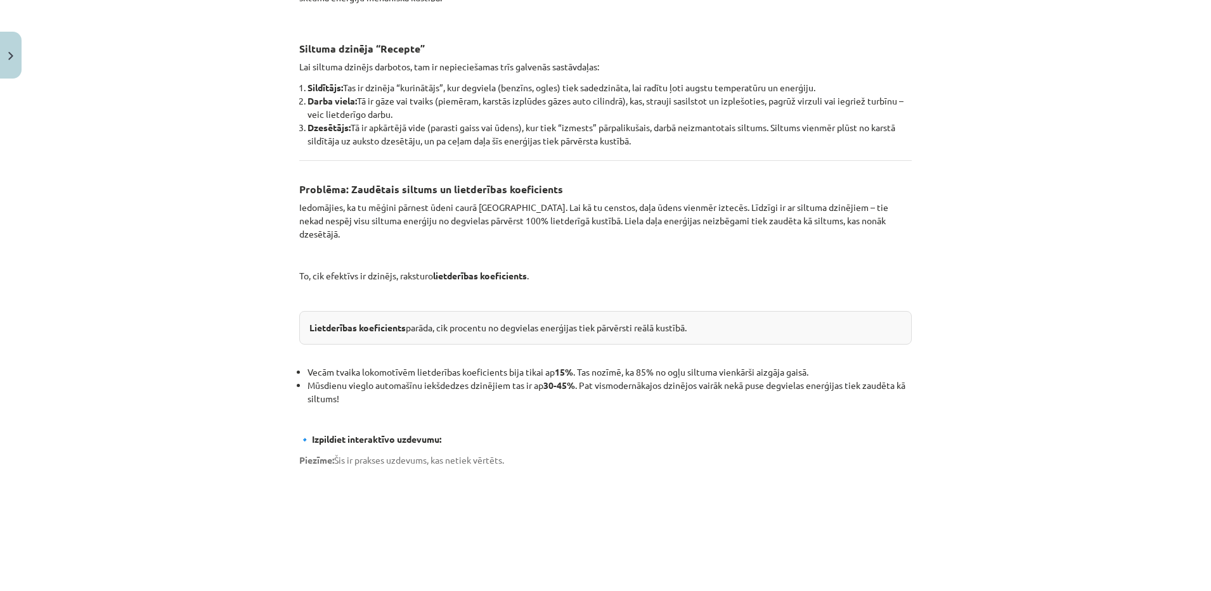
scroll to position [812, 0]
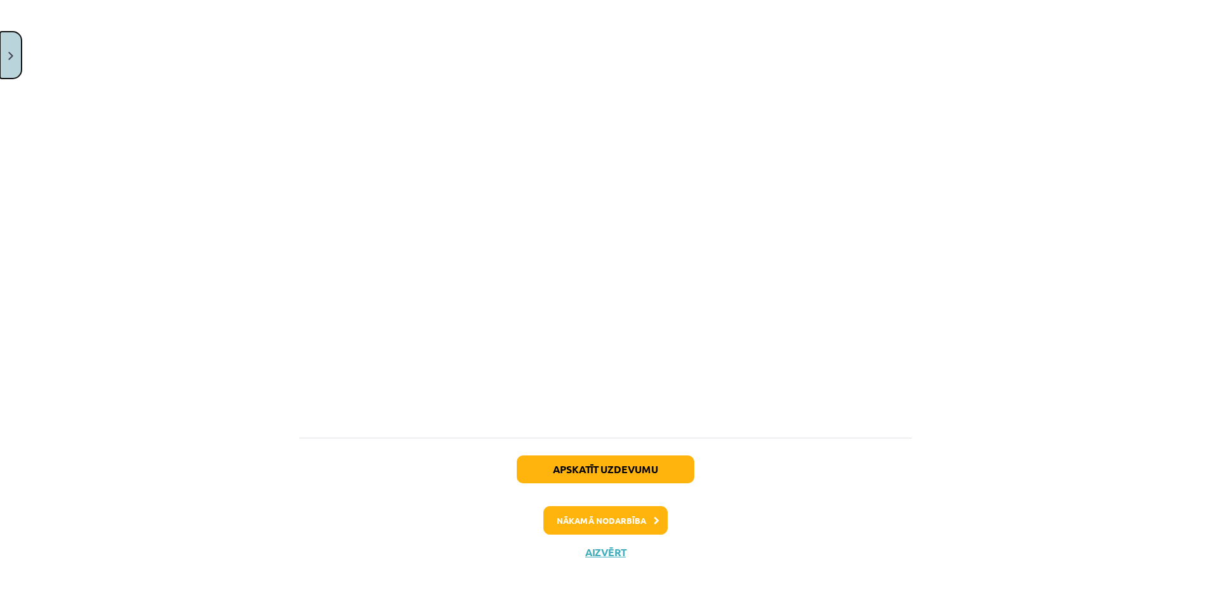
click at [0, 72] on html "0 Dāvanas 4564 mP 396 xp [PERSON_NAME] Sākums Aktuāli Kā mācīties eSKOLĀ Kontak…" at bounding box center [605, 295] width 1211 height 591
click at [11, 48] on button "Close" at bounding box center [11, 55] width 22 height 47
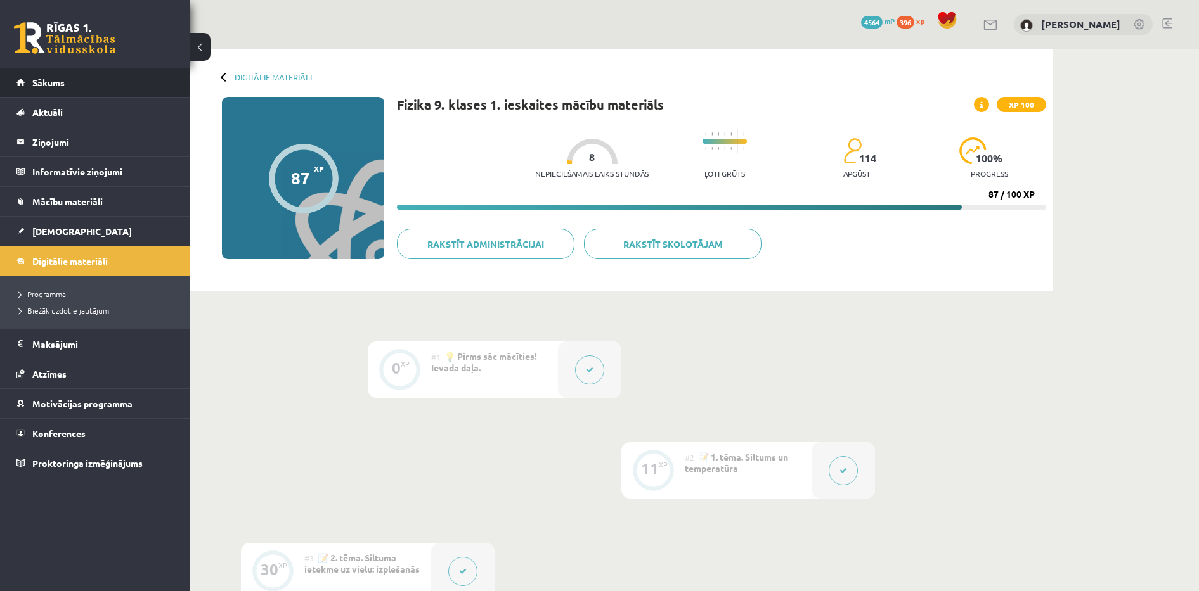
click at [93, 73] on link "Sākums" at bounding box center [95, 82] width 158 height 29
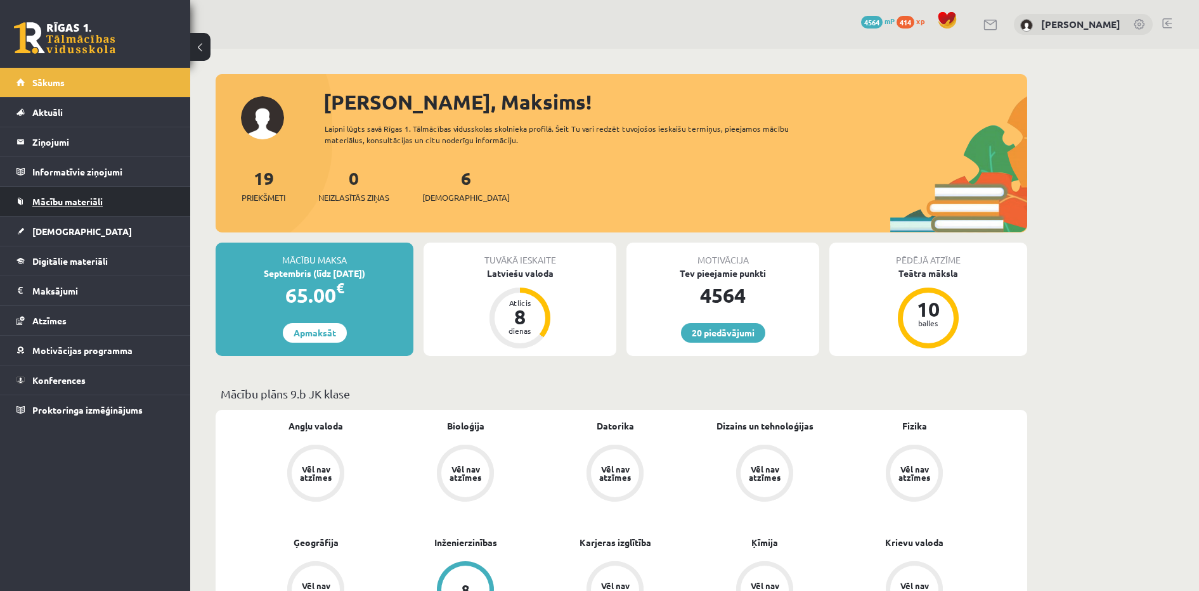
click at [103, 205] on span "Mācību materiāli" at bounding box center [67, 201] width 70 height 11
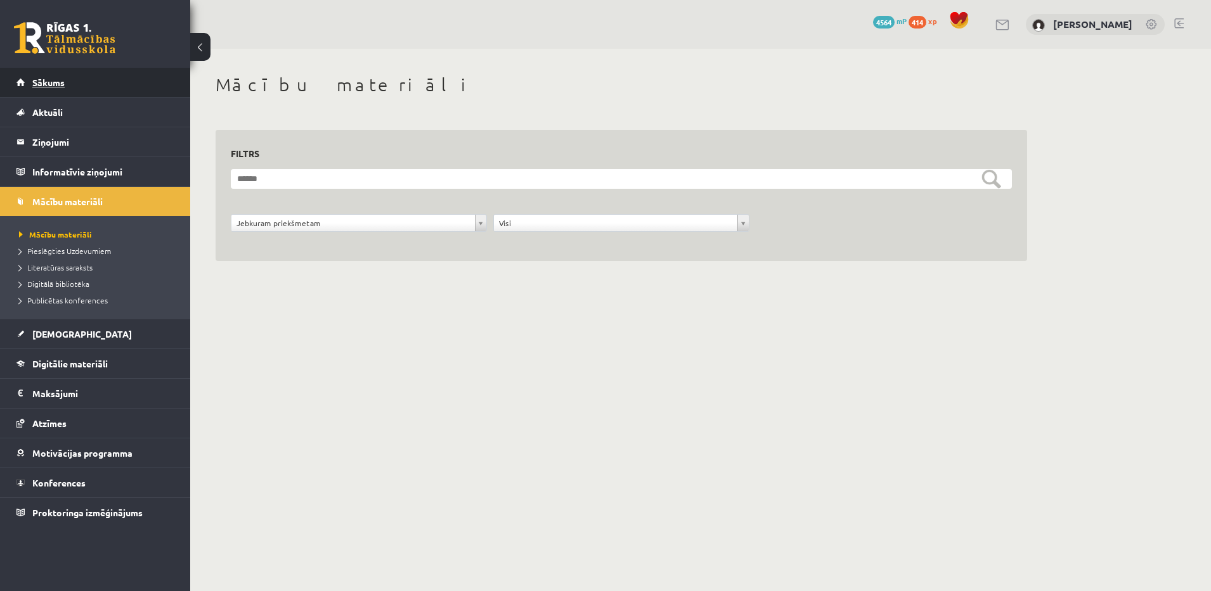
drag, startPoint x: 103, startPoint y: 205, endPoint x: 34, endPoint y: 78, distance: 144.9
click at [34, 78] on span "Sākums" at bounding box center [48, 82] width 32 height 11
